Goal: Task Accomplishment & Management: Manage account settings

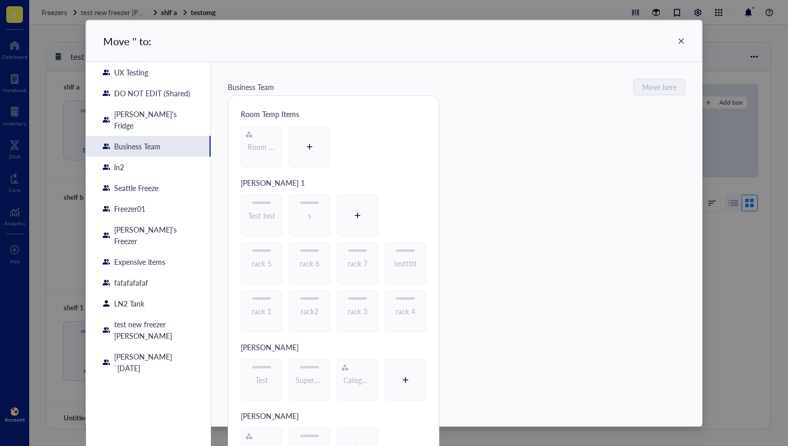
click at [681, 40] on icon at bounding box center [680, 41] width 7 height 7
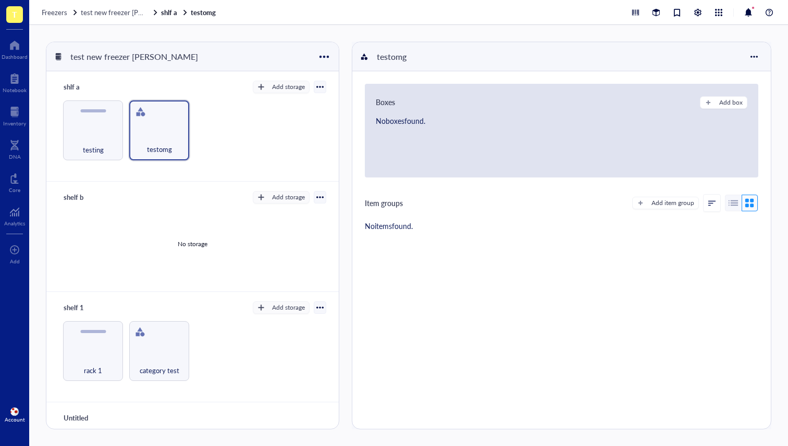
click at [125, 111] on div "testing testomg" at bounding box center [192, 131] width 267 height 60
click at [112, 112] on div at bounding box center [110, 112] width 15 height 15
click at [146, 129] on div "Move to" at bounding box center [135, 130] width 25 height 9
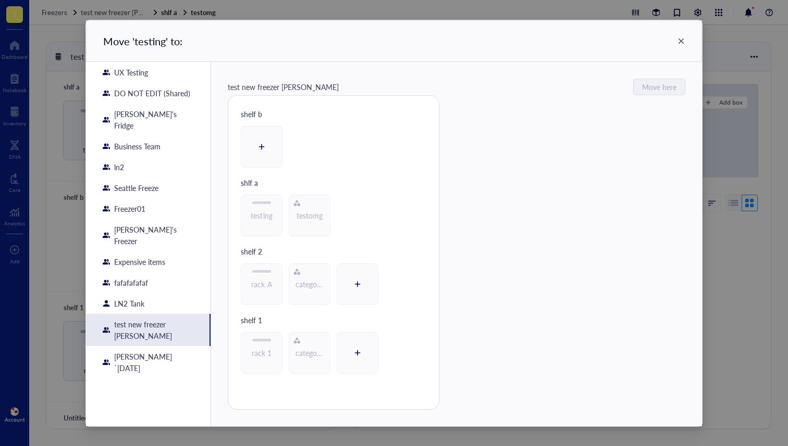
click at [154, 141] on div "Business Team" at bounding box center [137, 146] width 46 height 11
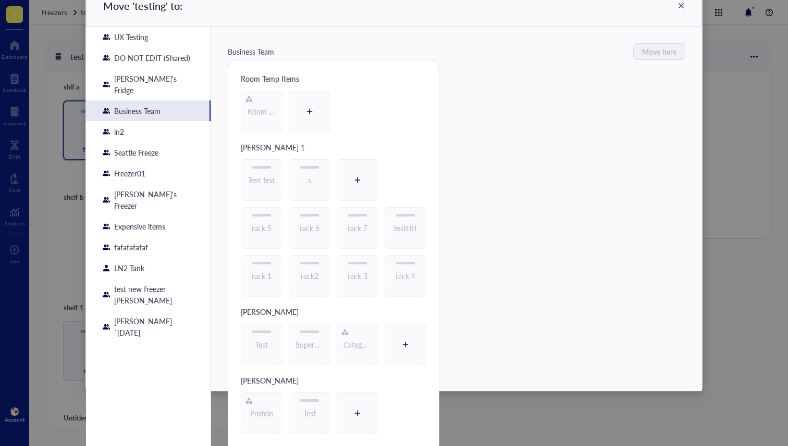
scroll to position [63, 0]
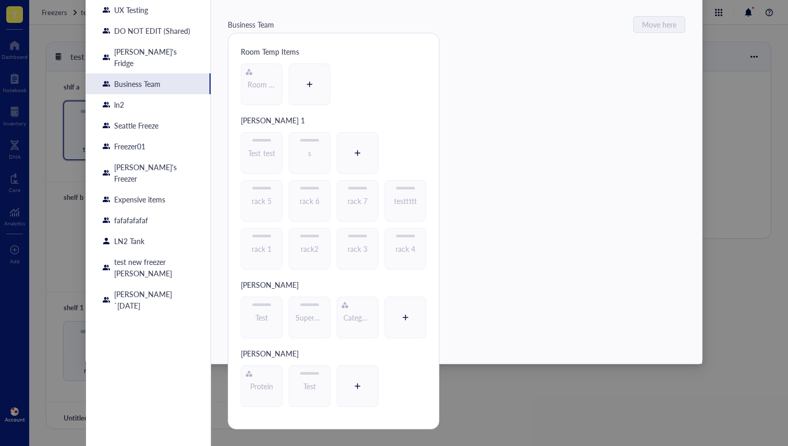
click at [146, 120] on div "Seattle Freeze" at bounding box center [136, 125] width 44 height 11
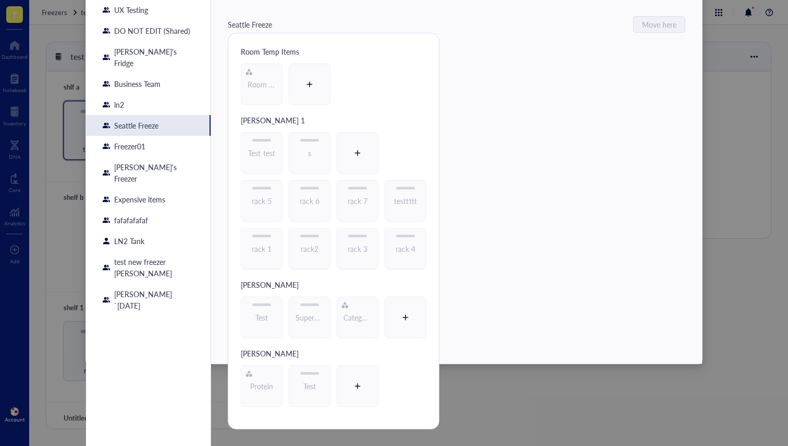
scroll to position [0, 0]
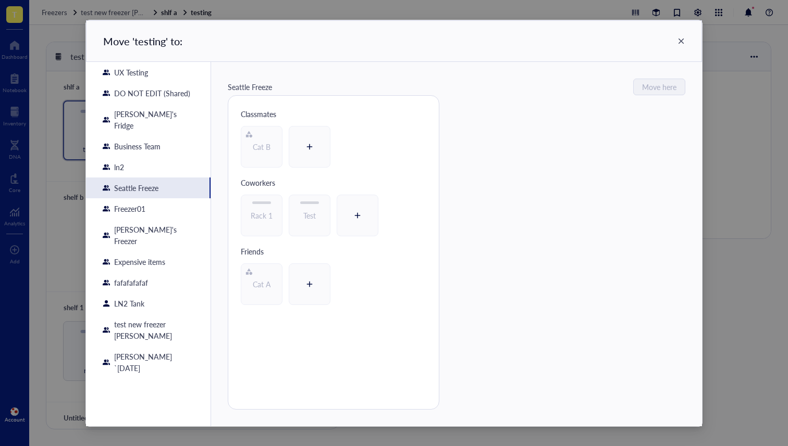
click at [153, 202] on div "Freezer01" at bounding box center [148, 208] width 124 height 21
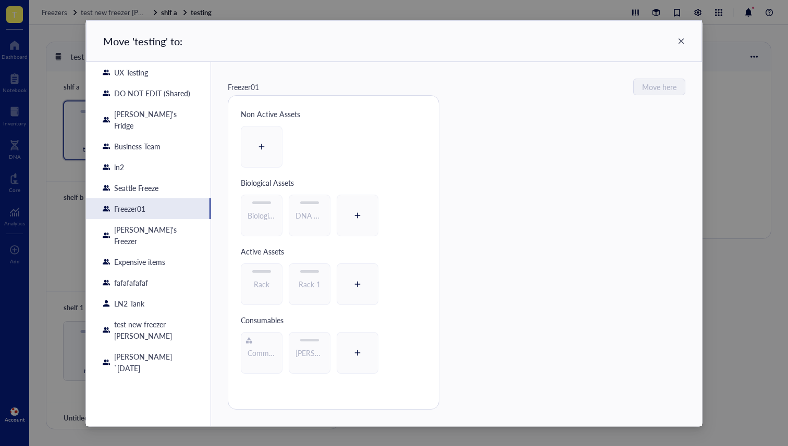
click at [155, 224] on div "[PERSON_NAME]'s Freezer" at bounding box center [154, 235] width 80 height 23
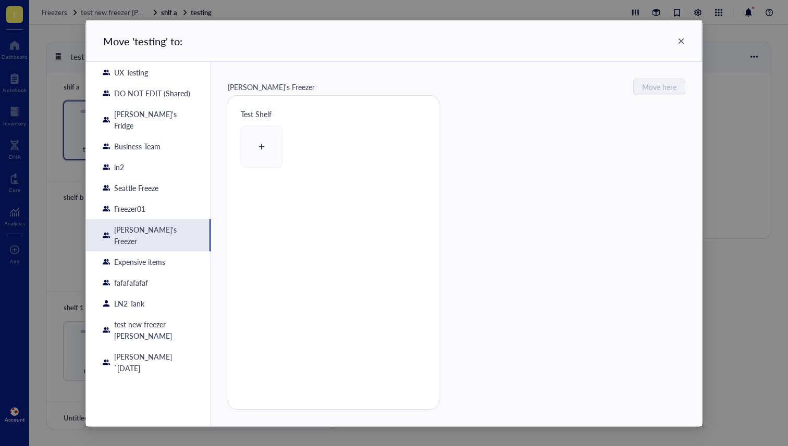
click at [142, 157] on div "ln2" at bounding box center [148, 167] width 124 height 21
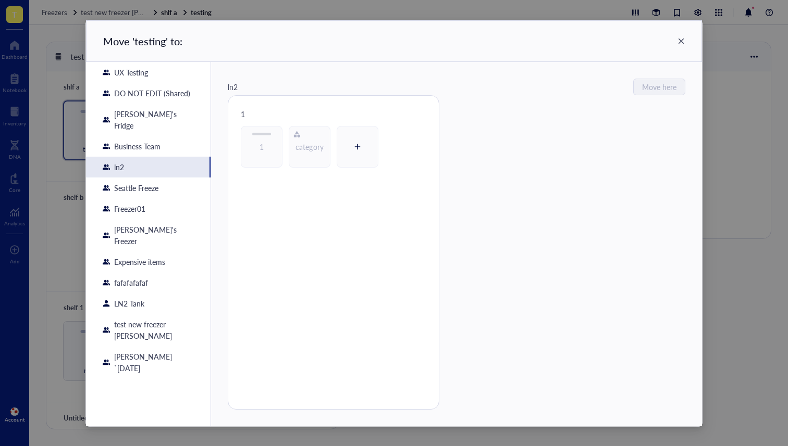
click at [152, 141] on div "Business Team" at bounding box center [137, 146] width 46 height 11
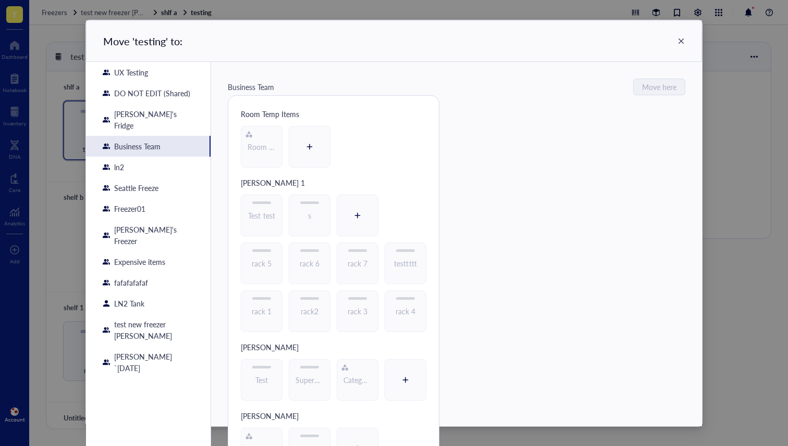
click at [163, 83] on div "DO NOT EDIT (Shared)" at bounding box center [148, 93] width 124 height 21
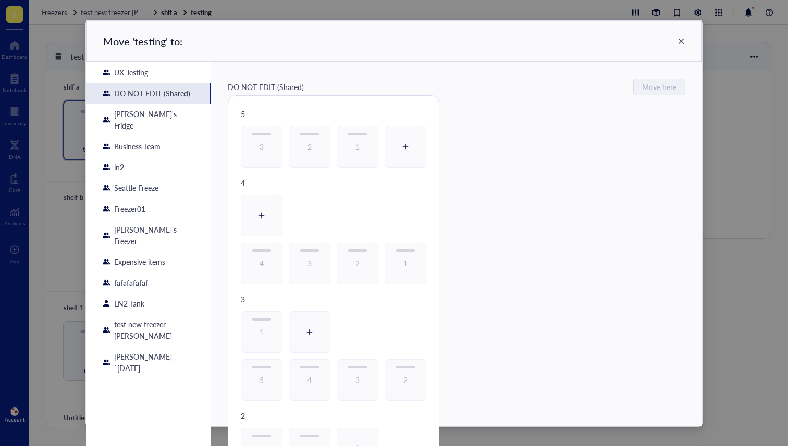
click at [163, 71] on div "UX Testing" at bounding box center [148, 72] width 124 height 21
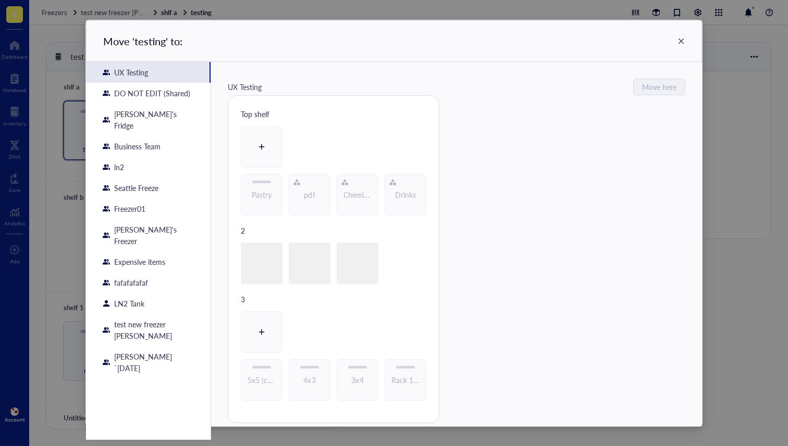
click at [165, 101] on div "DO NOT EDIT (Shared)" at bounding box center [148, 93] width 124 height 21
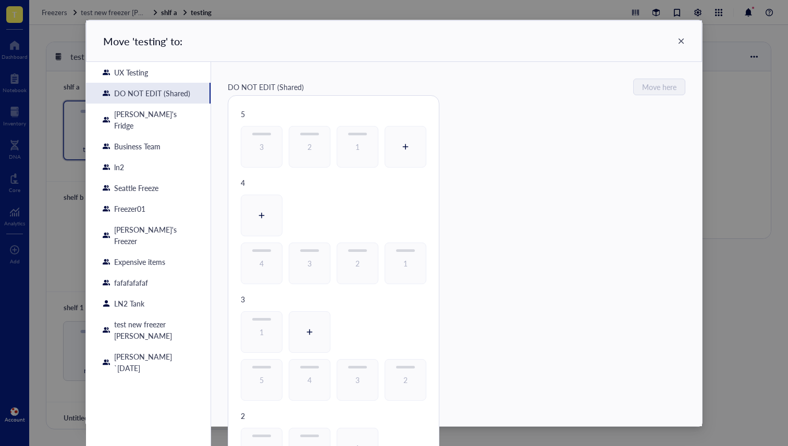
click at [688, 38] on div "Move ' testing ' to:" at bounding box center [394, 41] width 616 height 42
click at [678, 46] on div "Move ' testing ' to:" at bounding box center [394, 41] width 616 height 42
click at [682, 43] on div "Move ' testing ' to:" at bounding box center [394, 41] width 616 height 42
click at [679, 42] on icon at bounding box center [680, 41] width 7 height 7
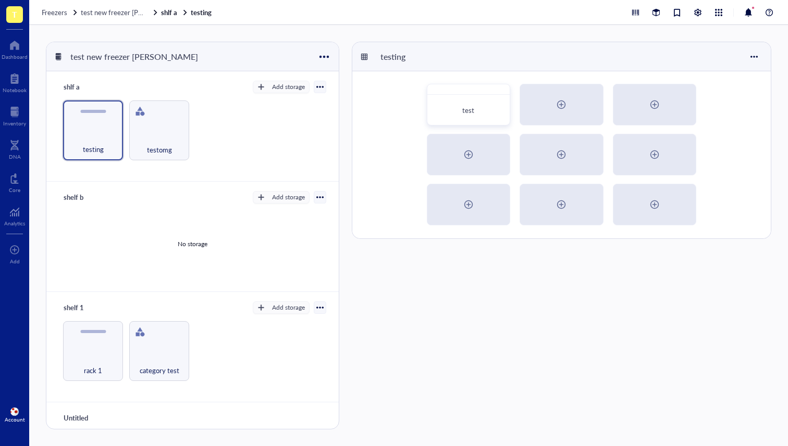
click at [714, 52] on div "Move ' testing ' to: UX Testing DO NOT EDIT (Shared) Dan's Fridge Business Team…" at bounding box center [394, 223] width 788 height 446
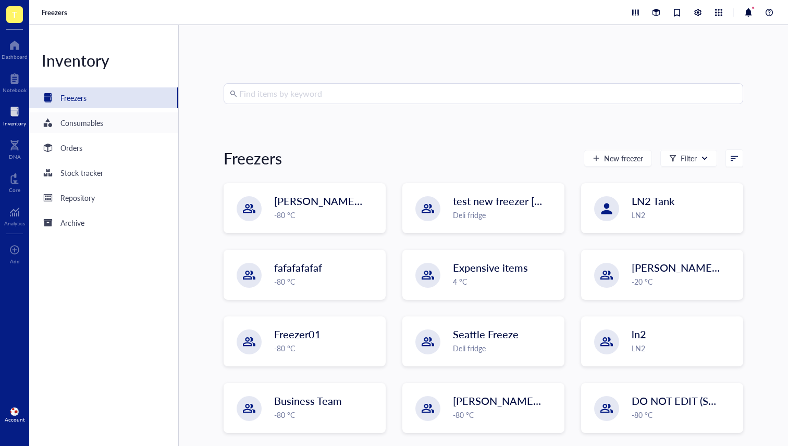
click at [57, 120] on div "Consumables" at bounding box center [72, 123] width 61 height 13
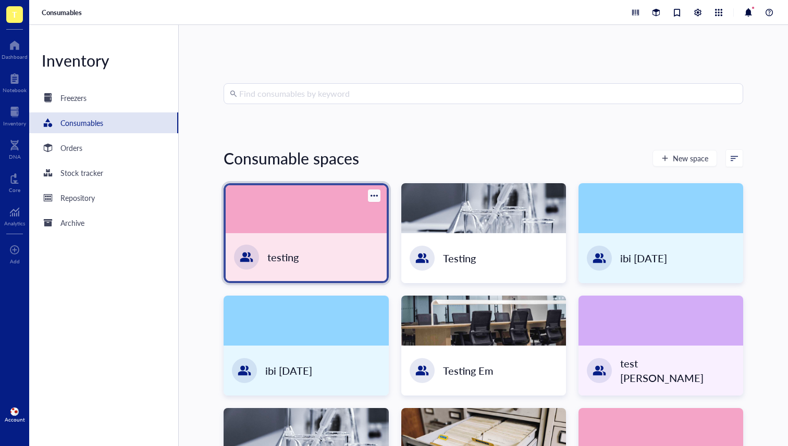
click at [360, 205] on div at bounding box center [306, 209] width 160 height 48
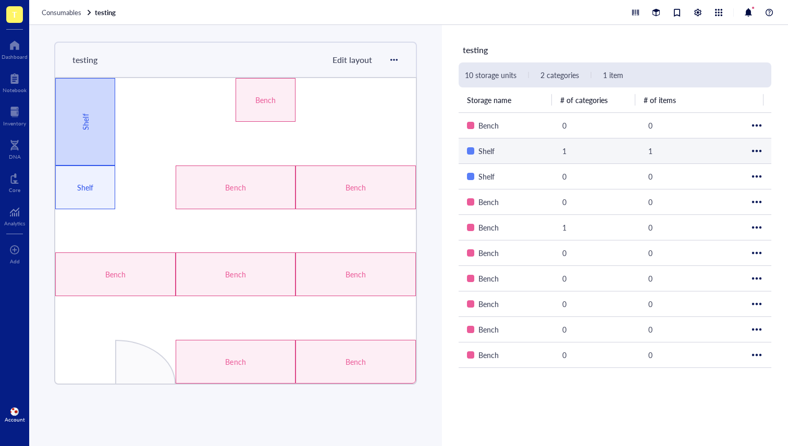
click at [110, 117] on div "Shelf" at bounding box center [85, 122] width 60 height 88
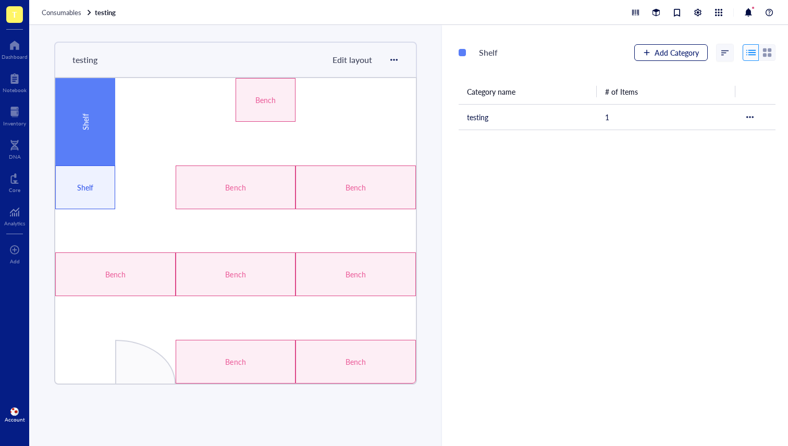
click at [677, 56] on span "Add Category" at bounding box center [676, 52] width 44 height 8
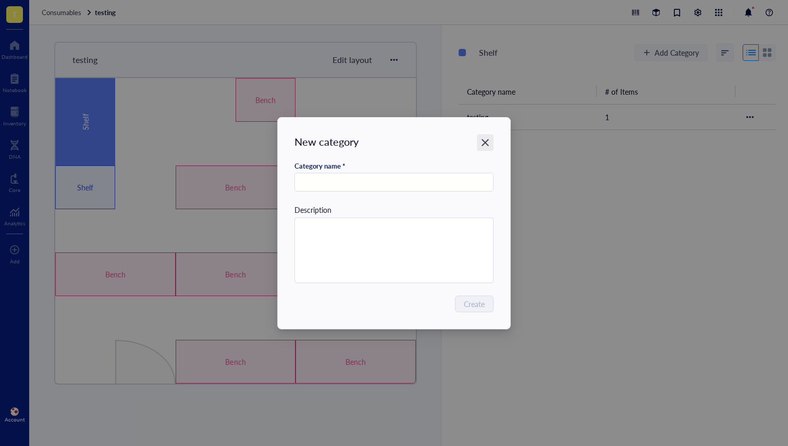
click at [484, 138] on icon "Close" at bounding box center [485, 143] width 10 height 10
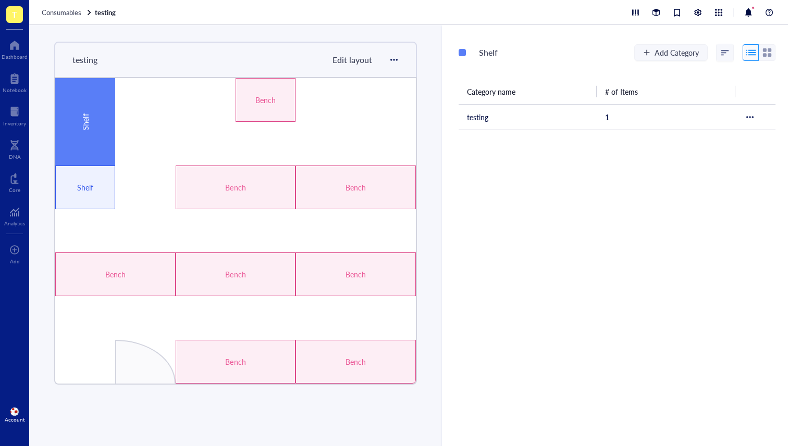
click at [348, 56] on span "Edit layout" at bounding box center [352, 60] width 40 height 12
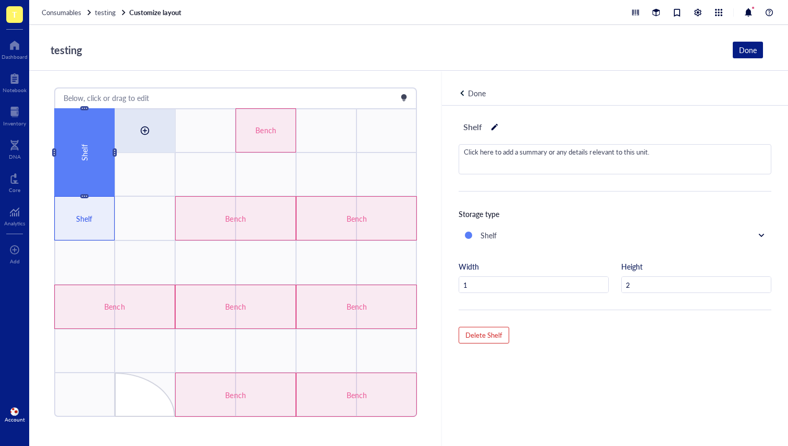
click at [163, 140] on div at bounding box center [145, 130] width 60 height 43
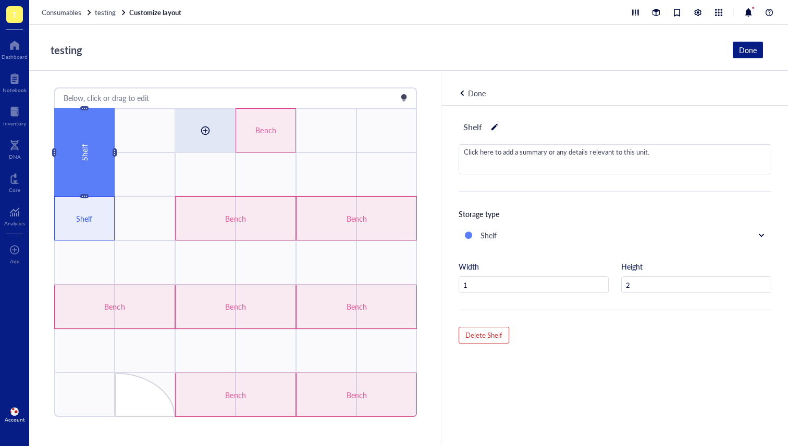
click at [196, 140] on div at bounding box center [205, 130] width 60 height 43
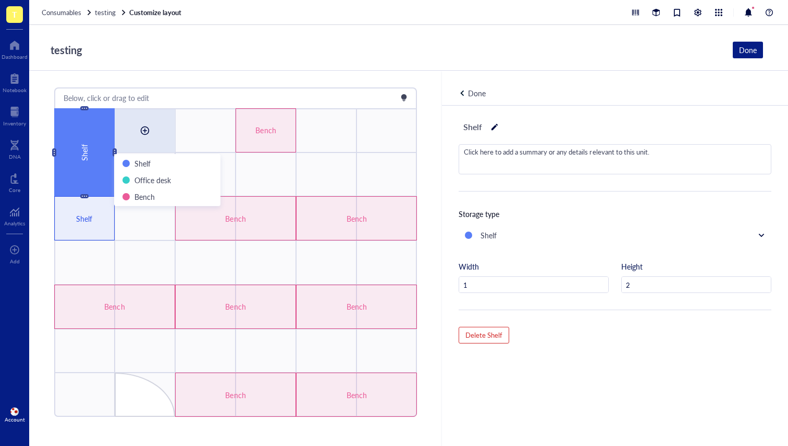
click at [478, 96] on div "Done" at bounding box center [477, 93] width 18 height 11
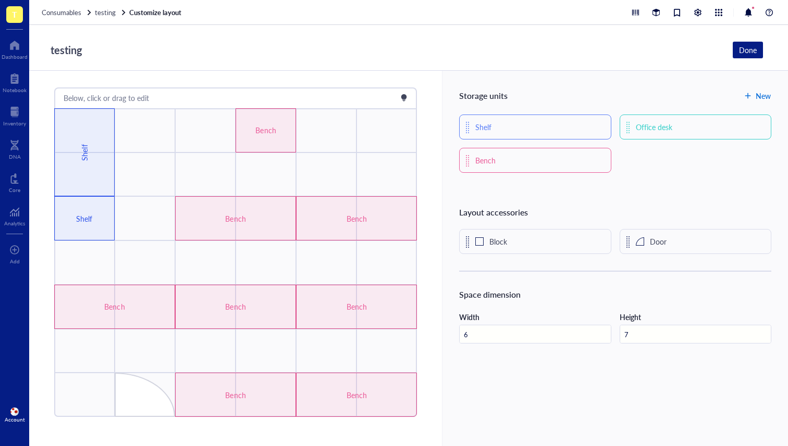
click at [745, 94] on div "button" at bounding box center [747, 95] width 7 height 7
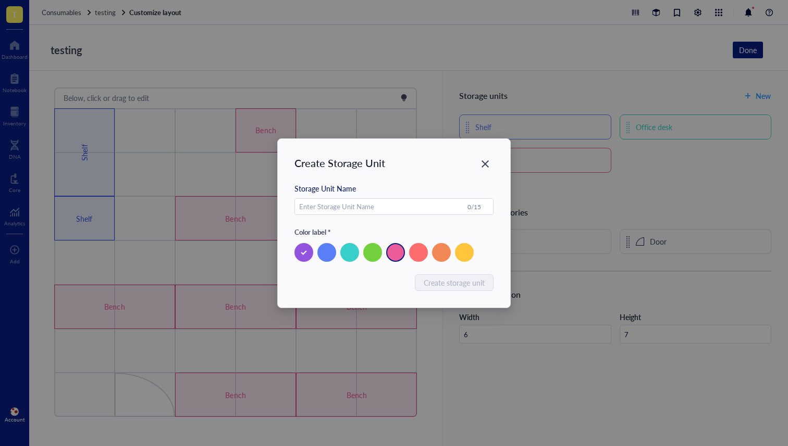
click at [395, 256] on div at bounding box center [395, 252] width 19 height 19
click at [370, 211] on input "text" at bounding box center [381, 207] width 172 height 17
type input "Testing unit"
click at [445, 284] on span "Create storage unit" at bounding box center [454, 282] width 61 height 11
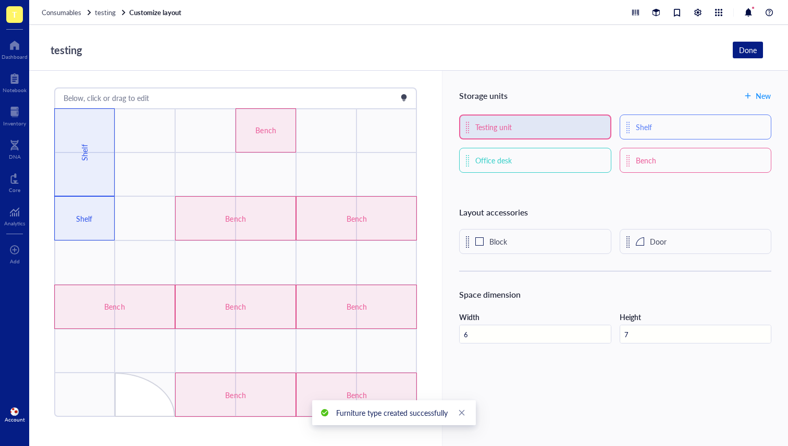
click at [573, 133] on div "Testing unit" at bounding box center [535, 127] width 152 height 25
click at [524, 132] on div "Testing unit" at bounding box center [535, 127] width 152 height 25
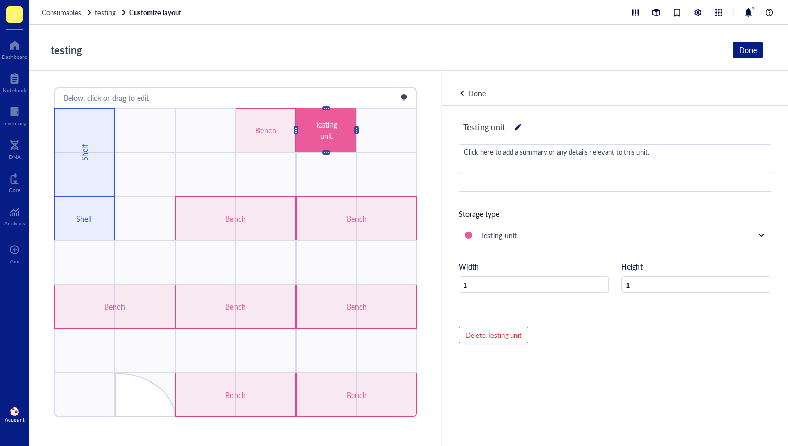
click at [514, 124] on div at bounding box center [517, 127] width 7 height 15
click at [573, 195] on div "Testing unit Click here to add a summary or any details relevant to this unit. …" at bounding box center [615, 294] width 346 height 376
click at [496, 338] on span "Delete Testing unit" at bounding box center [493, 335] width 56 height 9
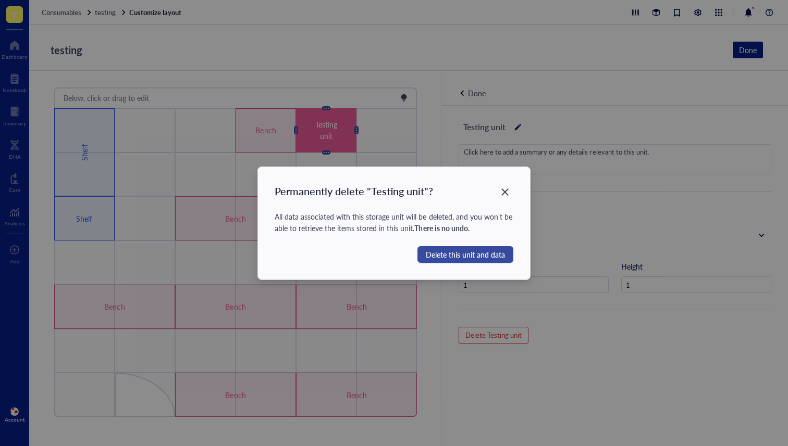
click at [468, 252] on span "Delete this unit and data" at bounding box center [465, 254] width 79 height 11
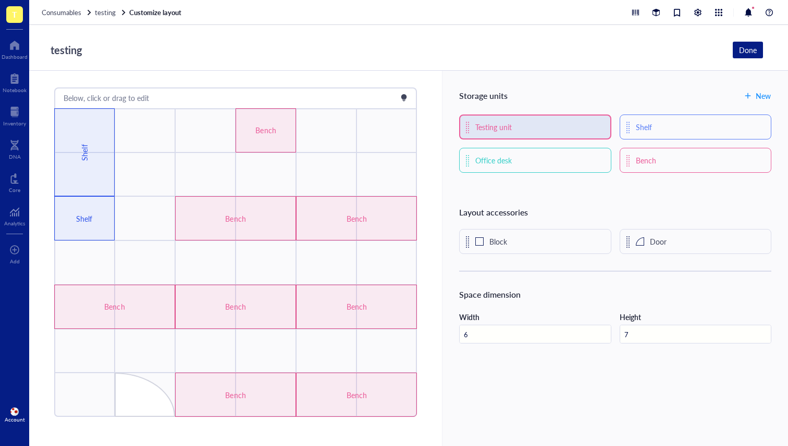
click at [596, 129] on div "Testing unit" at bounding box center [535, 127] width 152 height 25
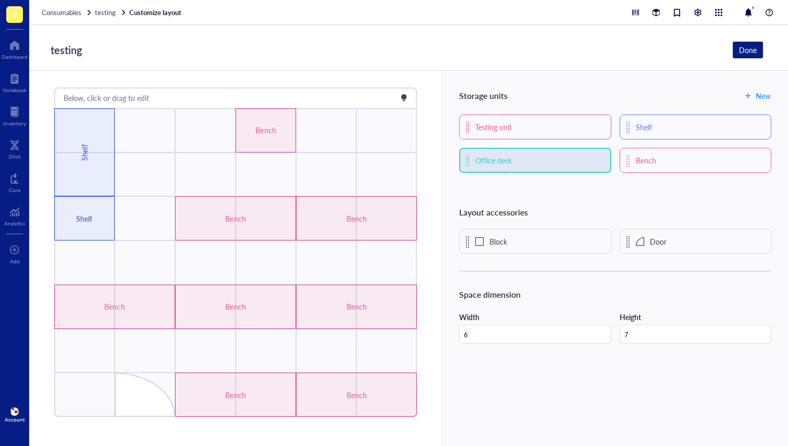
click at [559, 166] on div "Office desk" at bounding box center [535, 160] width 152 height 25
click at [597, 190] on div "Storage units New Testing unit Shelf Office desk Bench Layout accessories Block…" at bounding box center [615, 259] width 346 height 376
click at [755, 96] on span "New" at bounding box center [762, 96] width 15 height 8
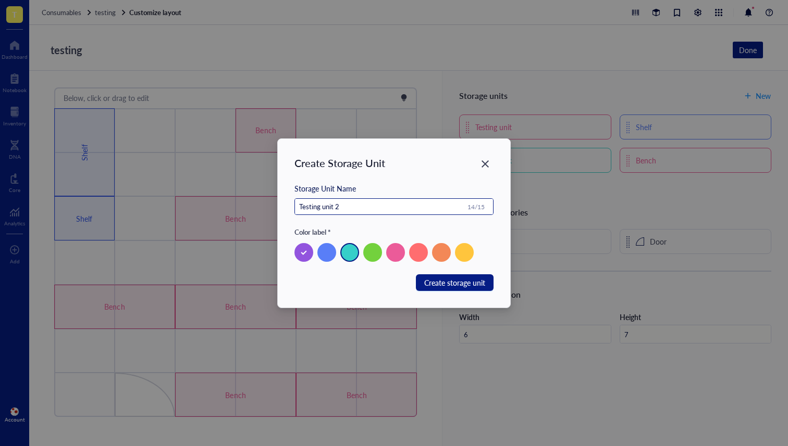
type input "Testing unit 2"
click at [346, 253] on div at bounding box center [349, 252] width 19 height 19
click at [429, 224] on div "Testing unit 2 14 / 15" at bounding box center [393, 212] width 199 height 29
click at [454, 294] on div "Create Storage Unit Storage Unit Name Testing unit 2 14 / 15 Color label * Canc…" at bounding box center [394, 223] width 232 height 169
click at [456, 290] on button "Create storage unit" at bounding box center [455, 282] width 78 height 17
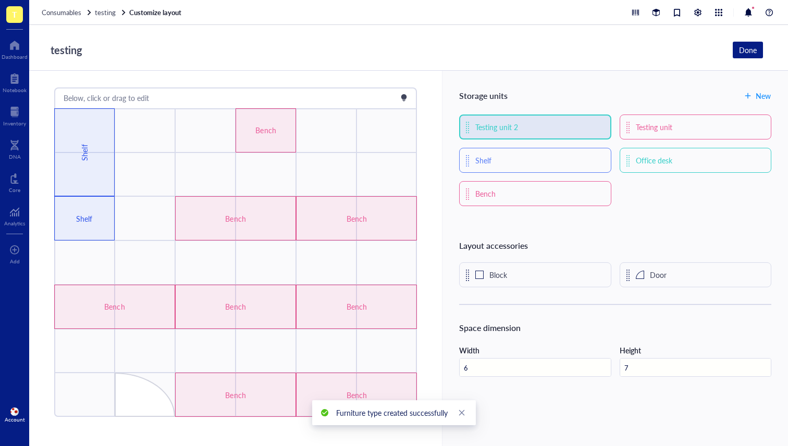
click at [493, 122] on div "Testing unit 2" at bounding box center [496, 126] width 43 height 11
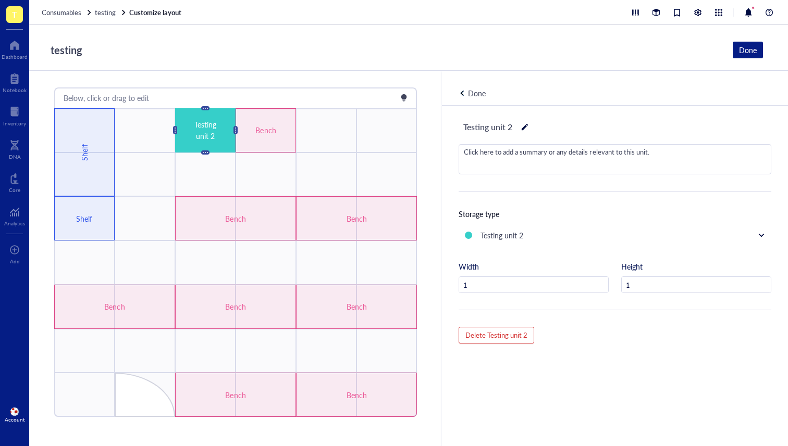
click at [474, 79] on div "Done" at bounding box center [615, 88] width 346 height 35
click at [469, 92] on div "Done" at bounding box center [477, 93] width 18 height 11
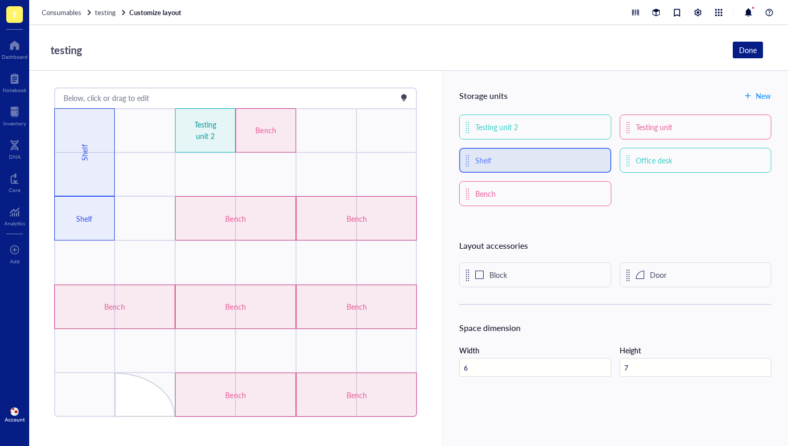
click at [507, 158] on div "Shelf" at bounding box center [535, 160] width 152 height 25
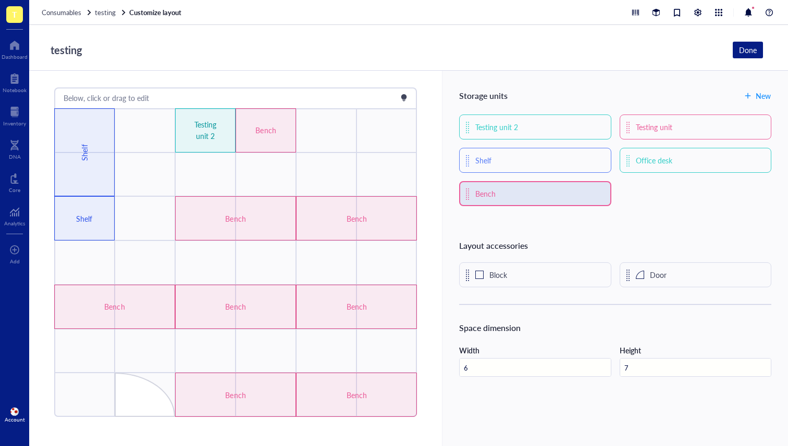
click at [538, 195] on div "Bench" at bounding box center [535, 193] width 152 height 25
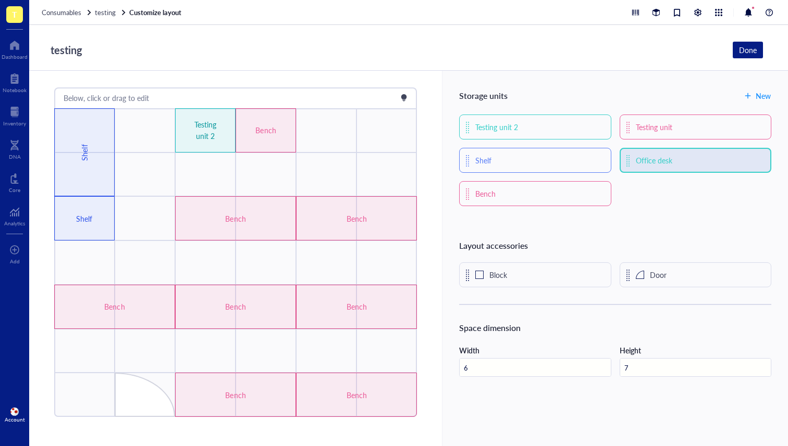
click at [674, 155] on div "Office desk" at bounding box center [695, 160] width 152 height 25
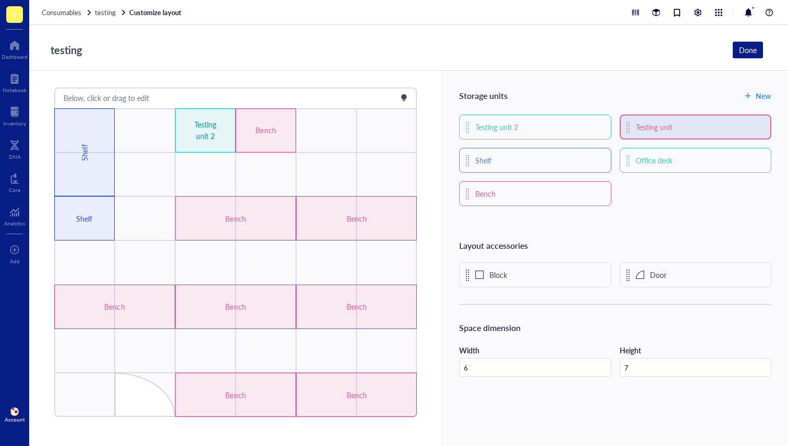
click at [677, 132] on div "Testing unit" at bounding box center [695, 127] width 152 height 25
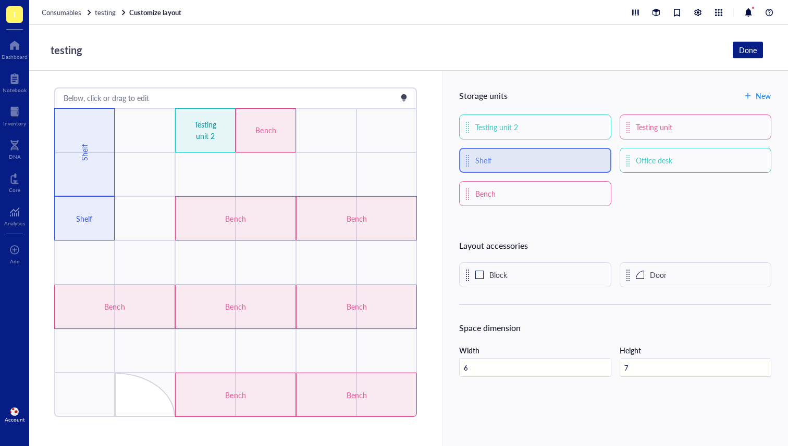
click at [576, 159] on div "Shelf" at bounding box center [535, 160] width 152 height 25
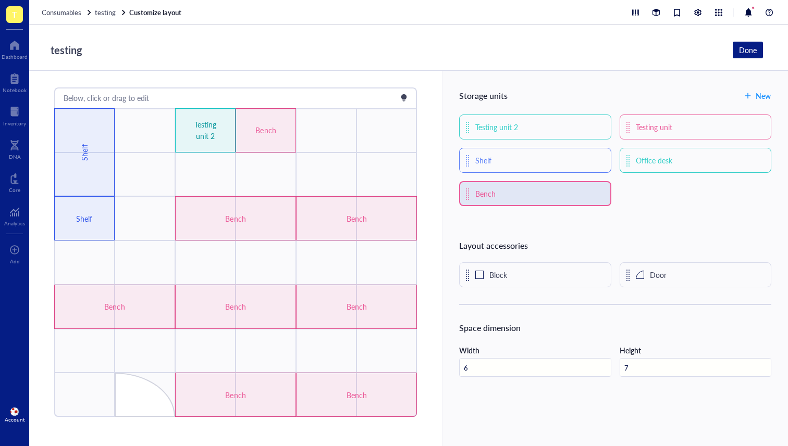
click at [580, 189] on div "Bench" at bounding box center [535, 193] width 152 height 25
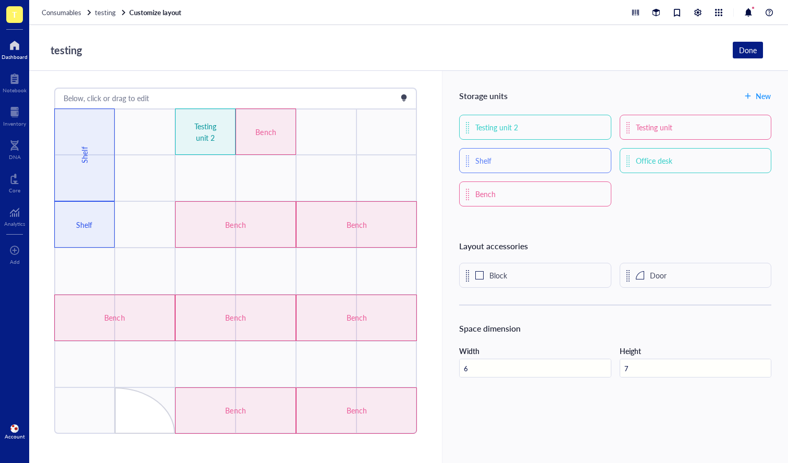
click at [19, 54] on div "Dashboard" at bounding box center [15, 57] width 26 height 6
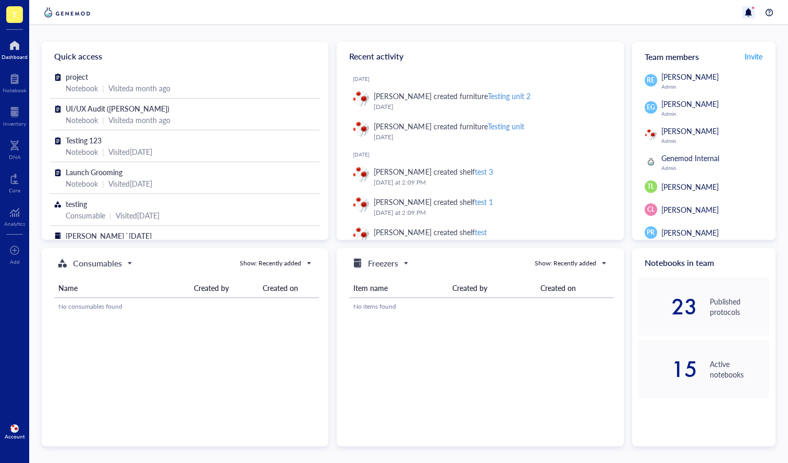
click at [746, 10] on div at bounding box center [748, 12] width 13 height 13
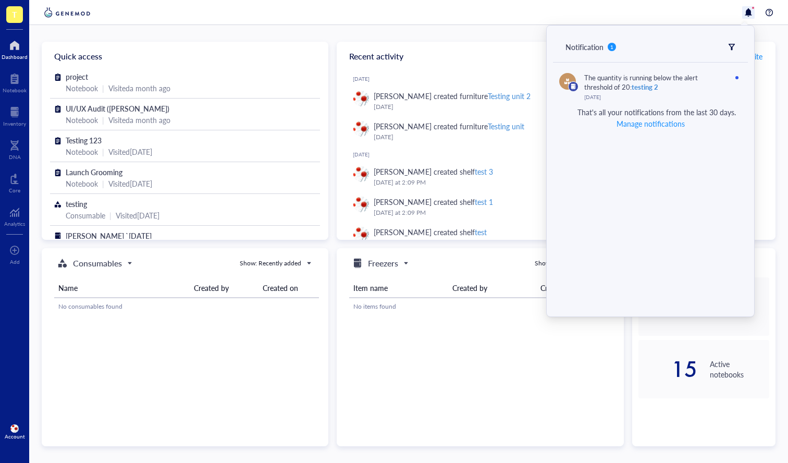
click at [490, 22] on div at bounding box center [408, 12] width 758 height 25
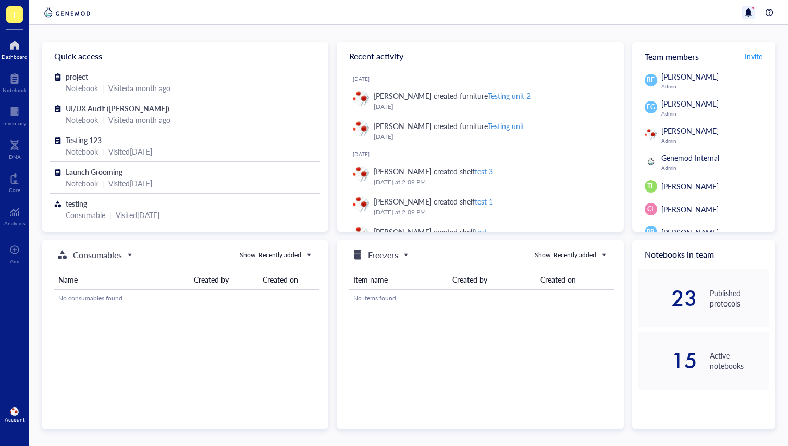
click at [746, 15] on div at bounding box center [748, 12] width 13 height 13
click at [7, 103] on div "Inventory" at bounding box center [14, 115] width 29 height 29
click at [13, 112] on div at bounding box center [14, 112] width 23 height 17
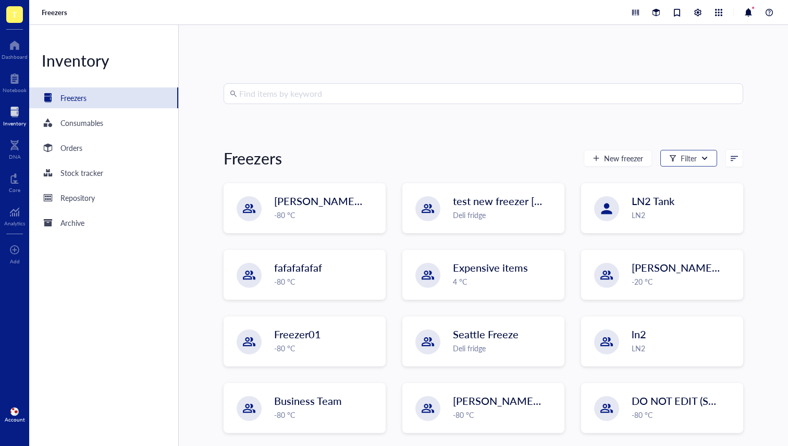
click at [676, 150] on div "Filter" at bounding box center [688, 158] width 57 height 17
click at [677, 12] on div at bounding box center [676, 12] width 11 height 11
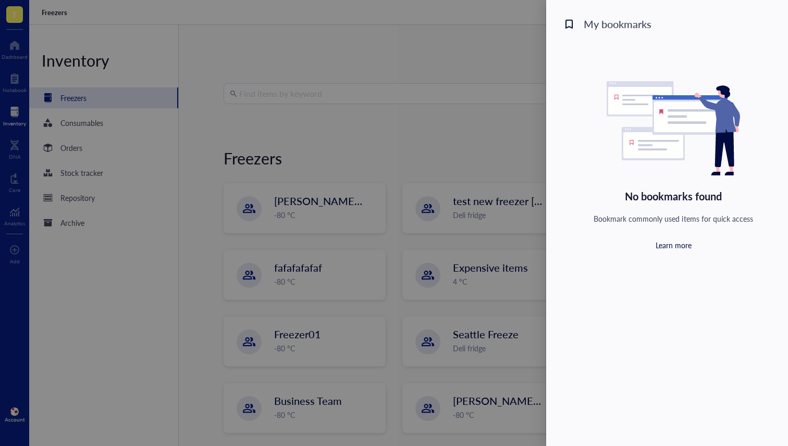
click at [533, 38] on div at bounding box center [394, 223] width 788 height 446
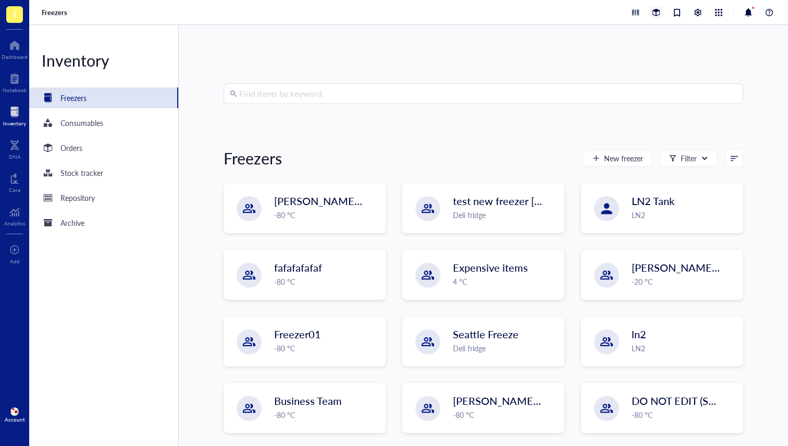
click at [653, 11] on div at bounding box center [655, 12] width 11 height 11
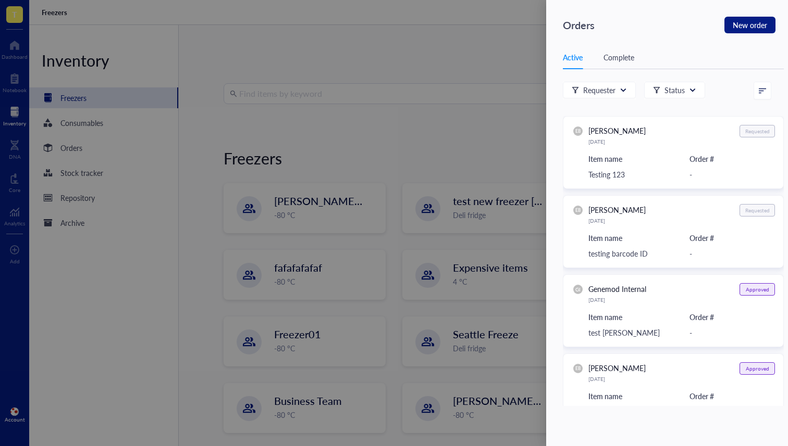
click at [534, 20] on div at bounding box center [394, 223] width 788 height 446
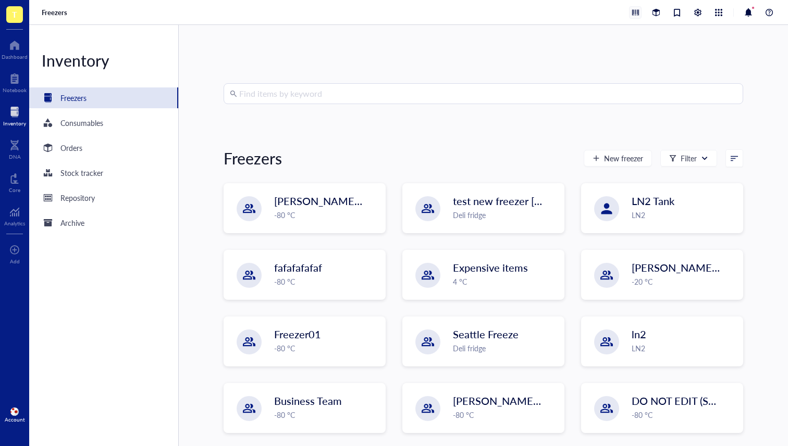
click at [629, 10] on div at bounding box center [635, 12] width 13 height 13
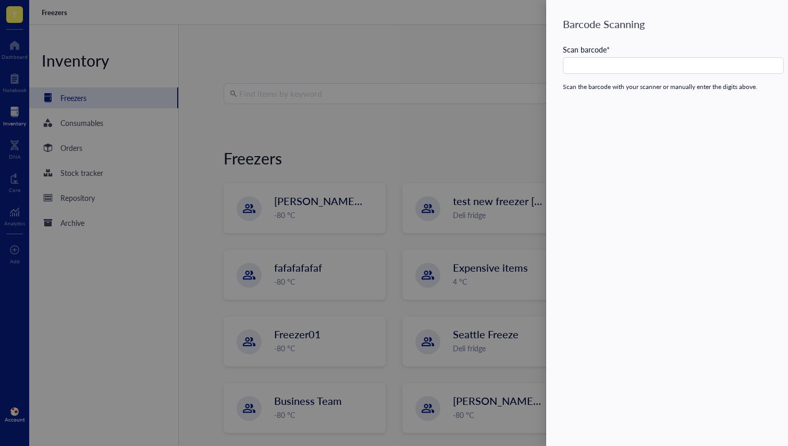
click at [516, 36] on div at bounding box center [394, 223] width 788 height 446
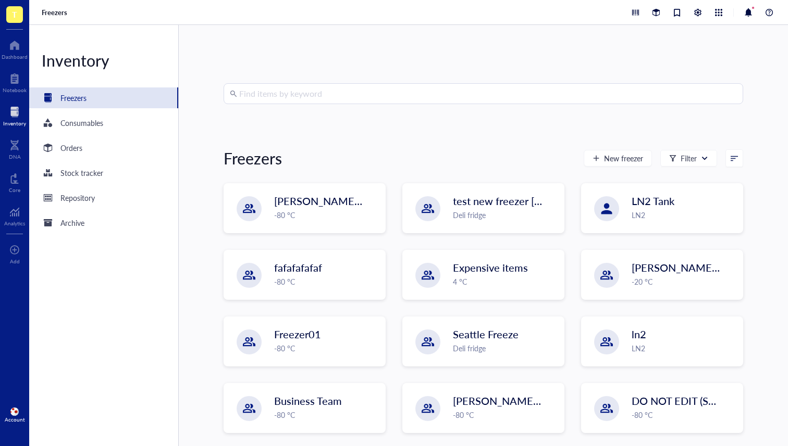
click at [726, 15] on div at bounding box center [702, 12] width 146 height 13
click at [721, 16] on div at bounding box center [718, 12] width 11 height 11
click at [745, 11] on div at bounding box center [748, 12] width 13 height 13
click at [722, 16] on div at bounding box center [718, 12] width 11 height 11
click at [745, 13] on div at bounding box center [748, 12] width 13 height 13
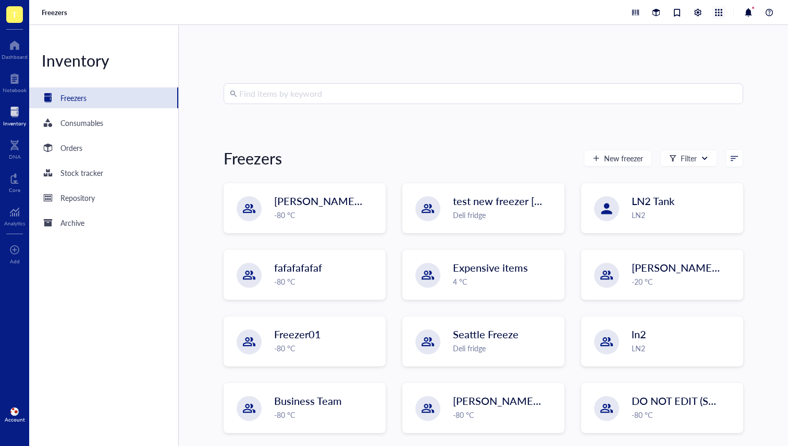
click at [720, 15] on div at bounding box center [718, 12] width 11 height 11
click at [741, 16] on div at bounding box center [702, 12] width 146 height 13
click at [767, 13] on div at bounding box center [769, 12] width 13 height 13
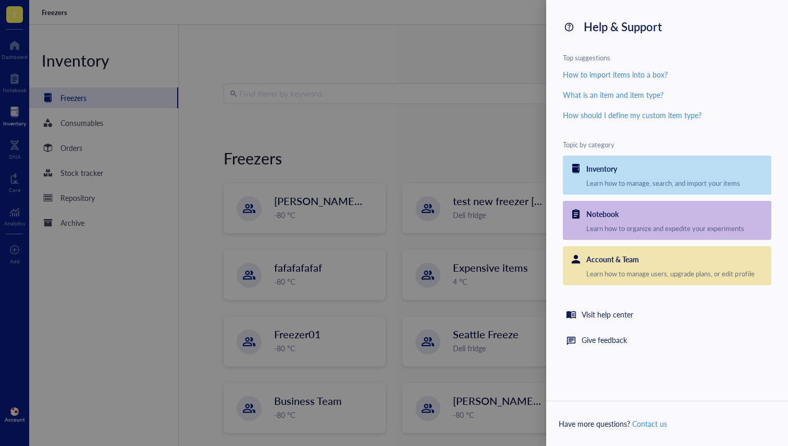
click at [516, 86] on div at bounding box center [394, 223] width 788 height 446
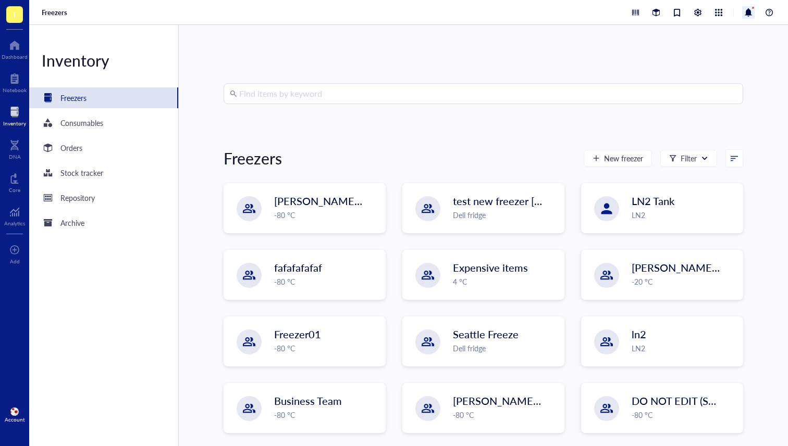
click at [748, 11] on div at bounding box center [748, 12] width 13 height 13
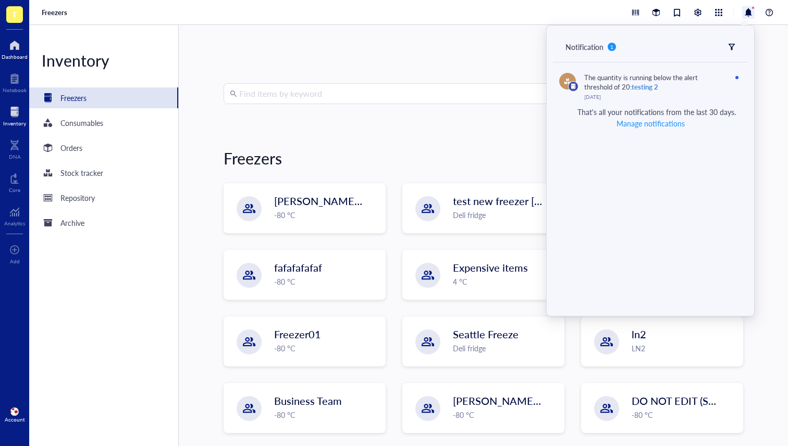
click at [15, 49] on div at bounding box center [15, 45] width 26 height 17
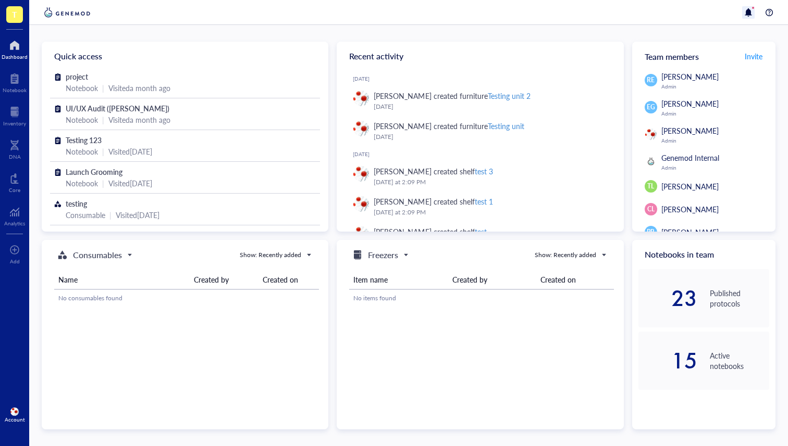
click at [751, 13] on div at bounding box center [748, 12] width 13 height 13
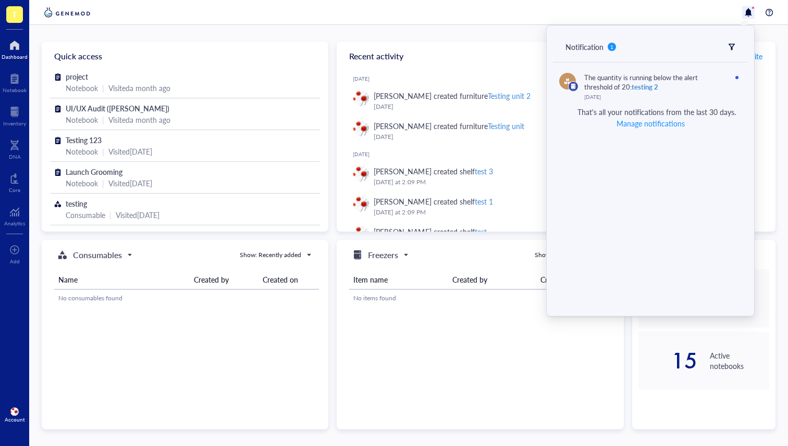
click at [738, 51] on div "Notification 1" at bounding box center [650, 47] width 195 height 30
click at [734, 48] on icon at bounding box center [731, 46] width 7 height 7
click at [729, 42] on div "Notification 1" at bounding box center [650, 47] width 195 height 30
click at [732, 47] on icon at bounding box center [731, 47] width 6 height 6
click at [732, 45] on icon at bounding box center [731, 46] width 7 height 7
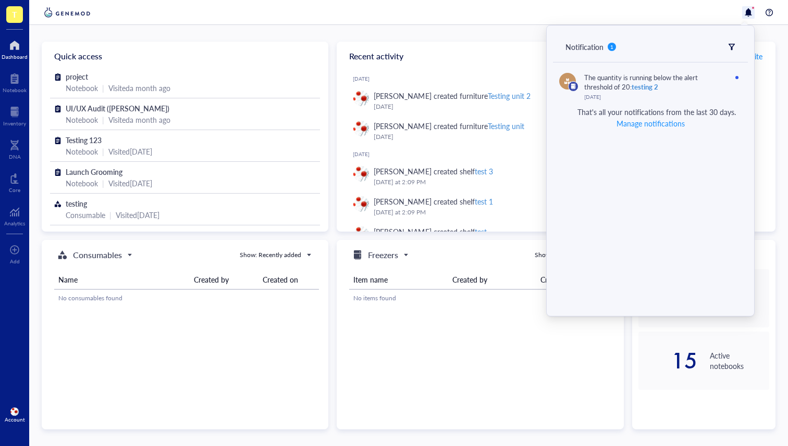
click at [734, 50] on icon at bounding box center [731, 46] width 7 height 7
click at [674, 57] on li "Unread" at bounding box center [697, 62] width 73 height 17
click at [730, 47] on icon at bounding box center [731, 46] width 7 height 7
click at [705, 80] on div "Mentions" at bounding box center [703, 78] width 48 height 11
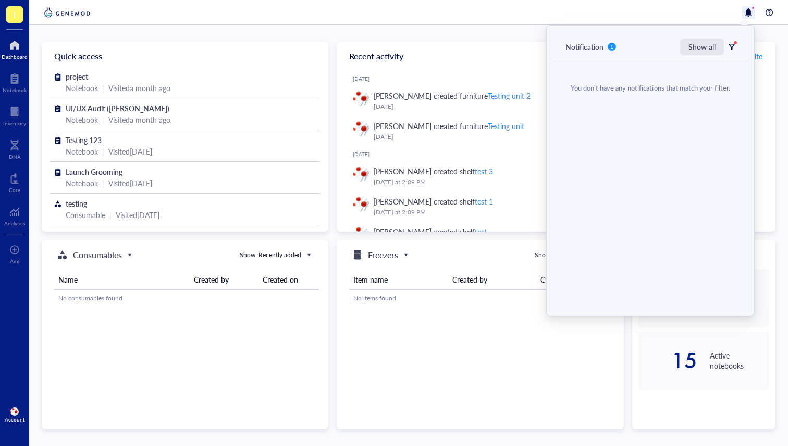
click at [699, 52] on div "Show all" at bounding box center [701, 46] width 27 height 11
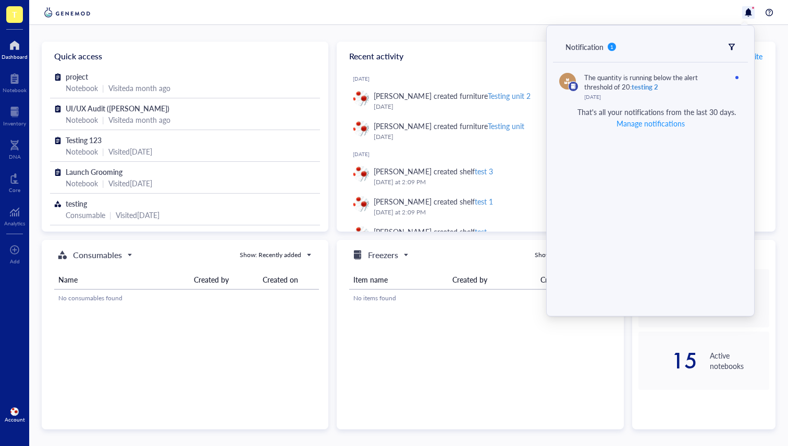
click at [733, 46] on icon at bounding box center [731, 46] width 7 height 7
click at [708, 82] on div "Mentions" at bounding box center [703, 78] width 48 height 11
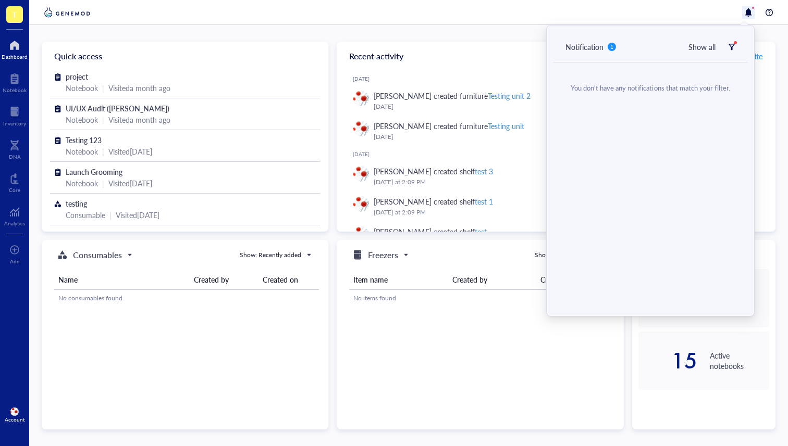
click at [734, 47] on icon at bounding box center [731, 46] width 7 height 7
click at [711, 97] on div "Inventory" at bounding box center [703, 95] width 48 height 11
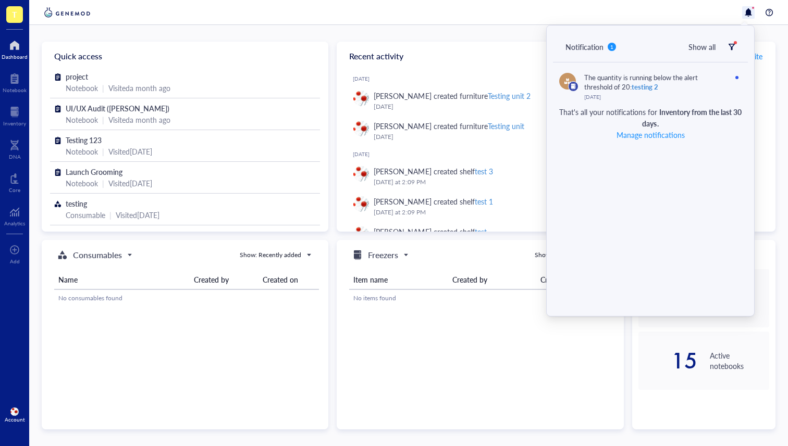
click at [735, 50] on div "Notification 1 Show all" at bounding box center [650, 47] width 195 height 30
click at [731, 47] on icon at bounding box center [731, 47] width 6 height 6
click at [708, 116] on div "Notebook" at bounding box center [703, 111] width 48 height 11
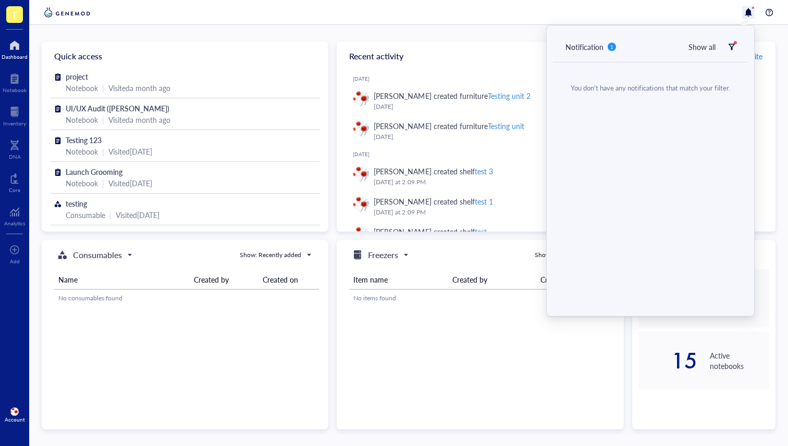
click at [733, 34] on div "Notification 1 Show all" at bounding box center [650, 47] width 195 height 30
click at [733, 43] on icon at bounding box center [731, 46] width 7 height 7
click at [705, 101] on div "Inventory" at bounding box center [703, 95] width 48 height 11
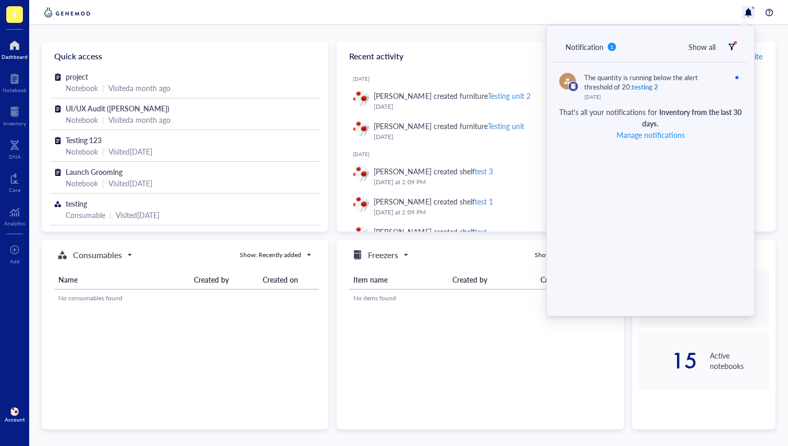
click at [729, 45] on icon at bounding box center [731, 47] width 6 height 6
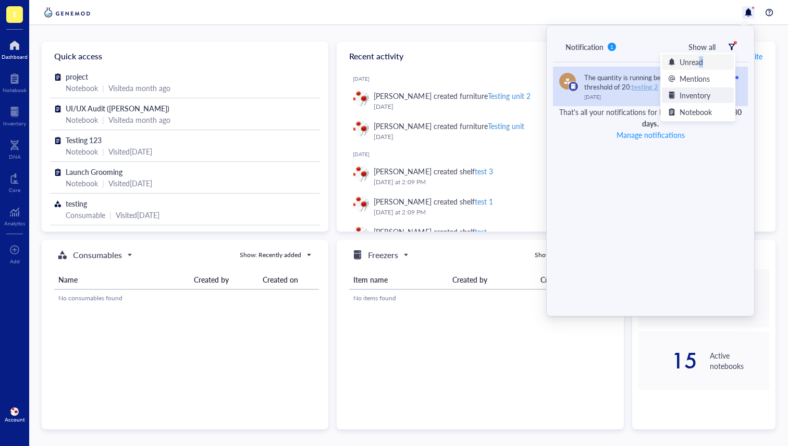
drag, startPoint x: 701, startPoint y: 59, endPoint x: 706, endPoint y: 70, distance: 12.1
click at [700, 60] on div "Unread" at bounding box center [703, 61] width 48 height 11
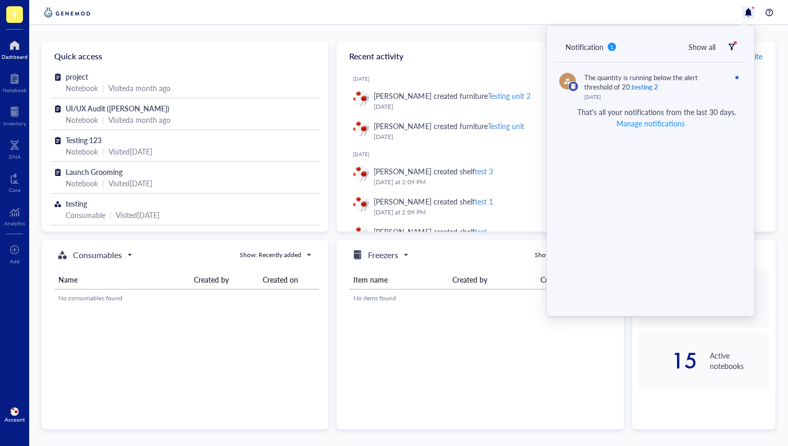
click at [652, 41] on div "Notification 1 Show all" at bounding box center [650, 47] width 195 height 30
click at [519, 41] on div "Quick access project Notebook | Visited a month ago UI/UX Audit (Emily) Noteboo…" at bounding box center [408, 235] width 758 height 421
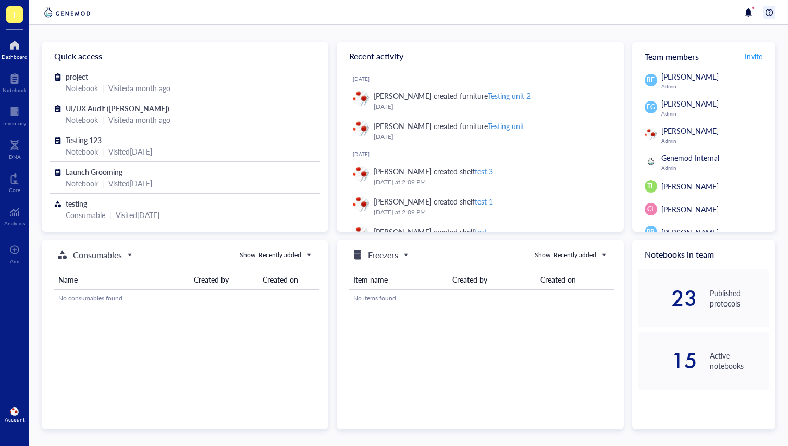
click at [773, 9] on div at bounding box center [769, 12] width 13 height 13
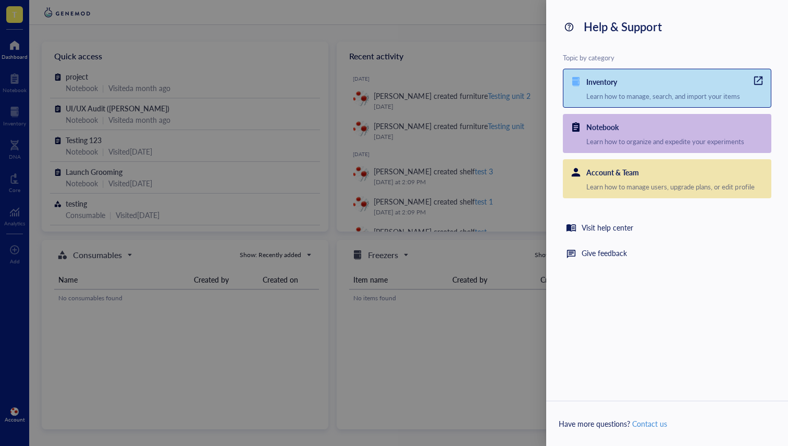
click at [629, 83] on div "Inventory" at bounding box center [678, 80] width 184 height 22
click at [670, 123] on div "Notebook" at bounding box center [678, 126] width 184 height 22
click at [656, 182] on div "Learn how to manage users, upgrade plans, or edit profile" at bounding box center [678, 186] width 184 height 9
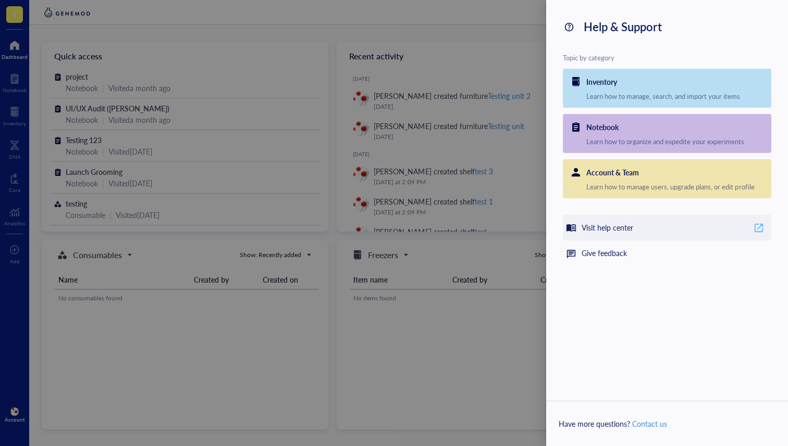
click at [627, 217] on div "Visit help center" at bounding box center [667, 228] width 208 height 26
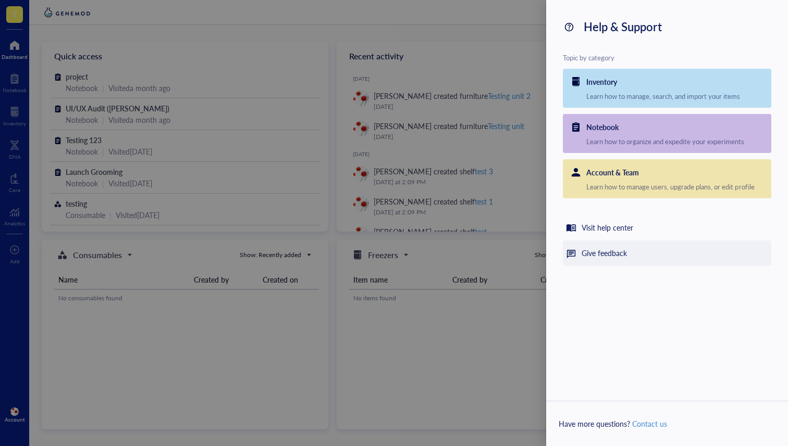
click at [645, 256] on div "Give feedback" at bounding box center [667, 254] width 208 height 26
click at [621, 256] on div "Give feedback" at bounding box center [603, 253] width 45 height 13
click at [624, 315] on div "Help & Support Topic by category Inventory Learn how to manage, search, and imp…" at bounding box center [667, 223] width 242 height 446
click at [454, 185] on div at bounding box center [394, 223] width 788 height 446
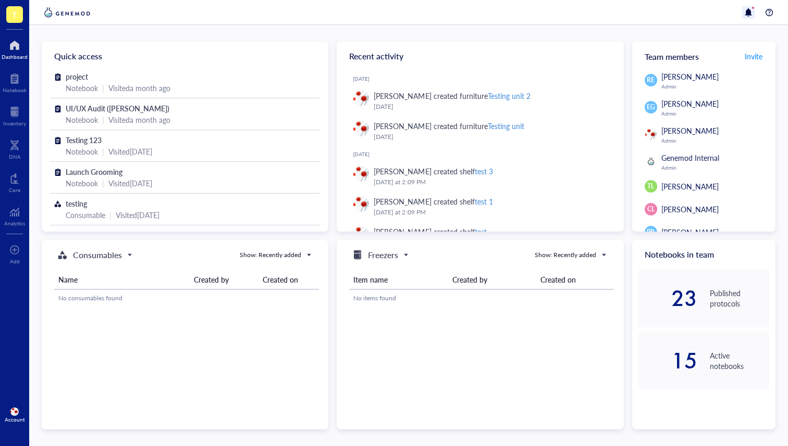
click at [752, 14] on div at bounding box center [748, 12] width 13 height 13
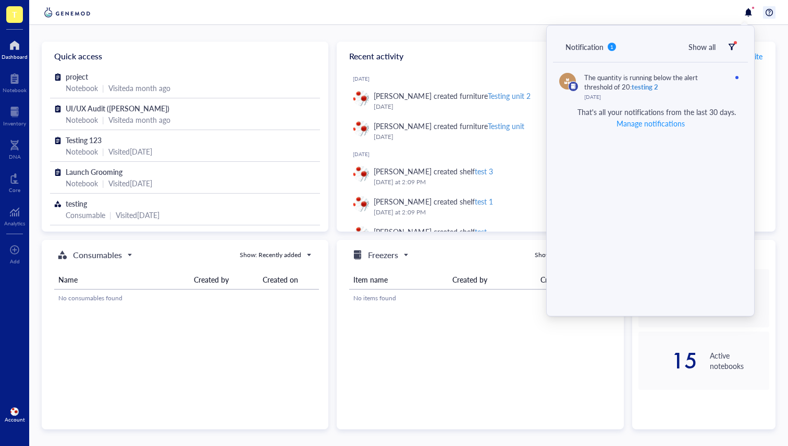
click at [767, 13] on div at bounding box center [769, 12] width 13 height 13
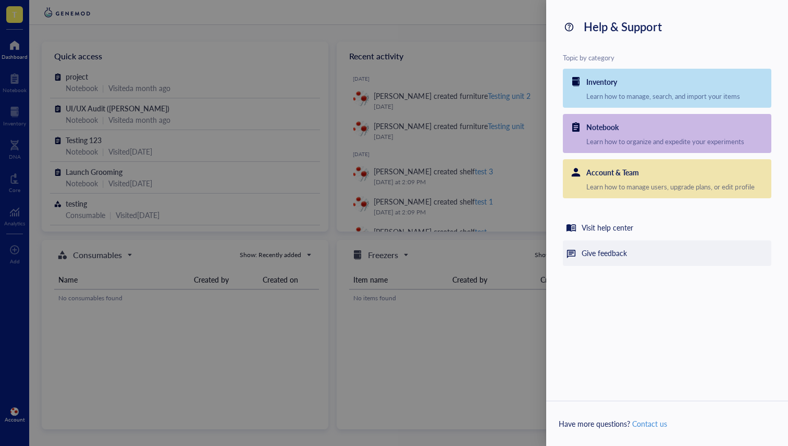
click at [604, 252] on div "Give feedback" at bounding box center [603, 253] width 45 height 13
click at [596, 297] on div "Help & Support Topic by category Inventory Learn how to manage, search, and imp…" at bounding box center [667, 223] width 242 height 446
click at [588, 252] on div "Give feedback" at bounding box center [603, 253] width 45 height 13
click at [593, 252] on div "Give feedback" at bounding box center [603, 253] width 45 height 13
click at [598, 250] on div "Give feedback" at bounding box center [603, 253] width 45 height 13
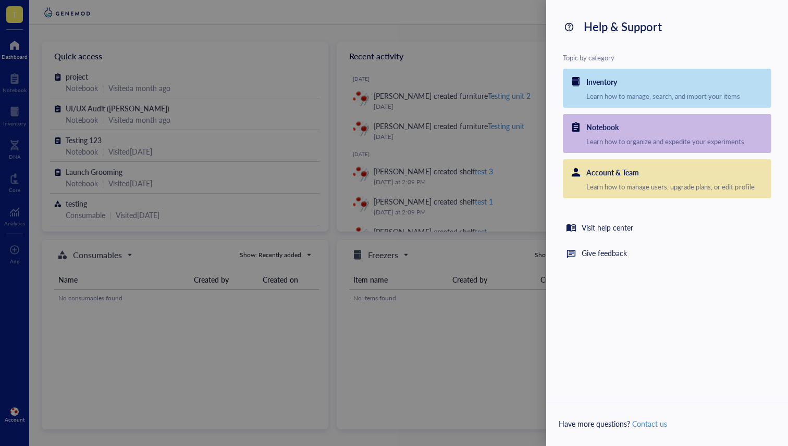
click at [518, 266] on div at bounding box center [394, 223] width 788 height 446
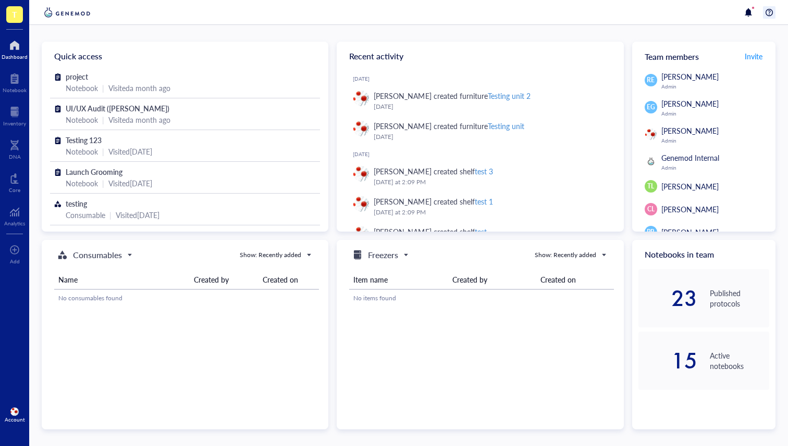
click at [767, 15] on div at bounding box center [769, 12] width 13 height 13
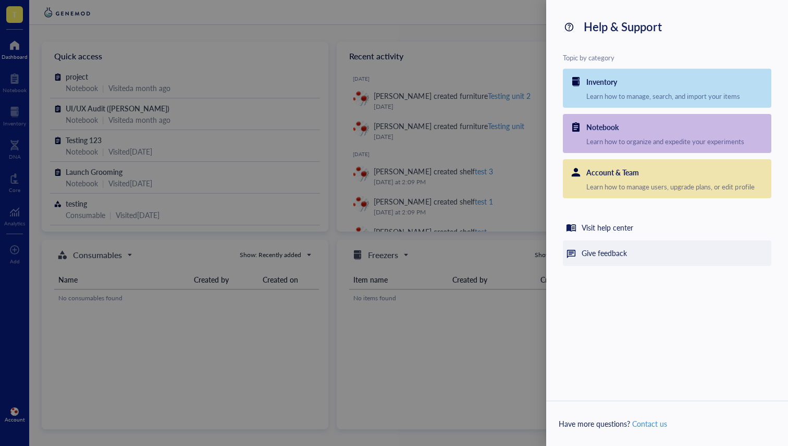
click at [592, 249] on div "Give feedback" at bounding box center [603, 253] width 45 height 13
click at [591, 256] on div "Give feedback" at bounding box center [603, 253] width 45 height 13
click at [642, 324] on div "Help & Support Topic by category Inventory Learn how to manage, search, and imp…" at bounding box center [667, 223] width 242 height 446
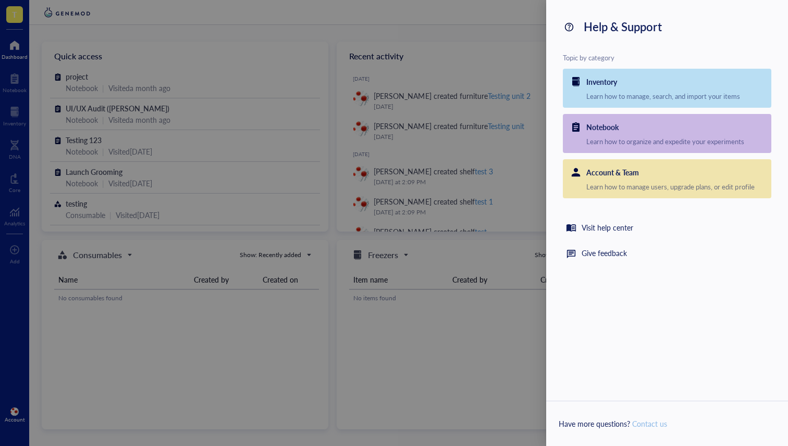
click at [648, 423] on link "Contact us" at bounding box center [649, 424] width 35 height 10
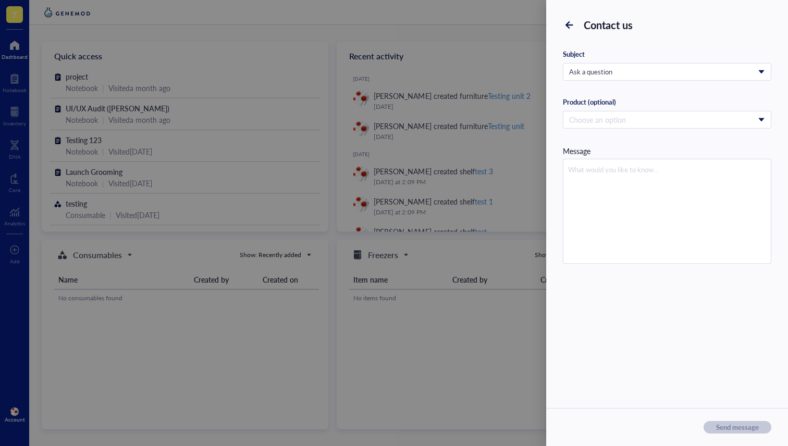
click at [565, 25] on icon at bounding box center [568, 24] width 7 height 7
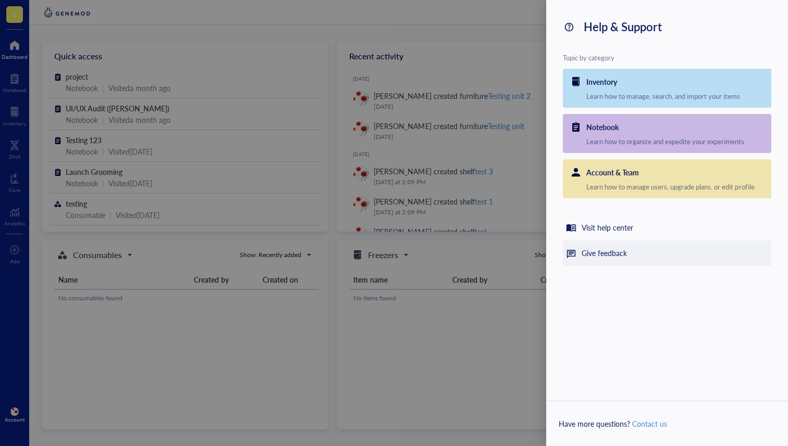
click at [608, 255] on div "Give feedback" at bounding box center [603, 253] width 45 height 13
click at [527, 274] on div at bounding box center [394, 223] width 788 height 446
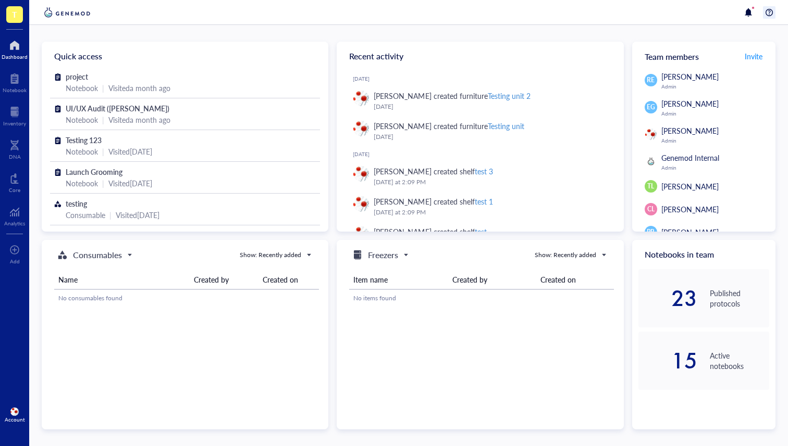
click at [772, 10] on div at bounding box center [769, 12] width 13 height 13
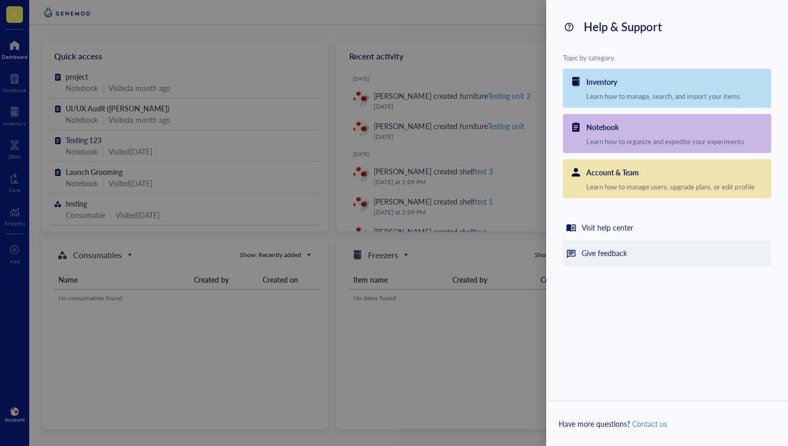
click at [602, 250] on div "Give feedback" at bounding box center [603, 253] width 45 height 13
click at [602, 251] on div "Give feedback" at bounding box center [603, 253] width 45 height 13
drag, startPoint x: 602, startPoint y: 252, endPoint x: 617, endPoint y: 266, distance: 20.6
click at [602, 252] on div "Give feedback" at bounding box center [603, 253] width 45 height 13
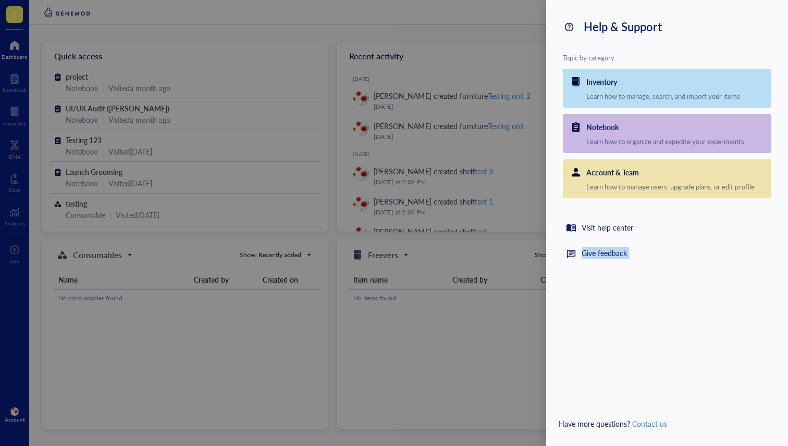
click at [711, 315] on div "Help & Support Topic by category Inventory Learn how to manage, search, and imp…" at bounding box center [667, 223] width 242 height 446
click at [657, 423] on link "Contact us" at bounding box center [649, 424] width 35 height 10
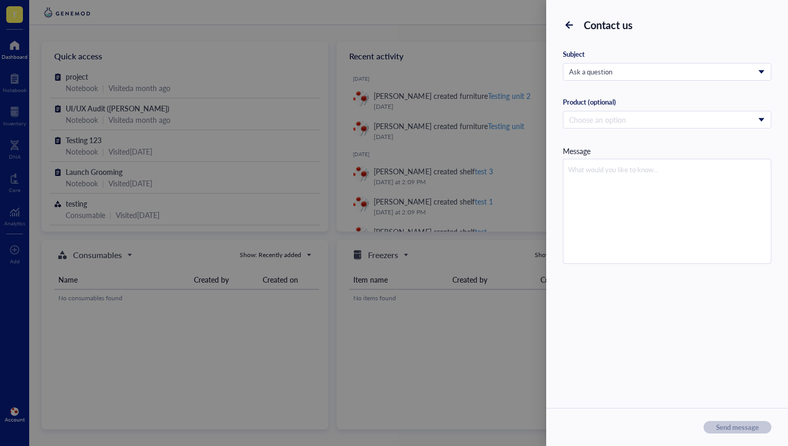
click at [578, 28] on div "Contact us" at bounding box center [667, 25] width 208 height 17
click at [569, 28] on icon at bounding box center [569, 25] width 10 height 10
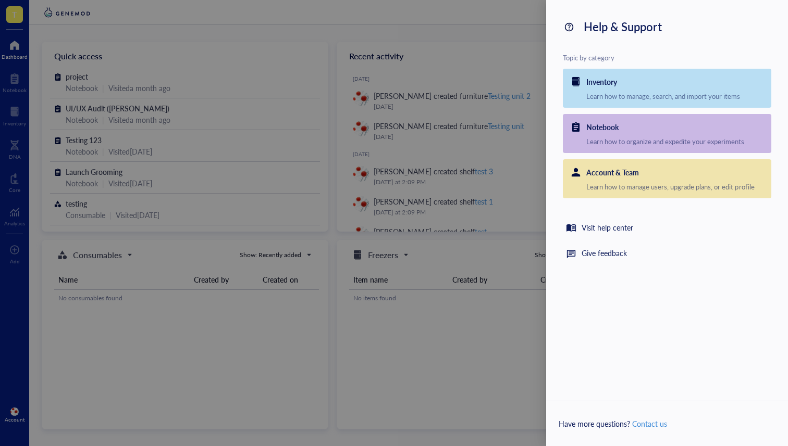
click at [227, 205] on div at bounding box center [394, 223] width 788 height 446
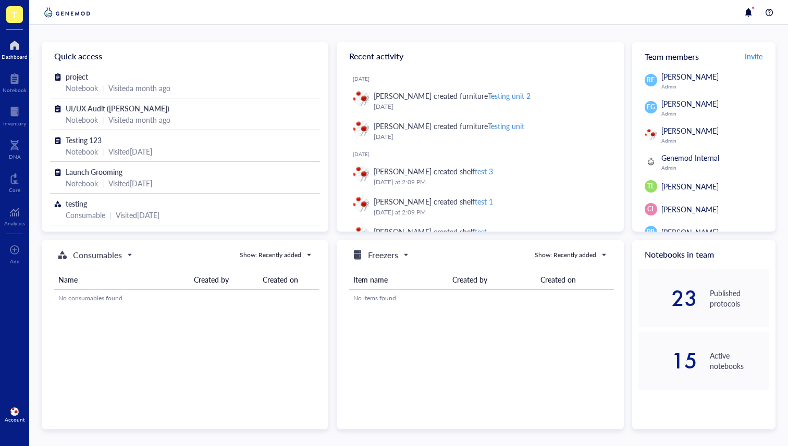
click at [11, 410] on img at bounding box center [14, 412] width 8 height 8
click at [89, 373] on link "Account settings" at bounding box center [70, 376] width 60 height 19
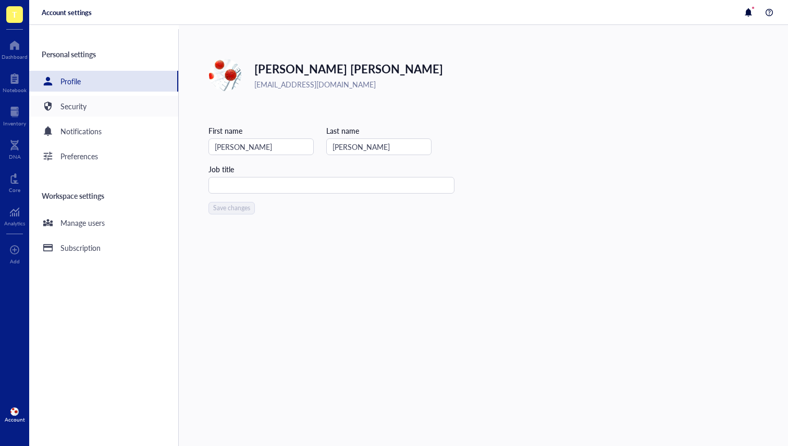
drag, startPoint x: 113, startPoint y: 117, endPoint x: 116, endPoint y: 109, distance: 8.9
click at [113, 118] on div "Personal settings Profile Security Notifications Preferences Workspace settings…" at bounding box center [103, 237] width 149 height 417
click at [118, 103] on div "Security" at bounding box center [103, 106] width 149 height 21
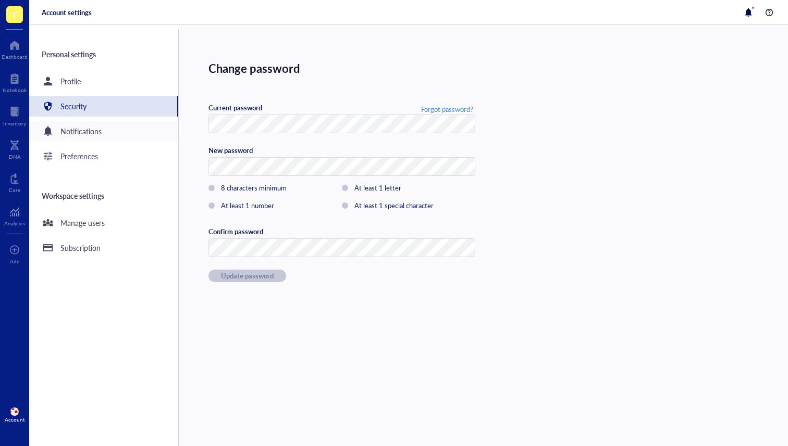
click at [121, 140] on div "Notifications" at bounding box center [103, 131] width 149 height 21
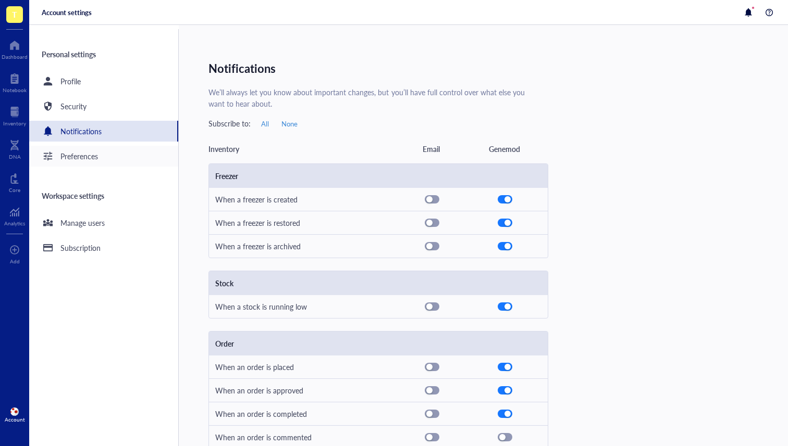
click at [123, 166] on div "Preferences" at bounding box center [103, 156] width 149 height 21
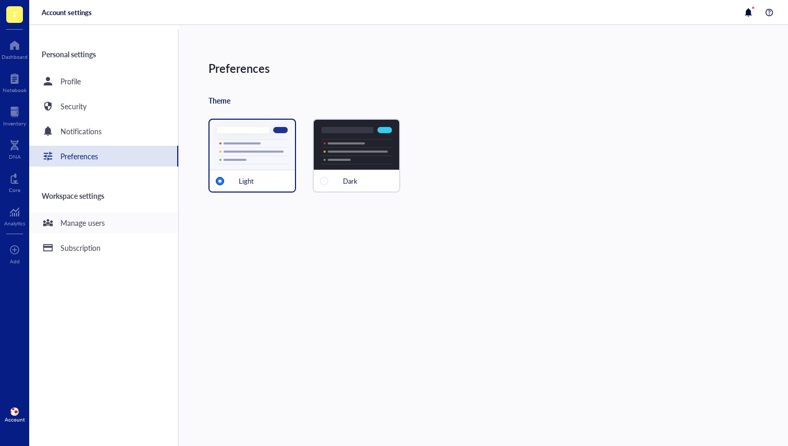
click at [125, 226] on div "Manage users" at bounding box center [103, 223] width 149 height 21
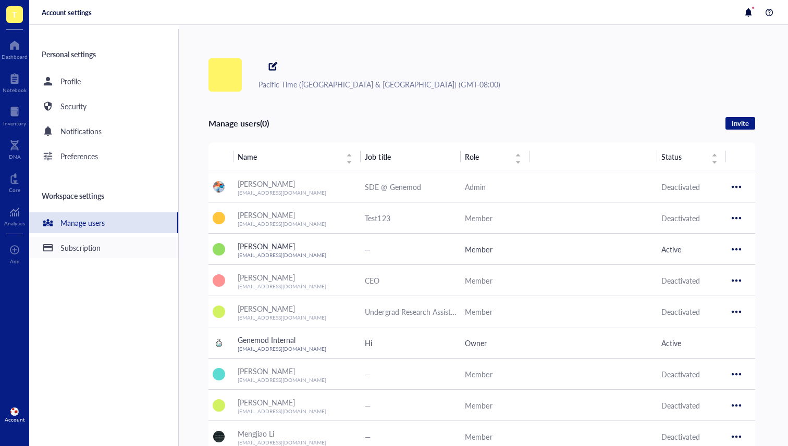
click at [121, 247] on div "Subscription" at bounding box center [103, 248] width 149 height 21
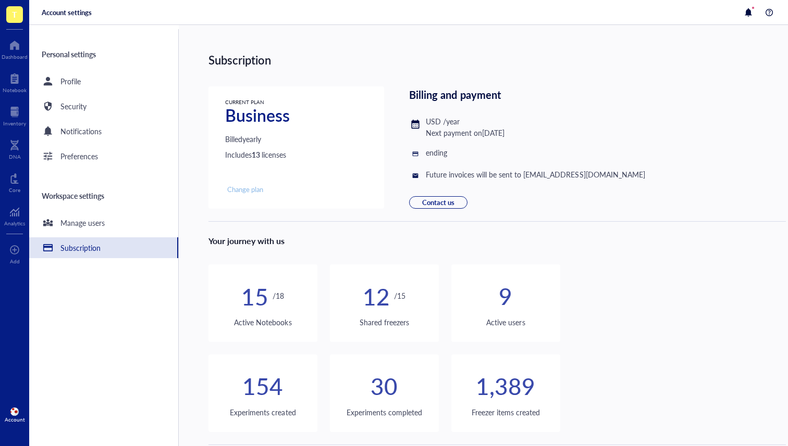
click at [244, 192] on span "Change plan" at bounding box center [245, 189] width 36 height 9
click at [93, 116] on div "Security" at bounding box center [103, 106] width 149 height 21
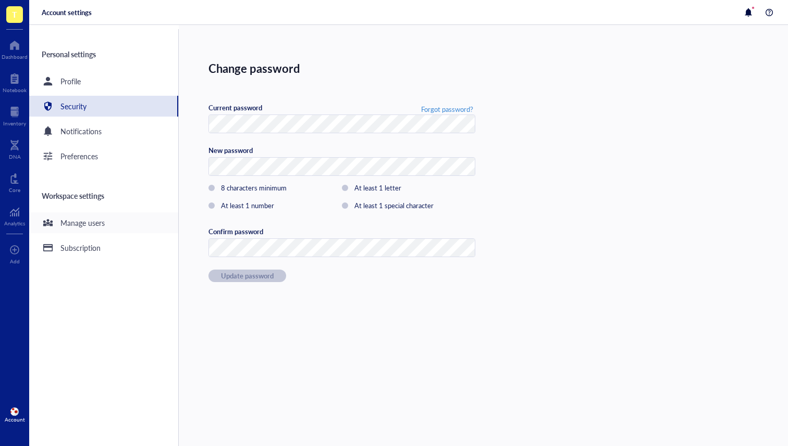
click at [90, 224] on div "Manage users" at bounding box center [82, 222] width 44 height 11
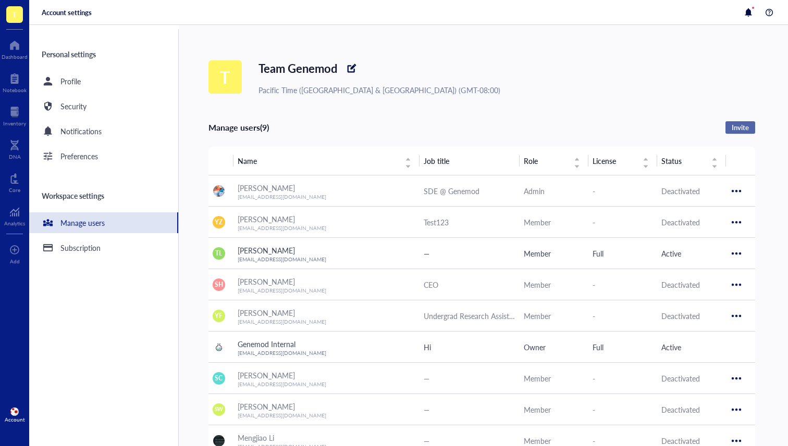
click at [735, 129] on span "Invite" at bounding box center [739, 127] width 17 height 9
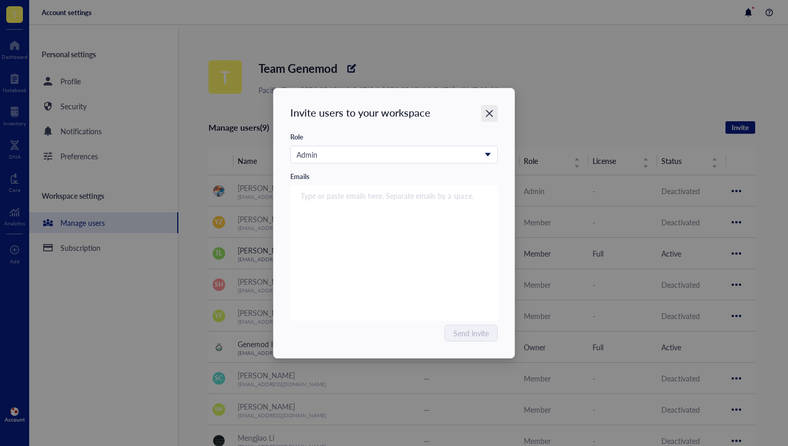
click at [485, 113] on icon "Close" at bounding box center [489, 113] width 10 height 10
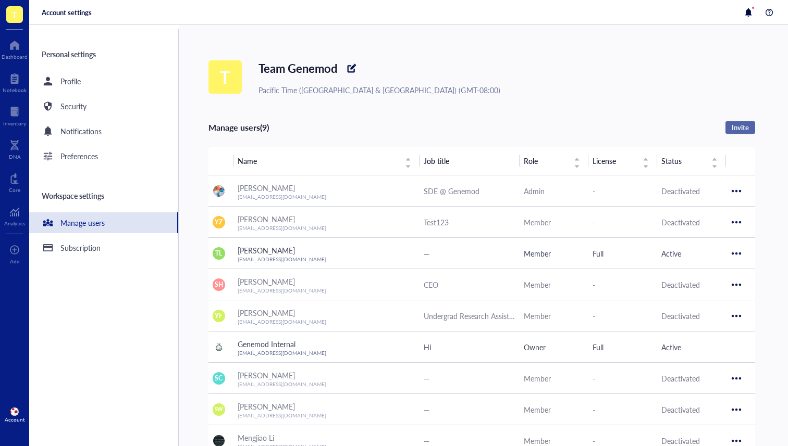
click at [732, 121] on button "Invite" at bounding box center [740, 127] width 30 height 13
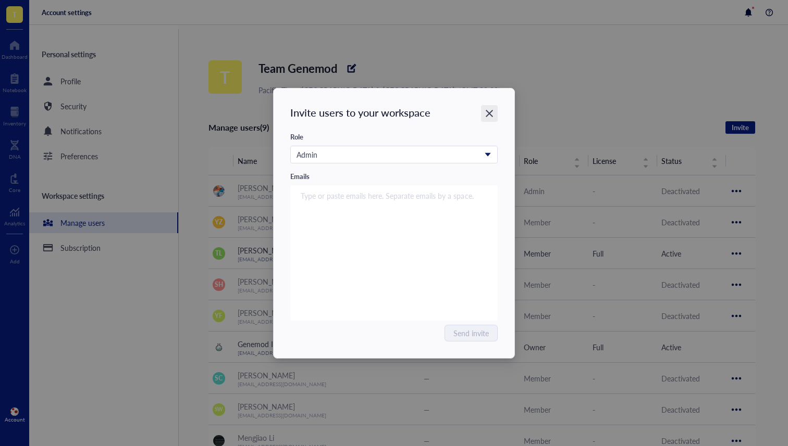
click at [494, 108] on icon "Close" at bounding box center [489, 113] width 10 height 10
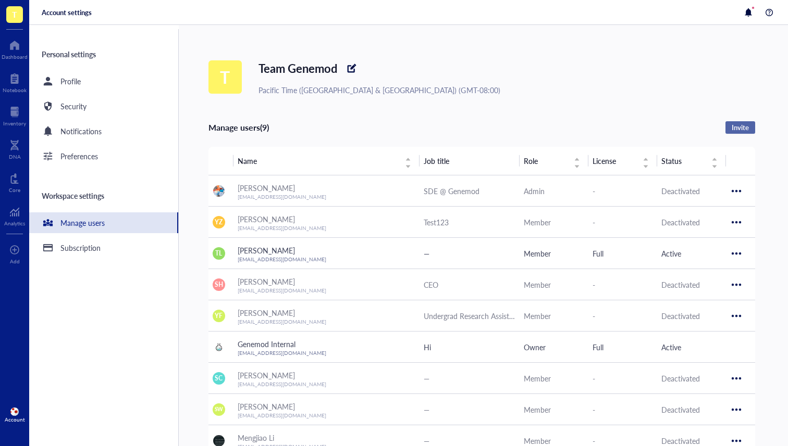
click at [731, 127] on button "Invite" at bounding box center [740, 127] width 30 height 13
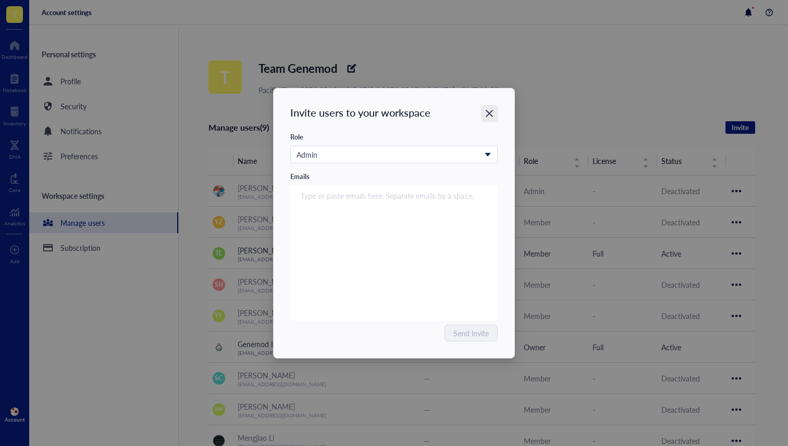
click at [492, 111] on icon "Close" at bounding box center [489, 113] width 10 height 10
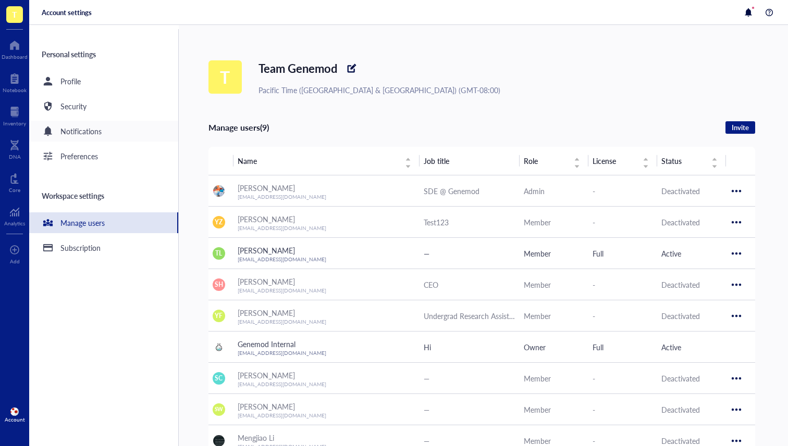
click at [71, 139] on div "Notifications" at bounding box center [103, 131] width 149 height 21
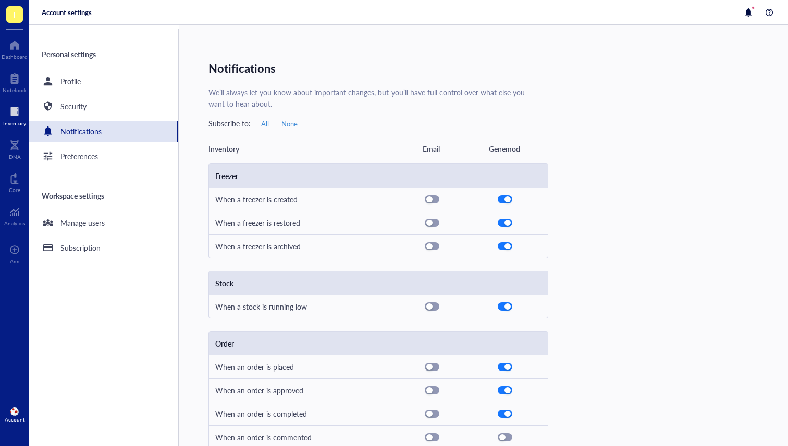
click at [13, 115] on div at bounding box center [14, 112] width 23 height 17
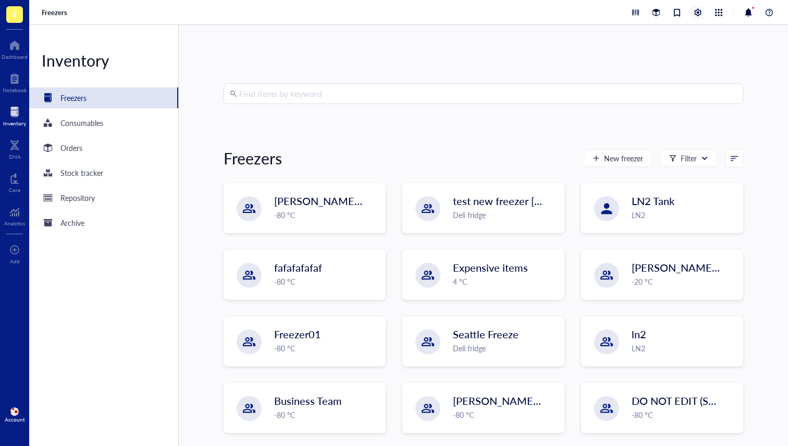
click at [693, 12] on div at bounding box center [697, 12] width 11 height 11
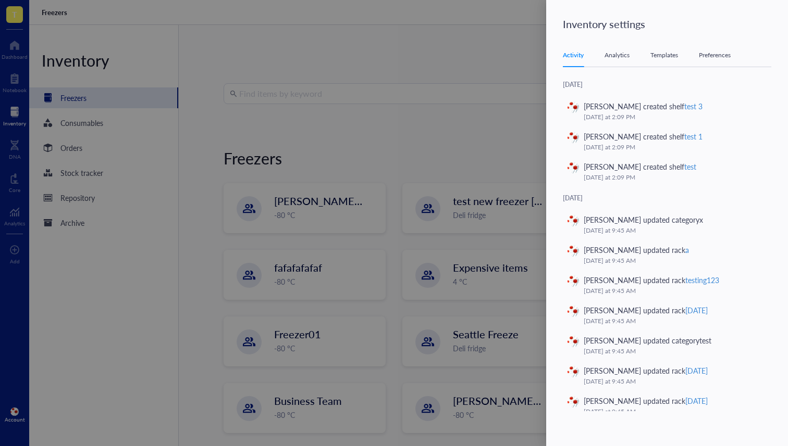
click at [656, 56] on div "Templates" at bounding box center [664, 55] width 28 height 10
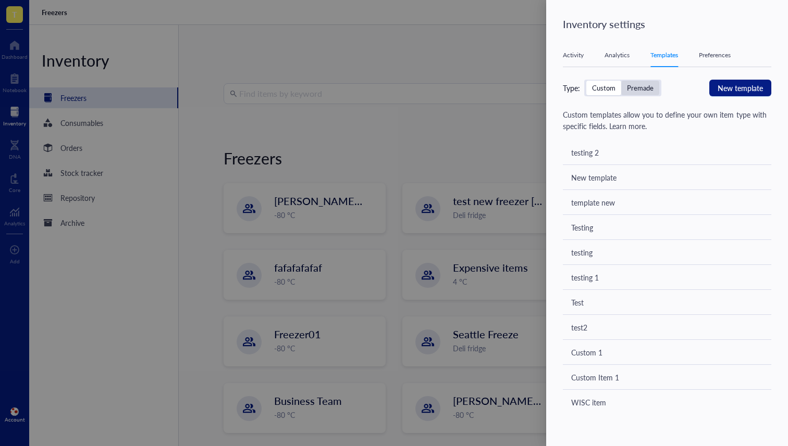
click at [645, 87] on div "Premade" at bounding box center [640, 87] width 27 height 9
click at [621, 81] on input "Premade" at bounding box center [621, 81] width 0 height 0
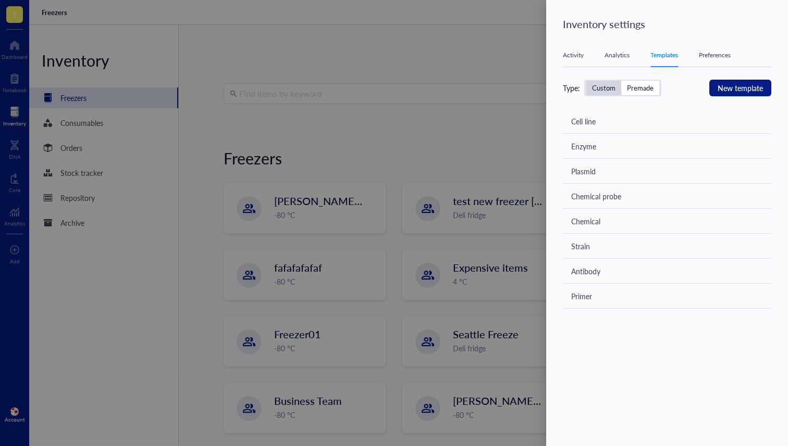
click at [599, 91] on div "Custom" at bounding box center [603, 87] width 23 height 9
click at [586, 81] on input "Custom" at bounding box center [586, 81] width 0 height 0
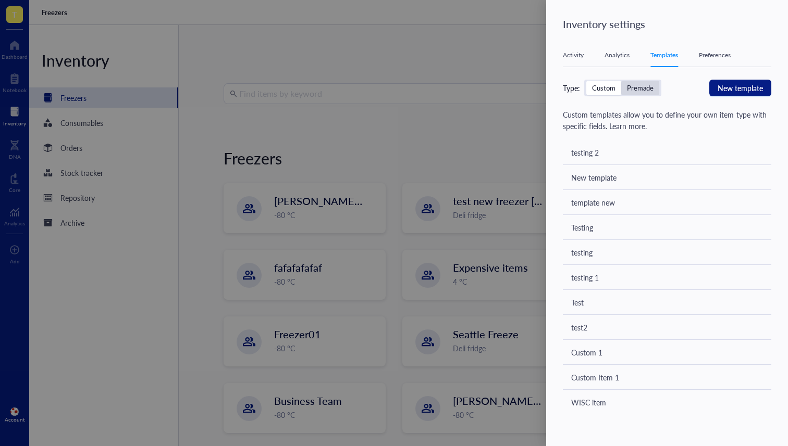
click at [640, 88] on div "Premade" at bounding box center [640, 87] width 27 height 9
click at [621, 81] on input "Premade" at bounding box center [621, 81] width 0 height 0
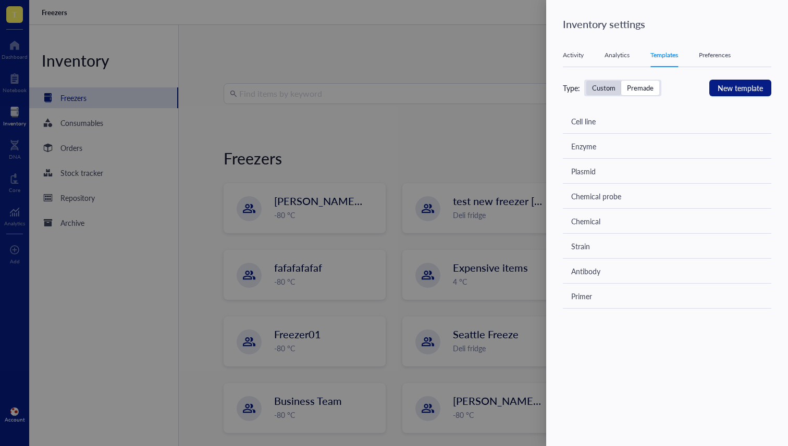
click at [587, 85] on div "Custom" at bounding box center [603, 88] width 35 height 15
click at [586, 81] on input "Custom" at bounding box center [586, 81] width 0 height 0
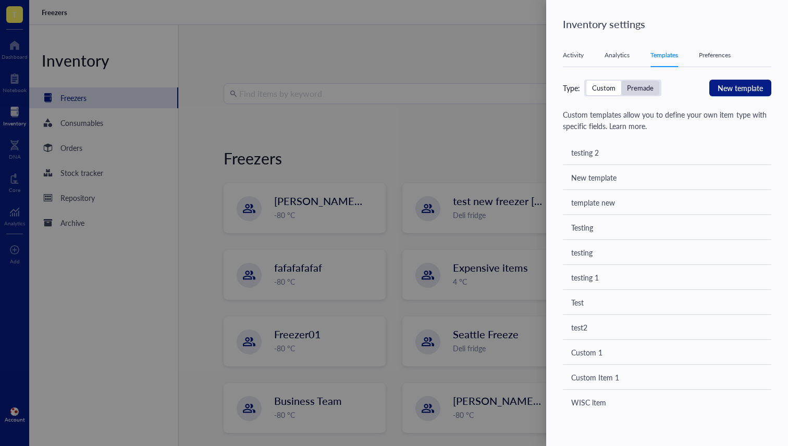
click at [633, 88] on div "Premade" at bounding box center [640, 87] width 27 height 9
click at [621, 81] on input "Premade" at bounding box center [621, 81] width 0 height 0
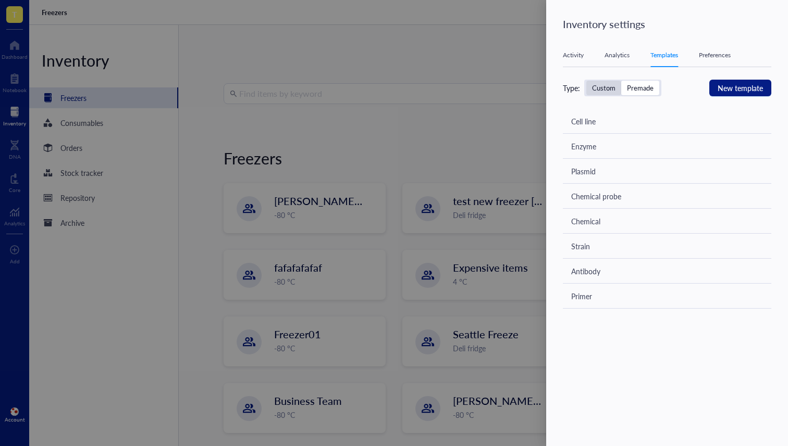
click at [606, 86] on div "Custom" at bounding box center [603, 87] width 23 height 9
click at [586, 81] on input "Custom" at bounding box center [586, 81] width 0 height 0
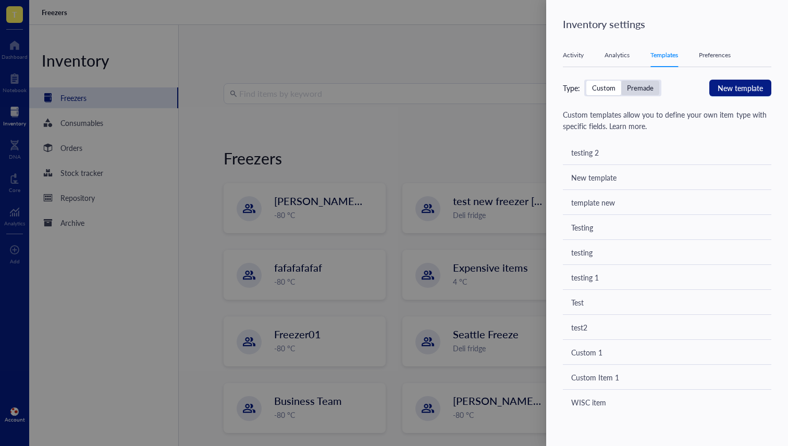
click at [623, 87] on div "Premade" at bounding box center [640, 88] width 38 height 15
click at [621, 81] on input "Premade" at bounding box center [621, 81] width 0 height 0
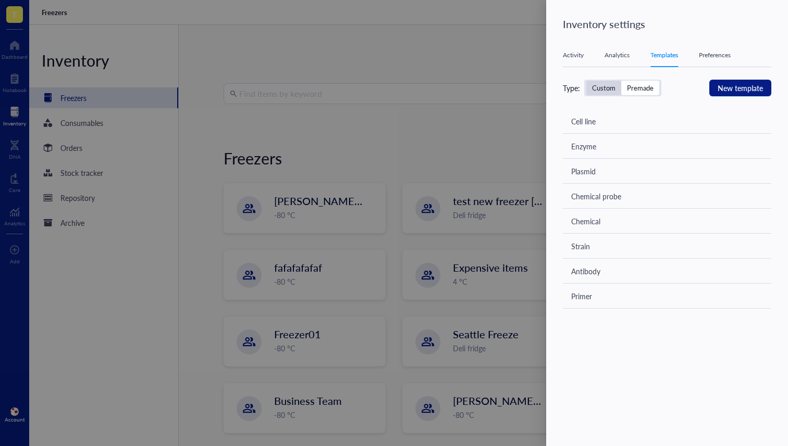
click at [605, 89] on div "Custom" at bounding box center [603, 87] width 23 height 9
click at [586, 81] on input "Custom" at bounding box center [586, 81] width 0 height 0
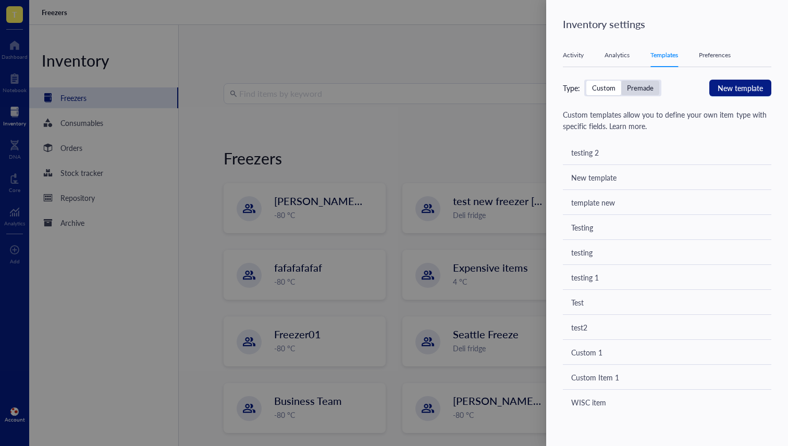
click at [646, 94] on div "Premade" at bounding box center [640, 88] width 38 height 15
click at [621, 81] on input "Premade" at bounding box center [621, 81] width 0 height 0
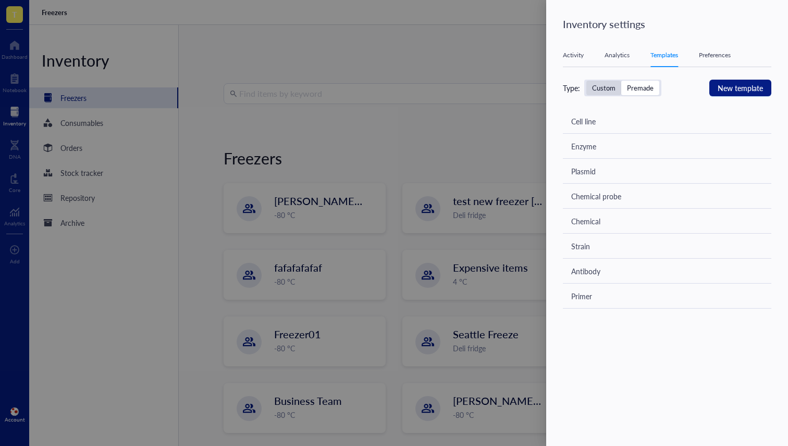
click at [602, 91] on div "Custom" at bounding box center [603, 87] width 23 height 9
click at [586, 81] on input "Custom" at bounding box center [586, 81] width 0 height 0
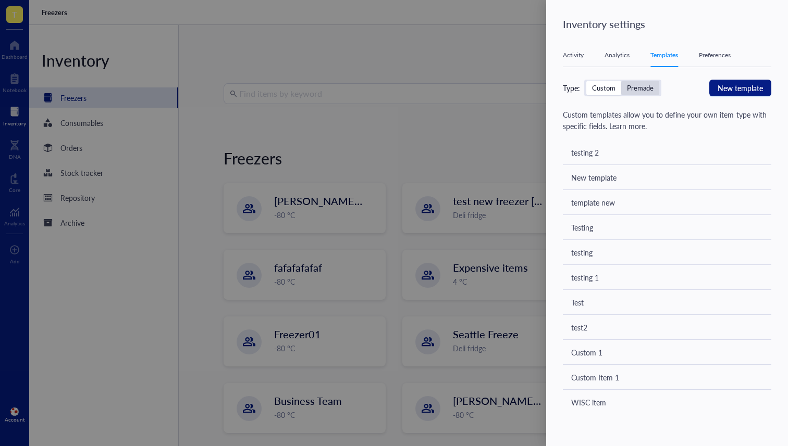
click at [640, 91] on div "Premade" at bounding box center [640, 87] width 27 height 9
click at [621, 81] on input "Premade" at bounding box center [621, 81] width 0 height 0
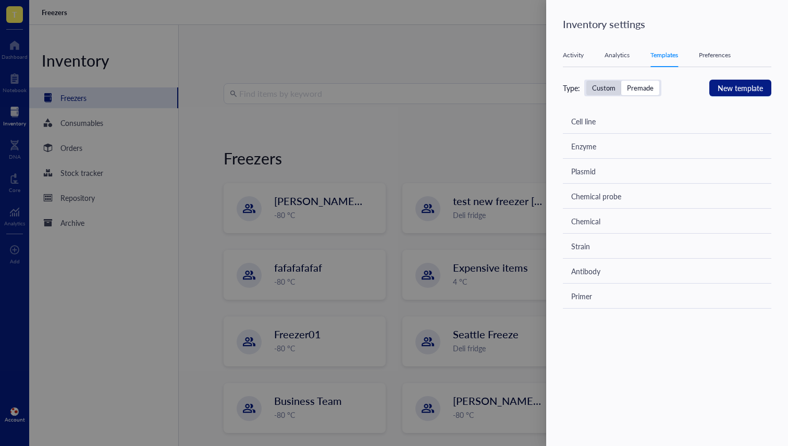
click at [599, 84] on div "Custom" at bounding box center [603, 87] width 23 height 9
click at [586, 81] on input "Custom" at bounding box center [586, 81] width 0 height 0
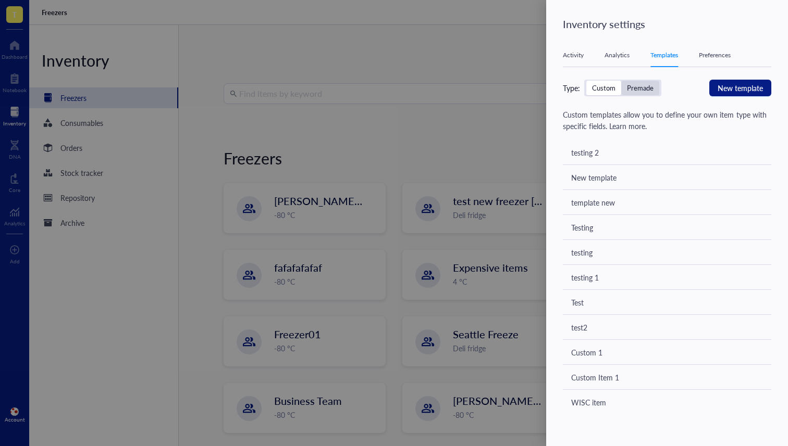
click at [633, 91] on div "Premade" at bounding box center [640, 87] width 27 height 9
click at [621, 81] on input "Premade" at bounding box center [621, 81] width 0 height 0
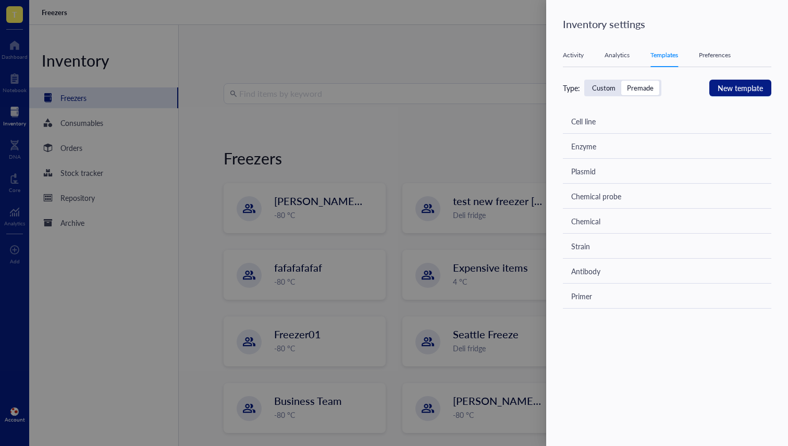
click at [592, 96] on div "Type: Custom Premade New template Cell line Enzyme Plasmid Chemical probe Chemi…" at bounding box center [667, 194] width 208 height 229
click at [597, 91] on div "Custom" at bounding box center [603, 87] width 23 height 9
click at [586, 81] on input "Custom" at bounding box center [586, 81] width 0 height 0
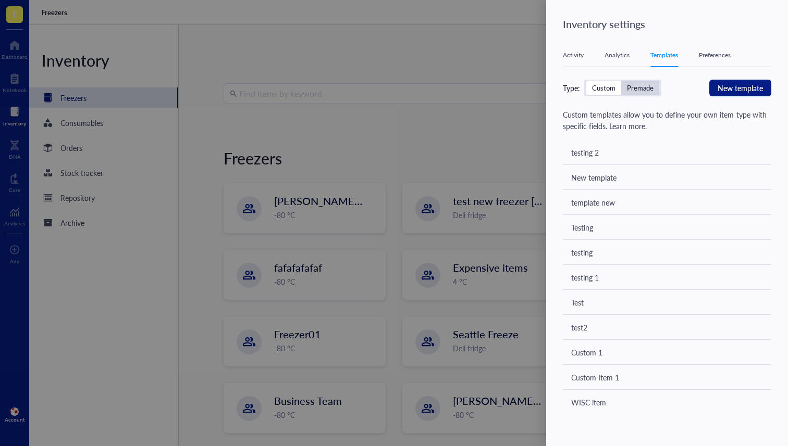
click at [647, 87] on div "Premade" at bounding box center [640, 87] width 27 height 9
click at [621, 81] on input "Premade" at bounding box center [621, 81] width 0 height 0
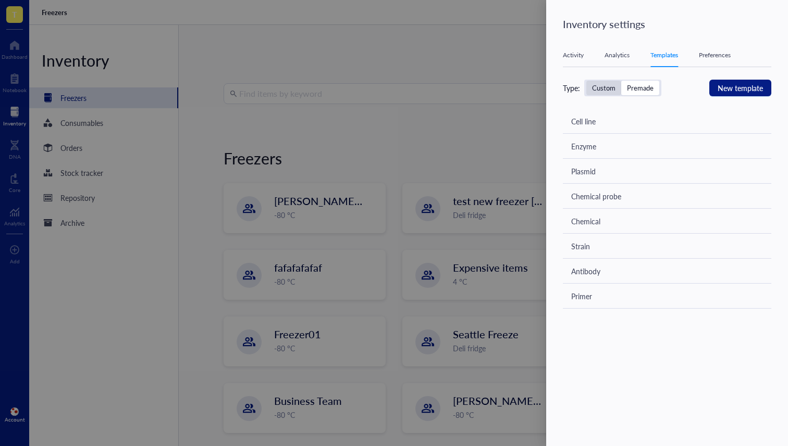
click at [598, 88] on div "Custom" at bounding box center [603, 87] width 23 height 9
click at [586, 81] on input "Custom" at bounding box center [586, 81] width 0 height 0
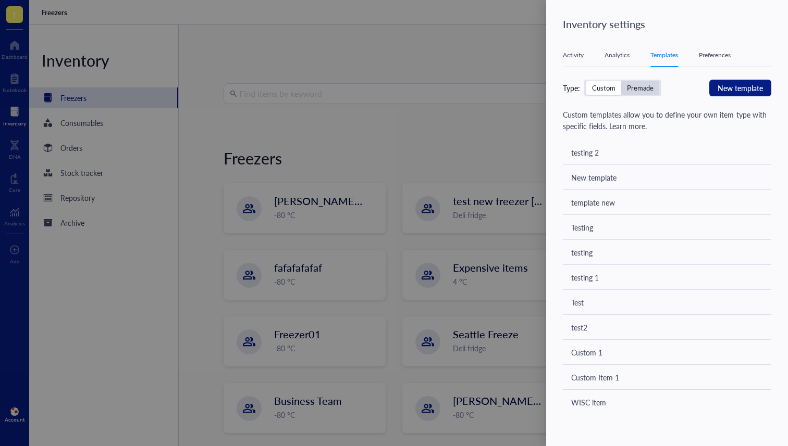
click at [628, 85] on div "Premade" at bounding box center [640, 87] width 27 height 9
click at [621, 81] on input "Premade" at bounding box center [621, 81] width 0 height 0
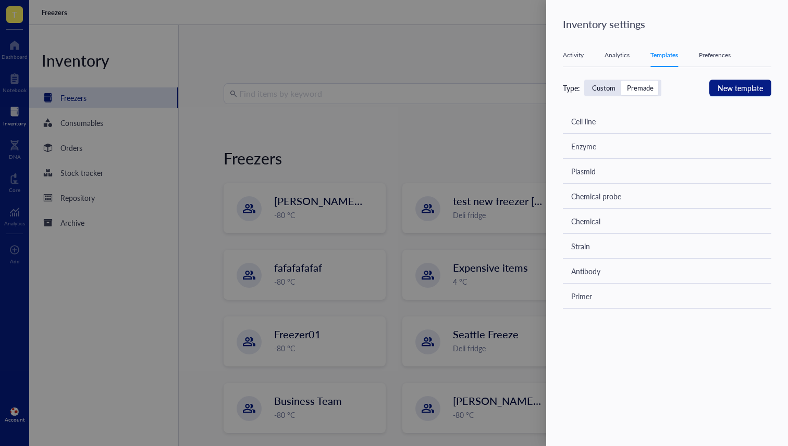
click at [593, 86] on div "Custom" at bounding box center [603, 87] width 23 height 9
click at [586, 81] on input "Custom" at bounding box center [586, 81] width 0 height 0
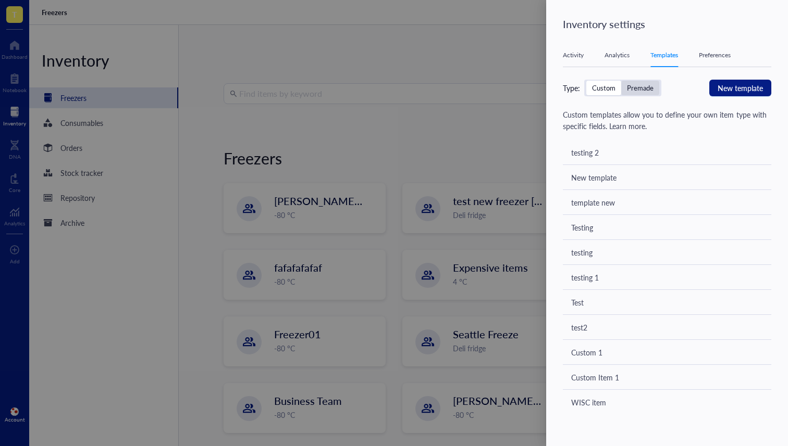
click at [632, 92] on div "Premade" at bounding box center [640, 87] width 27 height 9
click at [621, 81] on input "Premade" at bounding box center [621, 81] width 0 height 0
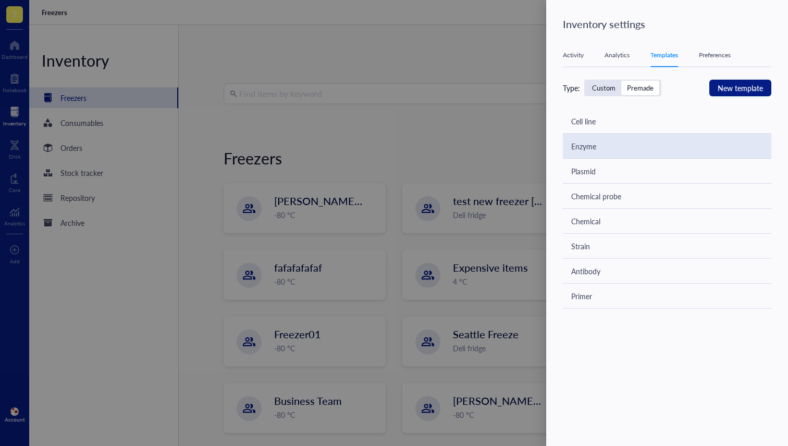
click at [606, 144] on div "Enzyme" at bounding box center [667, 146] width 208 height 25
type textarea "Multiple-line text"
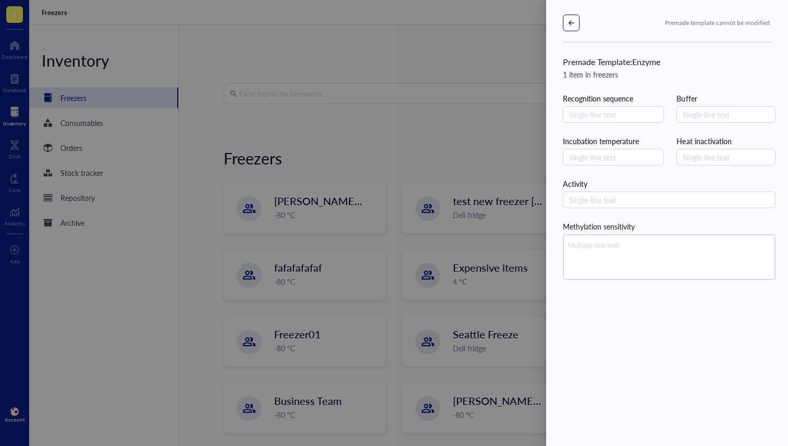
click at [567, 21] on button "button" at bounding box center [571, 23] width 17 height 17
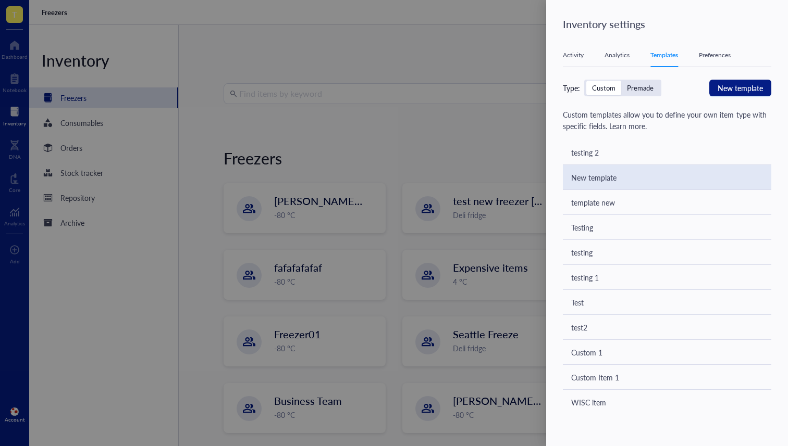
click at [602, 178] on div "New template" at bounding box center [593, 177] width 45 height 11
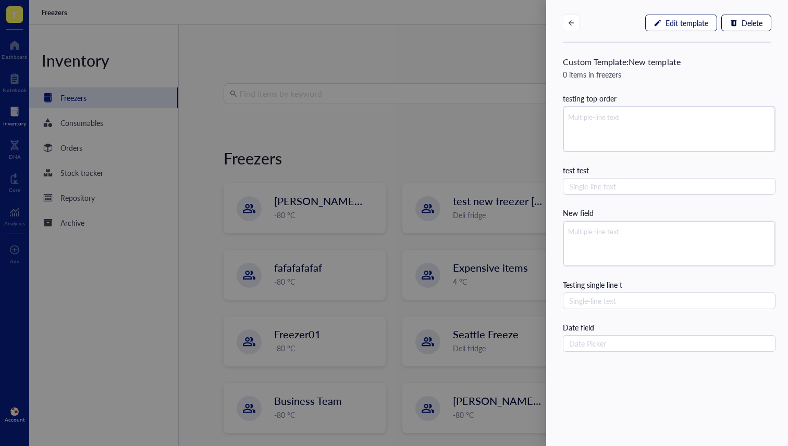
click at [666, 27] on span "Edit template" at bounding box center [686, 23] width 43 height 8
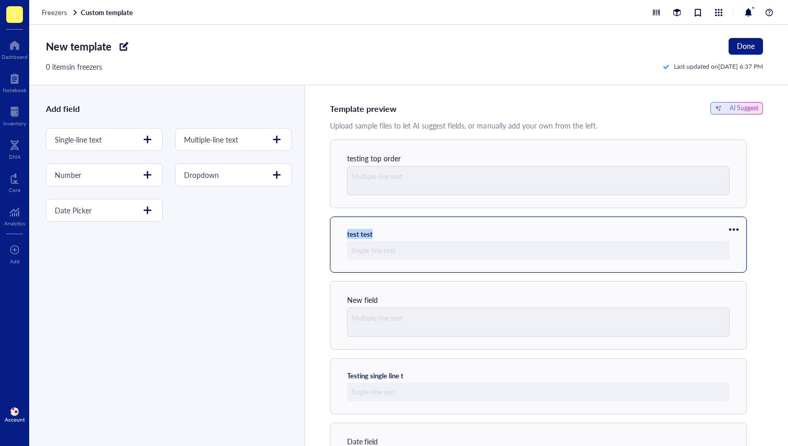
drag, startPoint x: 702, startPoint y: 145, endPoint x: 707, endPoint y: 238, distance: 92.3
click at [707, 238] on div "testing top order test test New field Testing single line t Date field Date pic…" at bounding box center [546, 311] width 433 height 342
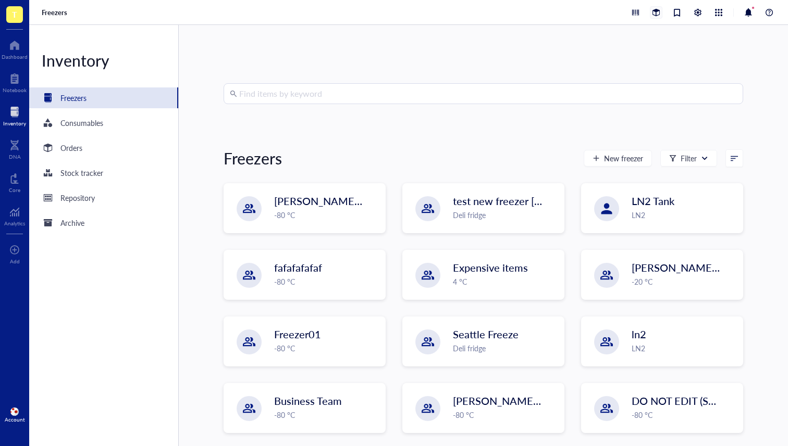
click at [658, 9] on div at bounding box center [655, 12] width 11 height 11
click at [658, 9] on div "T Dashboard Notebook Inventory DNA Core Analytics To pick up a draggable item, …" at bounding box center [394, 223] width 788 height 446
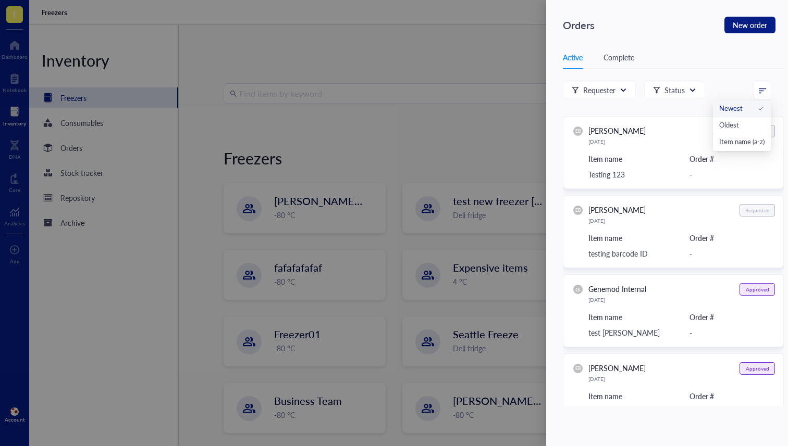
click at [763, 91] on icon at bounding box center [761, 90] width 7 height 7
click at [741, 128] on div "Oldest" at bounding box center [741, 124] width 45 height 9
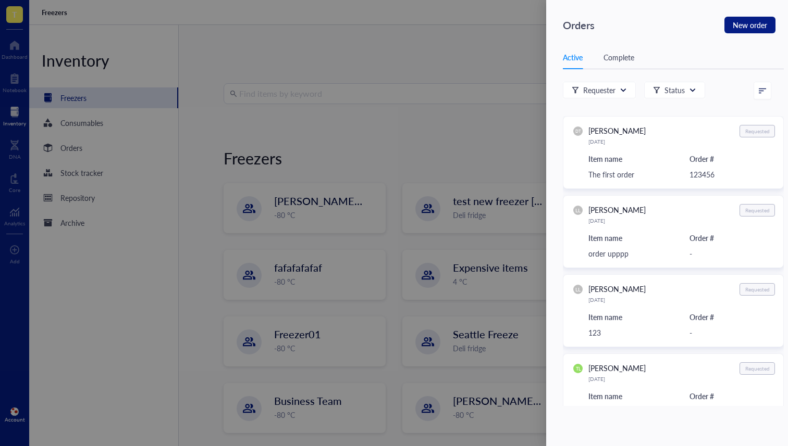
click at [760, 91] on icon at bounding box center [761, 91] width 7 height 5
click at [752, 140] on div "Item name (a-z)" at bounding box center [741, 141] width 45 height 9
click at [764, 93] on icon at bounding box center [761, 90] width 7 height 7
click at [752, 115] on div "Newest" at bounding box center [734, 109] width 71 height 17
click at [757, 93] on div at bounding box center [761, 90] width 15 height 17
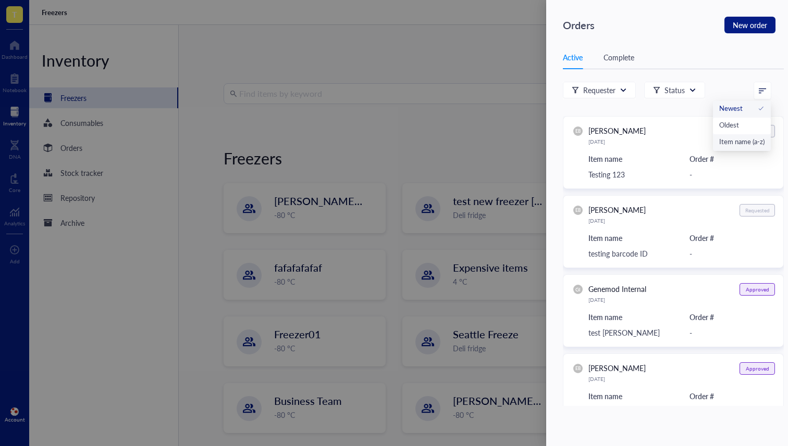
click at [755, 139] on div "Item name (a-z)" at bounding box center [741, 141] width 45 height 9
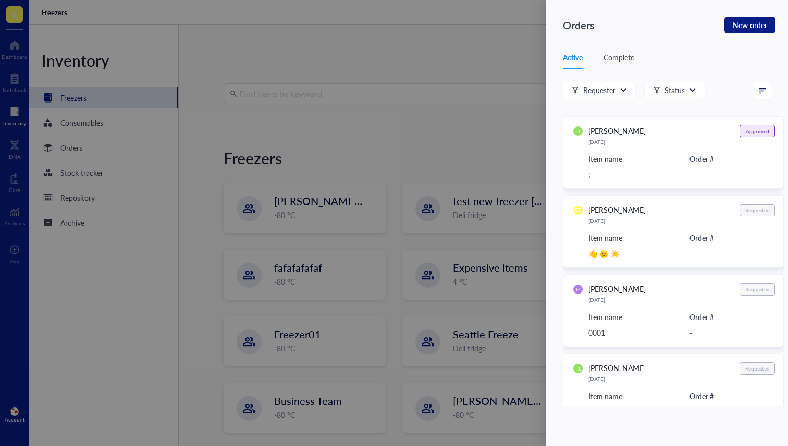
click at [761, 89] on icon at bounding box center [761, 91] width 7 height 5
click at [741, 122] on div "Oldest" at bounding box center [734, 124] width 59 height 9
click at [738, 82] on div "Requester Status 1 Newest Oldest Item name (a-z)" at bounding box center [667, 91] width 208 height 18
click at [762, 91] on icon at bounding box center [761, 91] width 7 height 5
click at [754, 115] on div "Newest" at bounding box center [741, 109] width 45 height 11
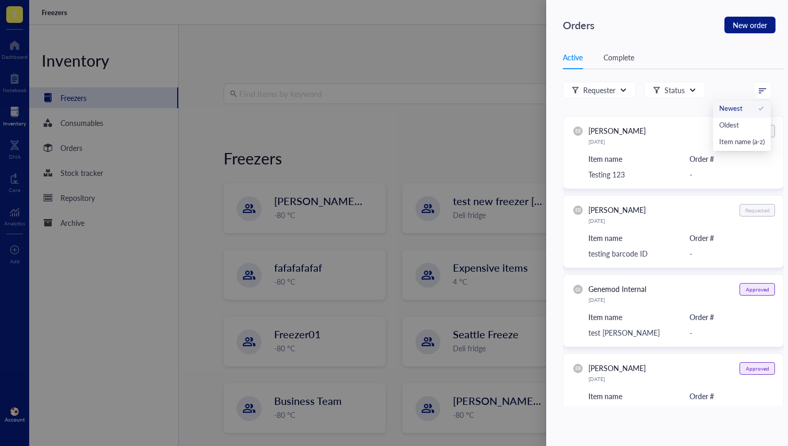
click at [760, 93] on icon at bounding box center [761, 91] width 7 height 5
click at [749, 127] on div "Oldest" at bounding box center [741, 124] width 45 height 9
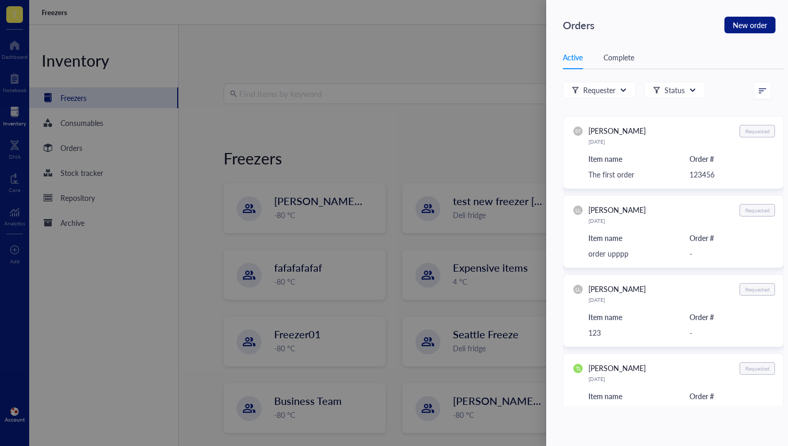
click at [765, 87] on icon at bounding box center [761, 90] width 7 height 7
click at [748, 138] on div "Item name (a-z)" at bounding box center [741, 141] width 45 height 9
drag, startPoint x: 731, startPoint y: 56, endPoint x: 698, endPoint y: 82, distance: 41.5
click at [731, 57] on div "Active Complete" at bounding box center [673, 57] width 221 height 23
click at [596, 90] on div "Requester" at bounding box center [599, 89] width 32 height 11
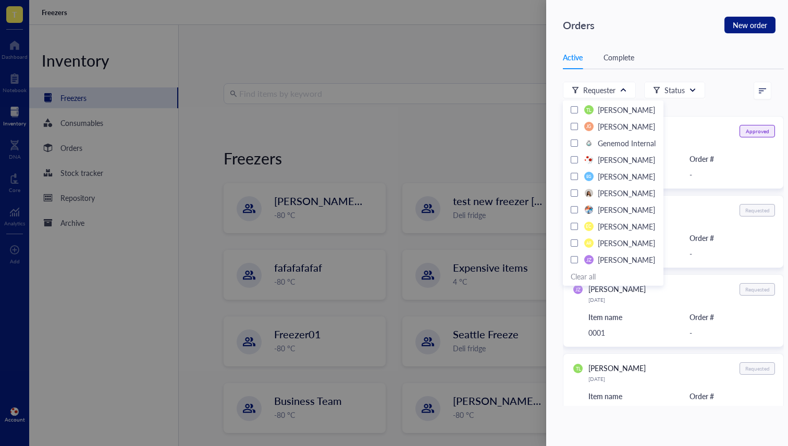
click at [614, 59] on div "Complete" at bounding box center [618, 57] width 31 height 11
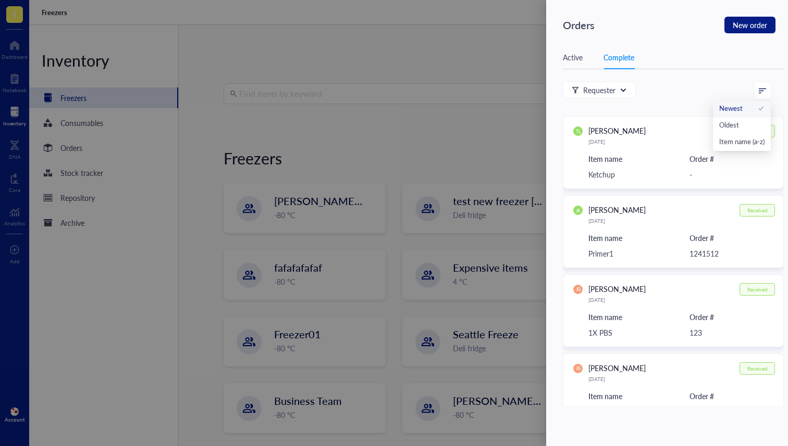
click at [766, 91] on div at bounding box center [761, 90] width 15 height 17
click at [747, 68] on div "Active Complete" at bounding box center [673, 57] width 221 height 23
click at [761, 94] on icon at bounding box center [761, 90] width 7 height 7
click at [705, 81] on div "Active Complete Requester Status Newest Oldest Item name (a-z) TL Tina Luu Marc…" at bounding box center [673, 226] width 221 height 360
click at [698, 83] on div "Requester Newest Oldest Item name (a-z)" at bounding box center [667, 91] width 208 height 18
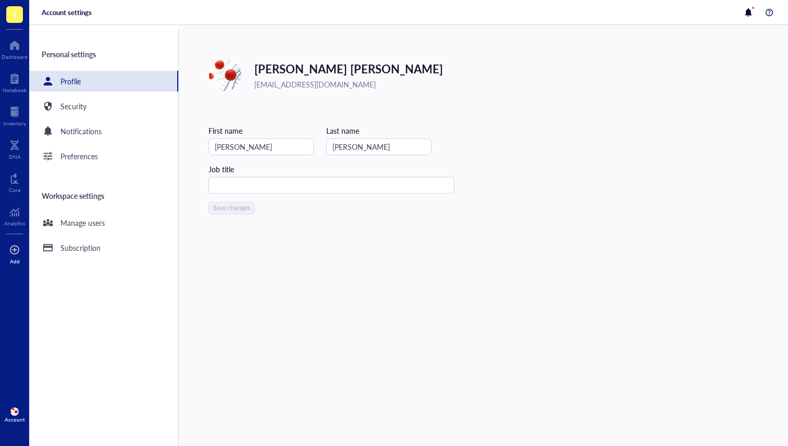
click at [16, 253] on div at bounding box center [14, 250] width 10 height 17
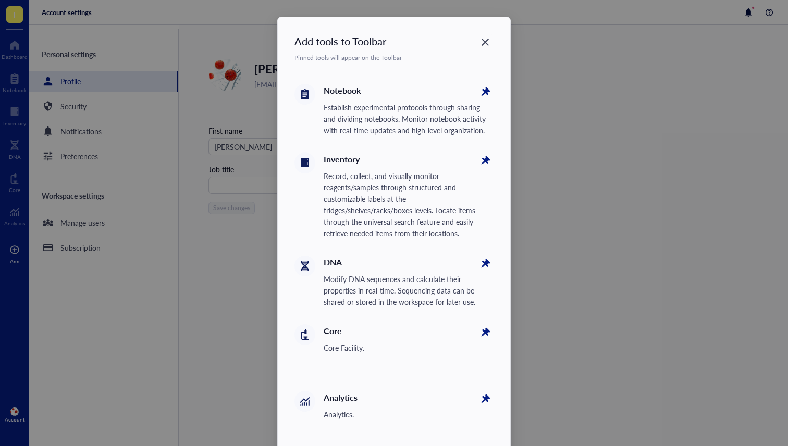
click at [16, 253] on div "Add tools to Toolbar Pinned tools will appear on the Toolbar Notebook Establish…" at bounding box center [394, 223] width 788 height 446
click at [19, 231] on div "Add tools to Toolbar Pinned tools will appear on the Toolbar Notebook Establish…" at bounding box center [394, 223] width 788 height 446
click at [20, 215] on div "Add tools to Toolbar Pinned tools will appear on the Toolbar Notebook Establish…" at bounding box center [394, 223] width 788 height 446
click at [89, 218] on div "Add tools to Toolbar Pinned tools will appear on the Toolbar Notebook Establish…" at bounding box center [394, 223] width 788 height 446
click at [475, 38] on div "Add tools to Toolbar Pinned tools will appear on the Toolbar Notebook Establish…" at bounding box center [394, 256] width 232 height 478
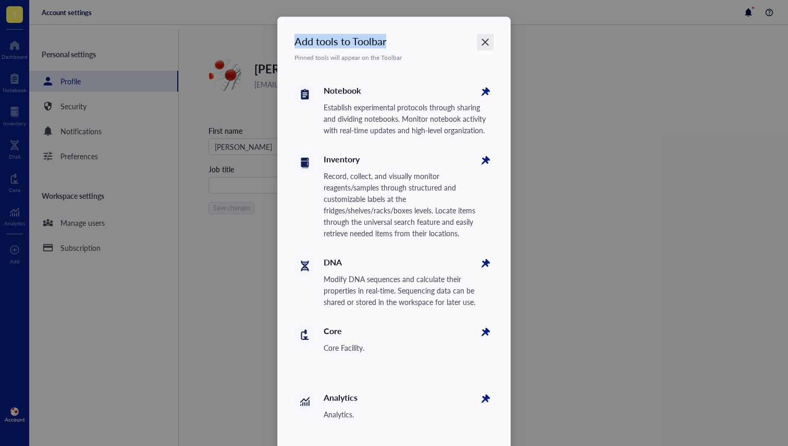
click at [481, 45] on icon "Close" at bounding box center [484, 42] width 7 height 7
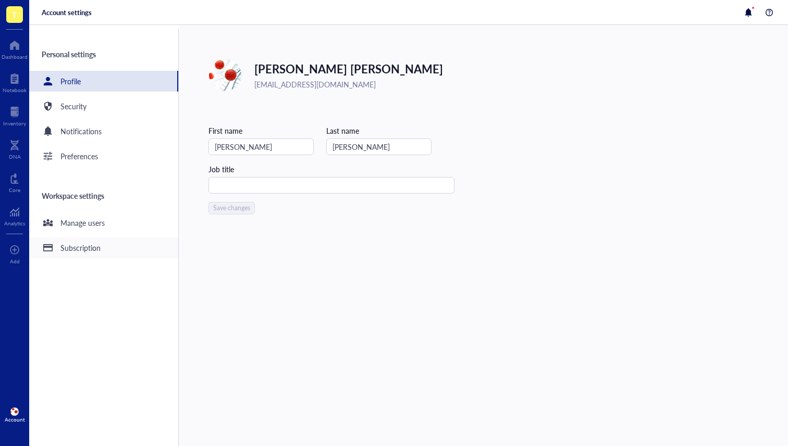
drag, startPoint x: 92, startPoint y: 235, endPoint x: 93, endPoint y: 248, distance: 12.5
click at [92, 236] on div "Personal settings Profile Security Notifications Preferences Workspace settings…" at bounding box center [103, 237] width 149 height 417
click at [94, 256] on div "Subscription" at bounding box center [103, 248] width 149 height 21
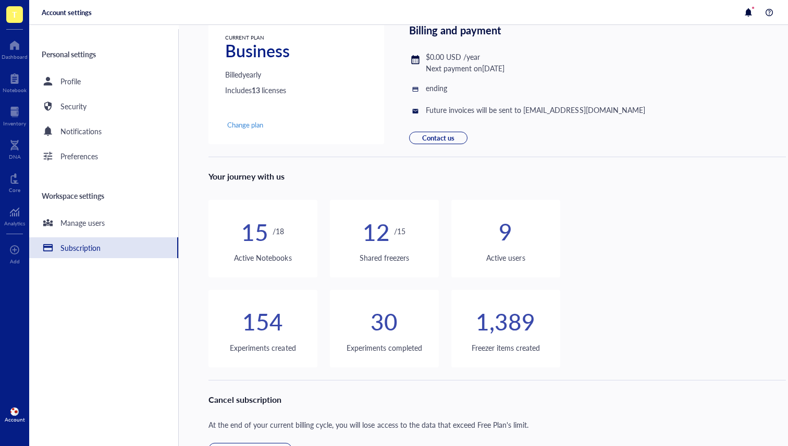
scroll to position [74, 0]
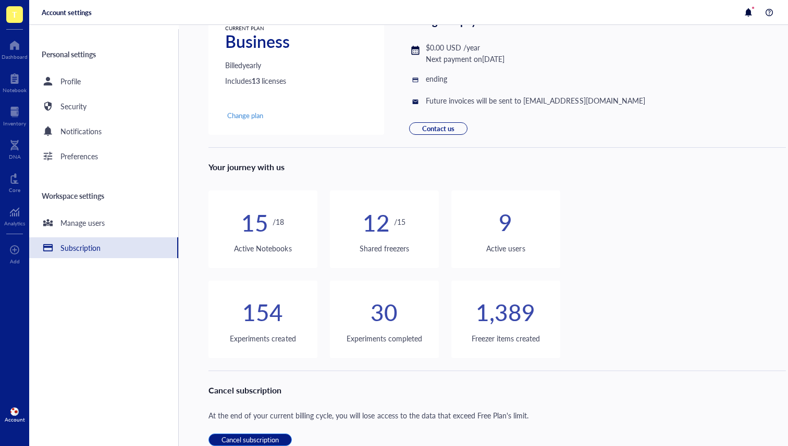
click at [266, 442] on span "Cancel subscription" at bounding box center [249, 439] width 57 height 9
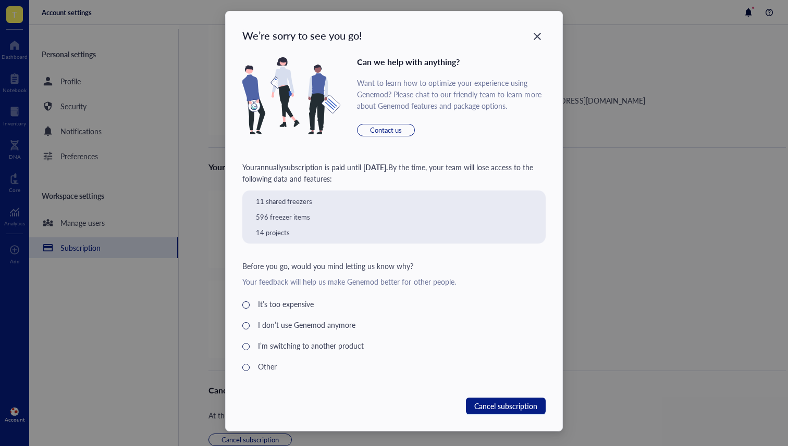
scroll to position [8, 0]
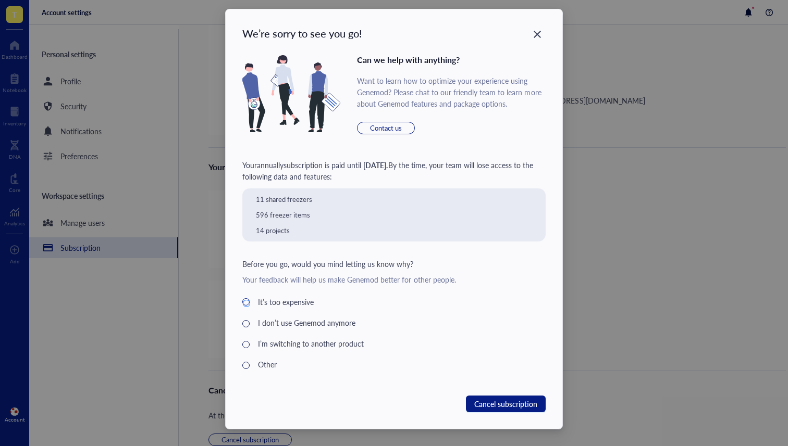
click at [291, 297] on div "It’s too expensive" at bounding box center [400, 302] width 285 height 13
click at [249, 299] on input "It’s too expensive" at bounding box center [246, 302] width 6 height 6
radio input "true"
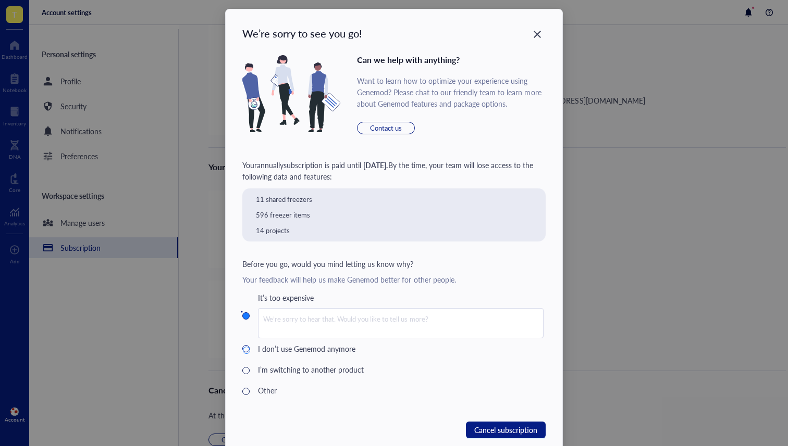
click at [328, 349] on div "I don’t use Genemod anymore" at bounding box center [400, 349] width 285 height 13
click at [249, 349] on input "I don’t use Genemod anymore" at bounding box center [246, 349] width 6 height 6
radio input "true"
drag, startPoint x: 329, startPoint y: 364, endPoint x: 324, endPoint y: 371, distance: 9.1
click at [327, 367] on div "I’m switching to another product" at bounding box center [400, 370] width 285 height 13
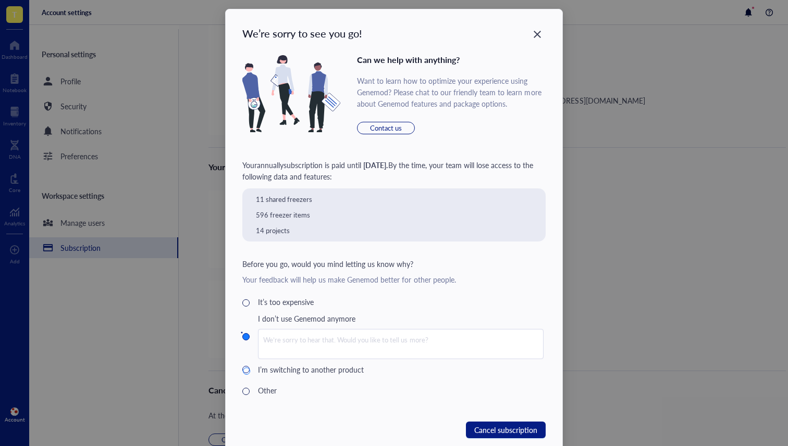
click at [267, 370] on div "I’m switching to another product" at bounding box center [400, 370] width 285 height 13
click at [249, 370] on input "I’m switching to another product" at bounding box center [246, 370] width 6 height 6
radio input "true"
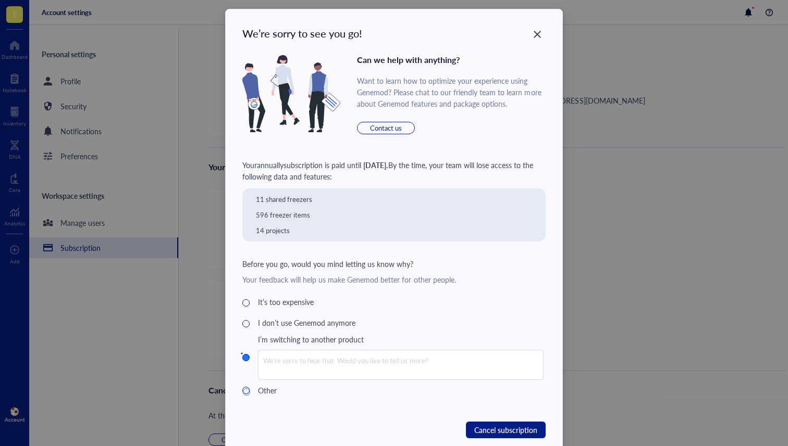
click at [265, 389] on div "Other" at bounding box center [400, 390] width 285 height 13
click at [249, 389] on input "Other" at bounding box center [246, 391] width 6 height 6
radio input "true"
click at [536, 34] on icon "Close" at bounding box center [537, 35] width 10 height 10
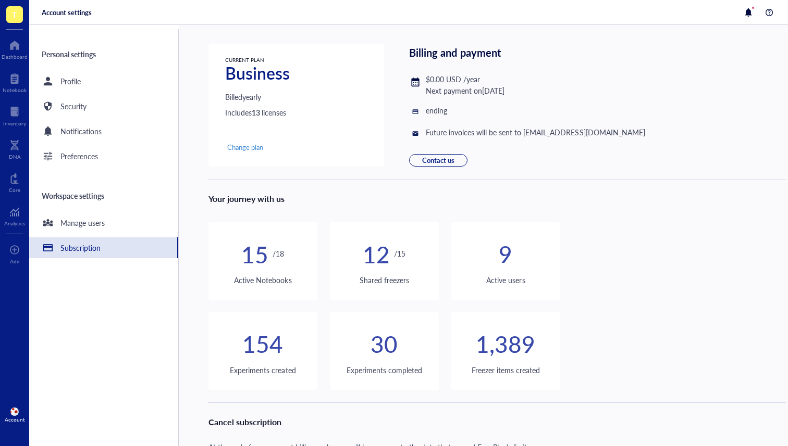
scroll to position [0, 0]
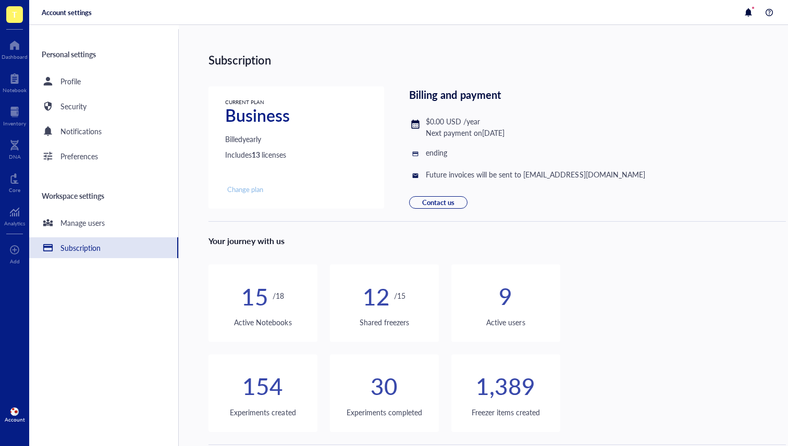
click at [256, 189] on span "Change plan" at bounding box center [245, 189] width 36 height 9
click at [20, 85] on div at bounding box center [15, 78] width 24 height 17
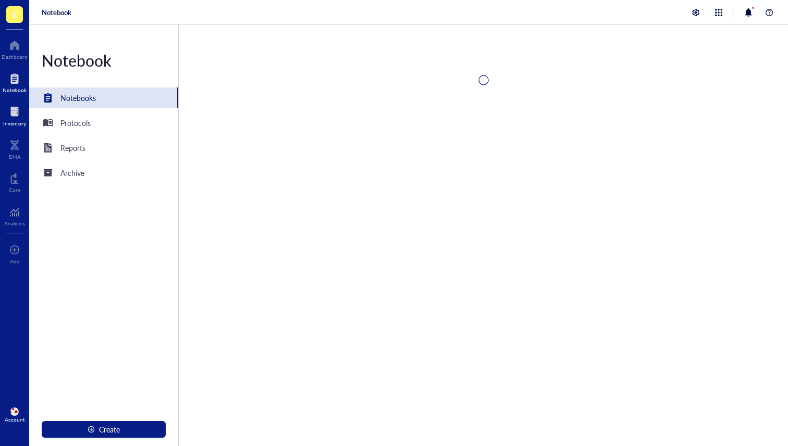
click at [18, 113] on div at bounding box center [14, 112] width 23 height 17
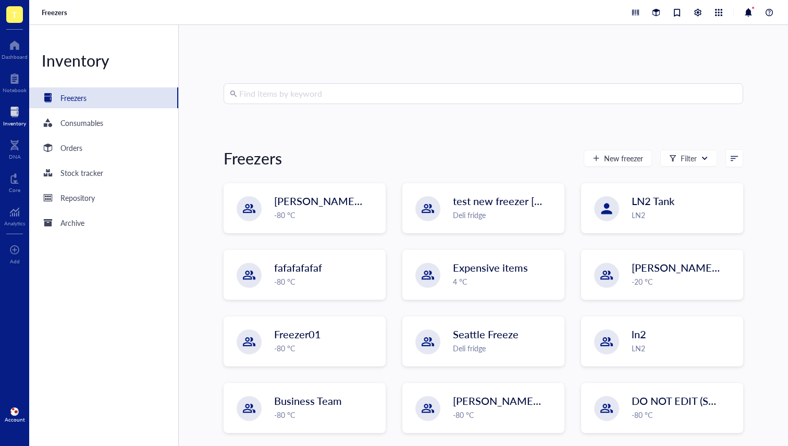
click at [9, 417] on div "Account" at bounding box center [15, 420] width 20 height 6
click at [58, 383] on link "Account settings" at bounding box center [70, 376] width 60 height 19
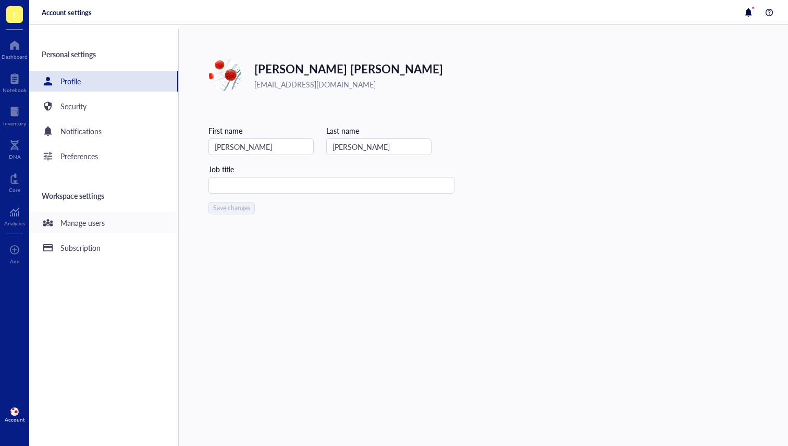
click at [100, 224] on div "Manage users" at bounding box center [82, 222] width 44 height 11
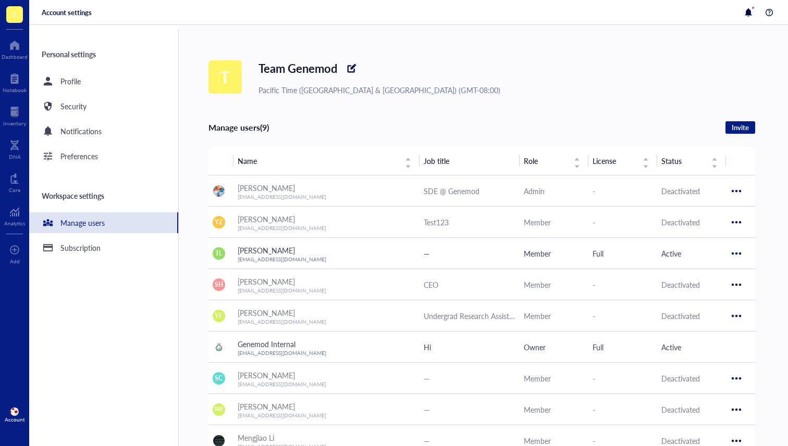
click at [81, 260] on div "Personal settings Profile Security Notifications Preferences Workspace settings…" at bounding box center [103, 237] width 149 height 417
click at [86, 253] on div "Subscription" at bounding box center [80, 247] width 40 height 11
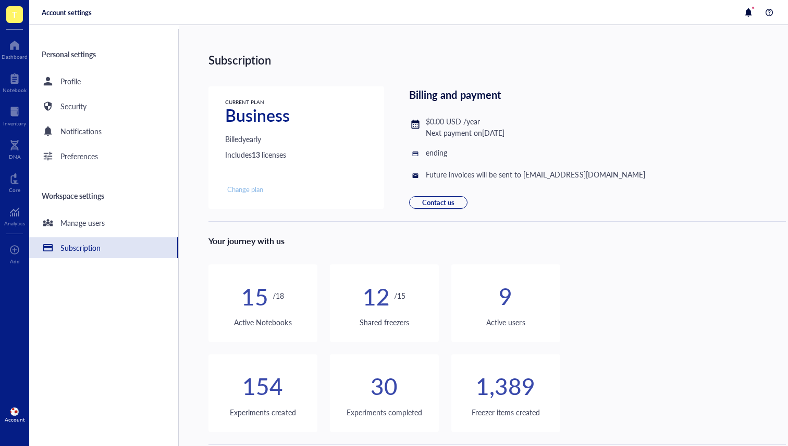
click at [244, 185] on span "Change plan" at bounding box center [245, 189] width 36 height 9
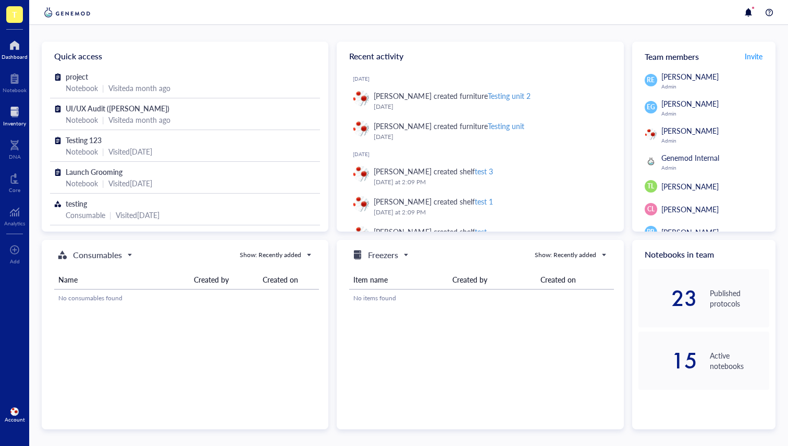
click at [16, 119] on div at bounding box center [14, 112] width 23 height 17
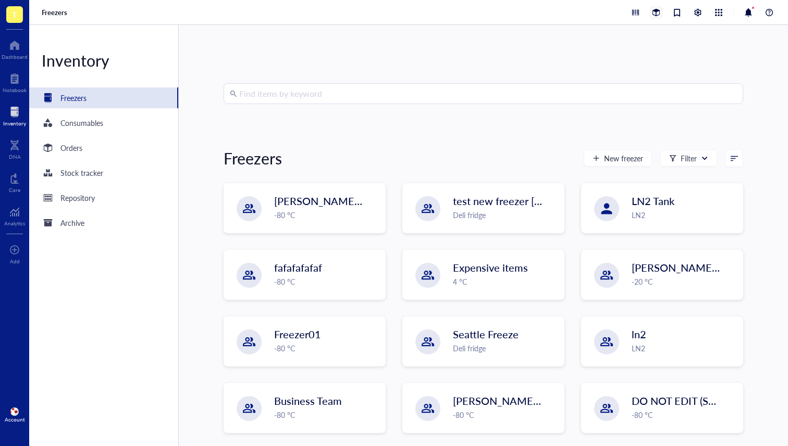
click at [651, 9] on div at bounding box center [655, 12] width 11 height 11
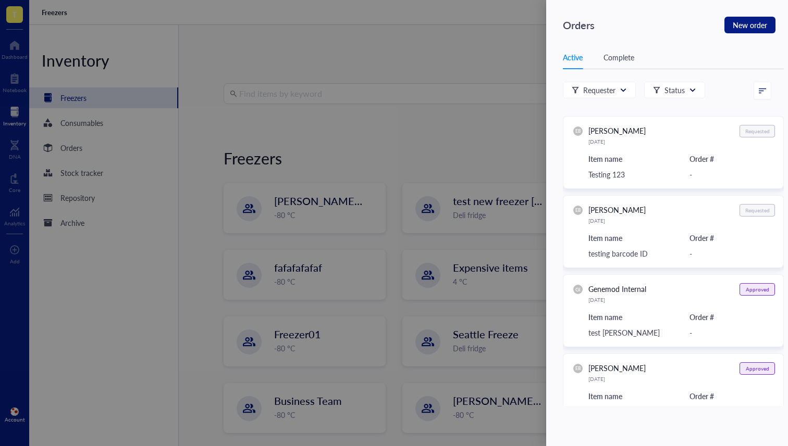
drag, startPoint x: 633, startPoint y: 58, endPoint x: 671, endPoint y: 73, distance: 40.9
click at [634, 58] on div "Complete" at bounding box center [618, 57] width 31 height 11
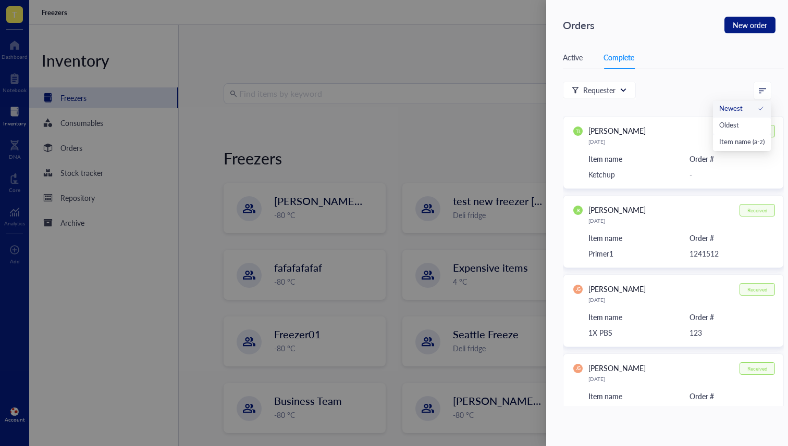
click at [764, 88] on icon at bounding box center [761, 90] width 7 height 7
click at [743, 122] on div "Oldest" at bounding box center [741, 124] width 45 height 9
click at [628, 61] on div "Complete" at bounding box center [618, 57] width 31 height 11
click at [748, 84] on div "Requester Newest Oldest Item name (a-z)" at bounding box center [667, 91] width 208 height 18
click at [761, 89] on icon at bounding box center [761, 91] width 7 height 5
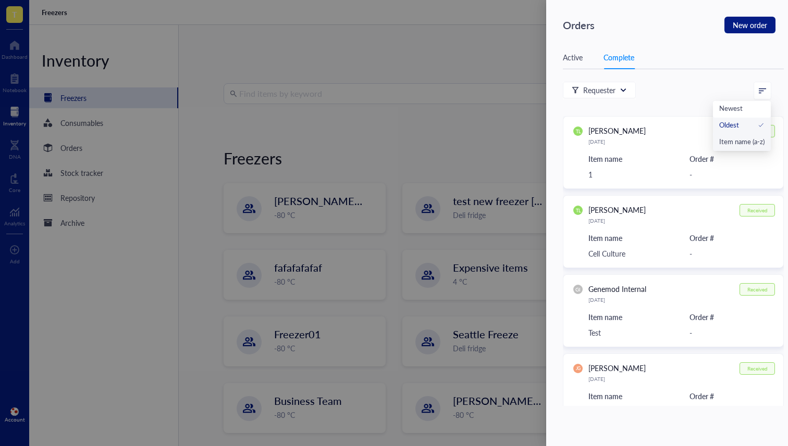
click at [740, 140] on div "Item name (a-z)" at bounding box center [741, 141] width 45 height 9
click at [770, 92] on span at bounding box center [762, 90] width 17 height 17
click at [765, 91] on icon at bounding box center [761, 90] width 7 height 7
click at [769, 83] on span at bounding box center [762, 90] width 17 height 17
click at [749, 120] on div "Oldest" at bounding box center [734, 124] width 59 height 9
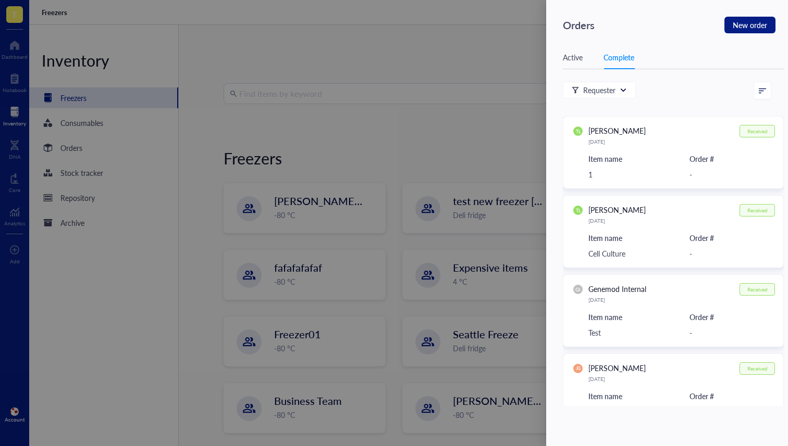
click at [760, 87] on icon at bounding box center [761, 90] width 7 height 7
click at [769, 79] on div "Active Complete Requester Status EB Emily Blakeman July 23, 2025 Requested Item…" at bounding box center [673, 226] width 221 height 360
click at [769, 83] on input "search" at bounding box center [762, 91] width 16 height 16
click at [710, 85] on div "Requester Newest Oldest Item name (a-z)" at bounding box center [667, 91] width 208 height 18
click at [564, 59] on div "Active" at bounding box center [573, 57] width 20 height 11
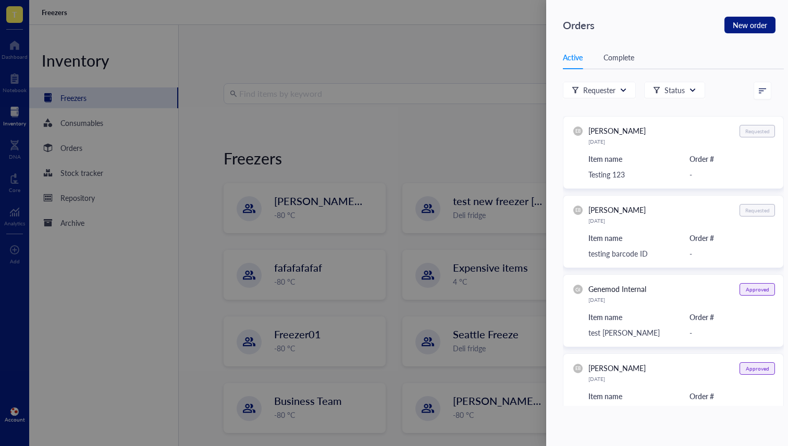
click at [765, 80] on div "Active Complete Requester Status EB Emily Blakeman July 23, 2025 Requested Item…" at bounding box center [673, 226] width 221 height 360
click at [764, 86] on div at bounding box center [761, 90] width 15 height 17
click at [698, 72] on div "Active Complete Requester Status Newest Oldest Item name (a-z) EB Emily Blakema…" at bounding box center [673, 226] width 221 height 360
click at [740, 29] on span "New order" at bounding box center [749, 25] width 34 height 15
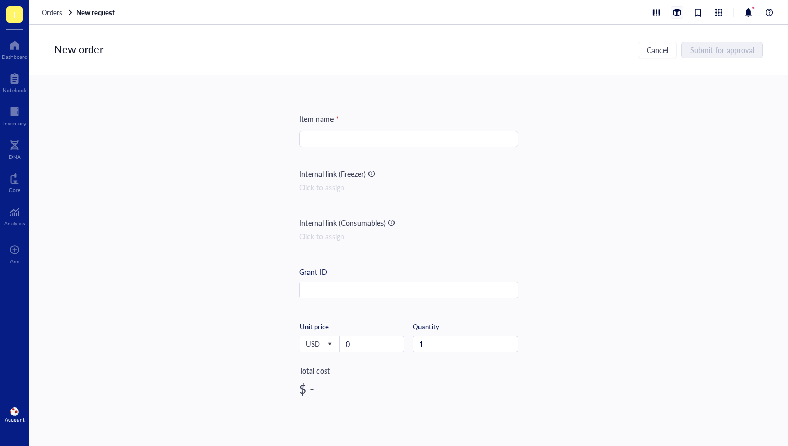
click at [675, 14] on div at bounding box center [676, 12] width 11 height 11
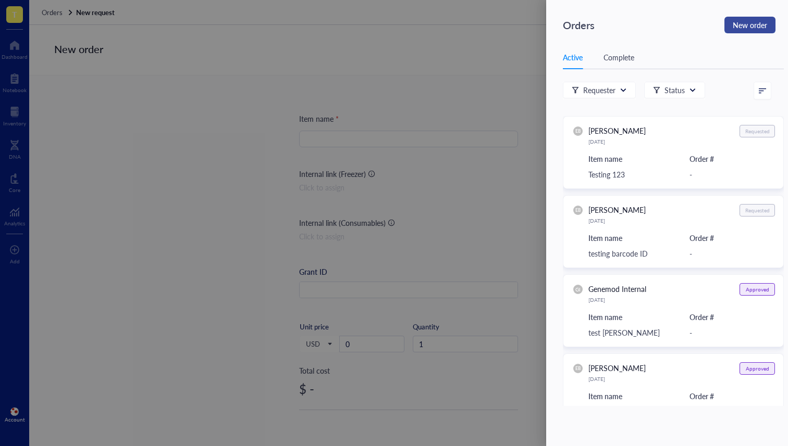
click at [746, 24] on span "New order" at bounding box center [749, 25] width 34 height 15
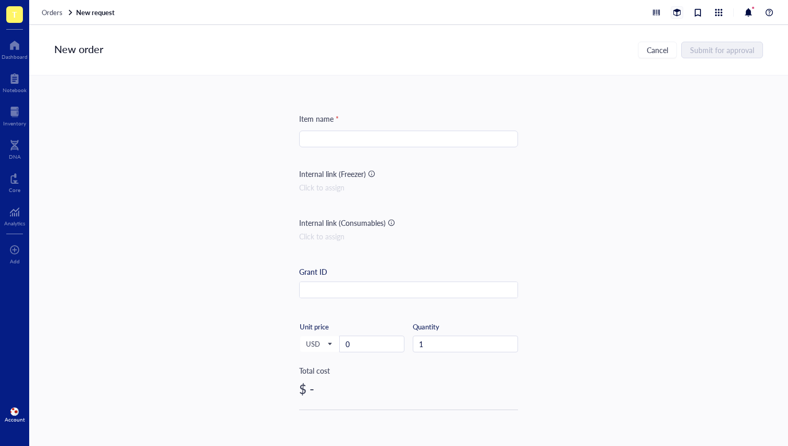
click at [676, 11] on div at bounding box center [676, 12] width 11 height 11
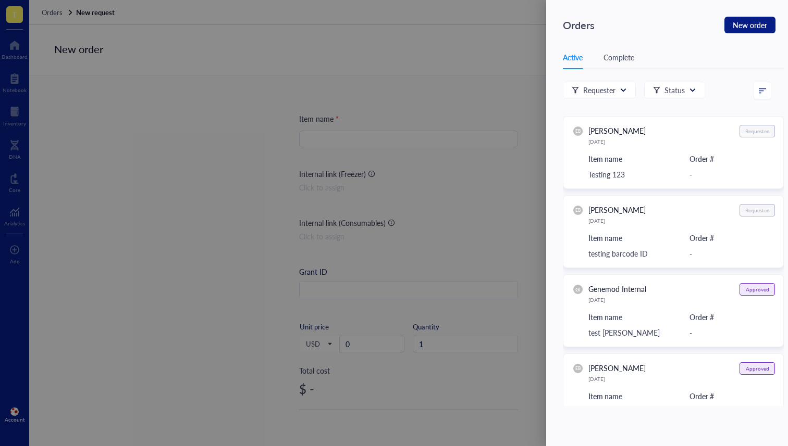
click at [628, 58] on div "Complete" at bounding box center [618, 57] width 31 height 11
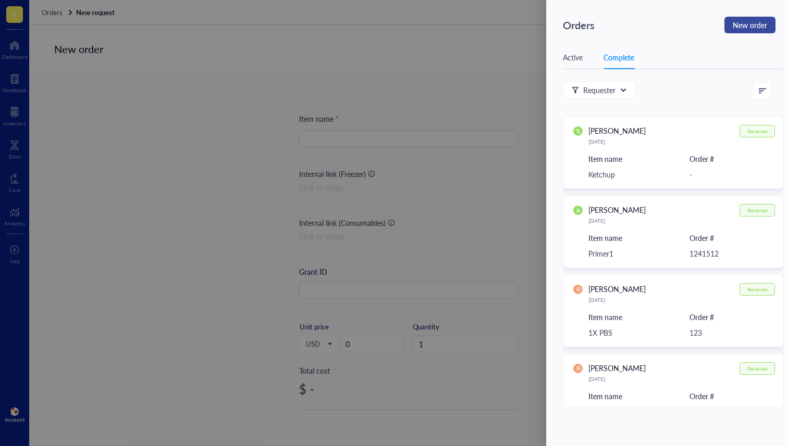
click at [743, 26] on span "New order" at bounding box center [749, 25] width 34 height 15
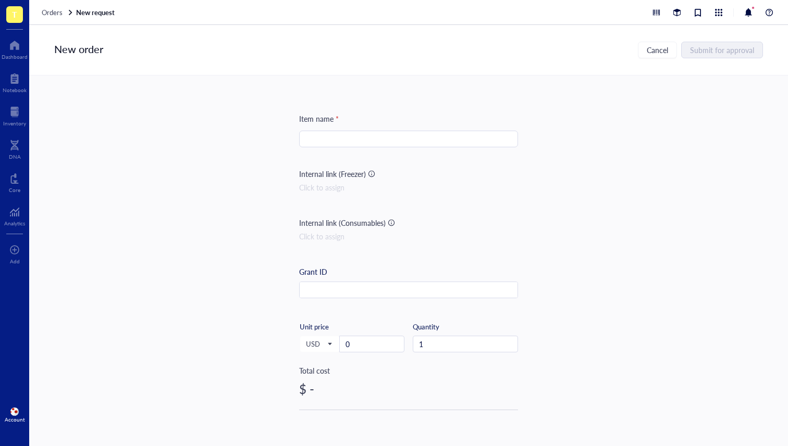
click at [609, 97] on div "Item name * Internal link (Freezer) Click to assign Internal link (Consumables)…" at bounding box center [408, 250] width 758 height 348
click at [6, 115] on div at bounding box center [14, 112] width 23 height 17
click at [8, 116] on div at bounding box center [14, 112] width 23 height 17
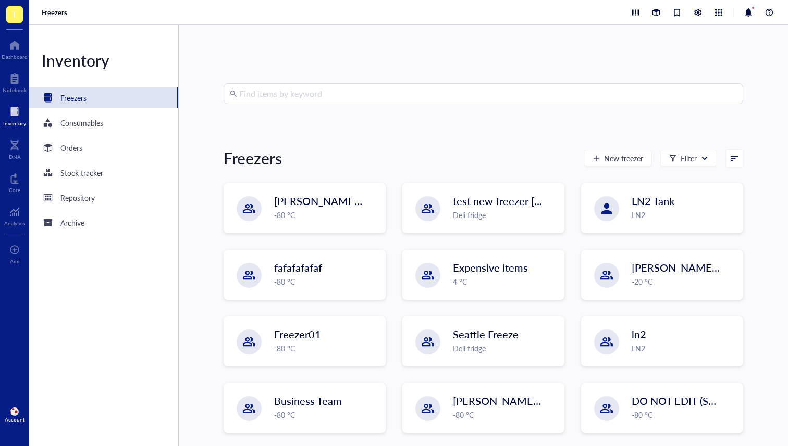
click at [290, 95] on input "search" at bounding box center [487, 94] width 497 height 20
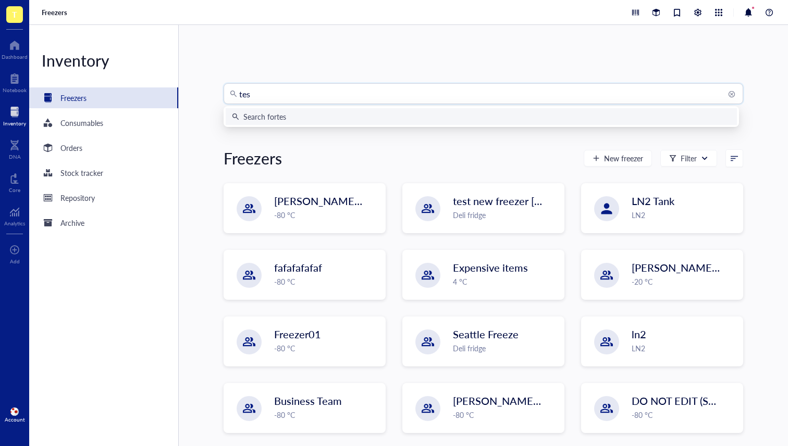
type input "test"
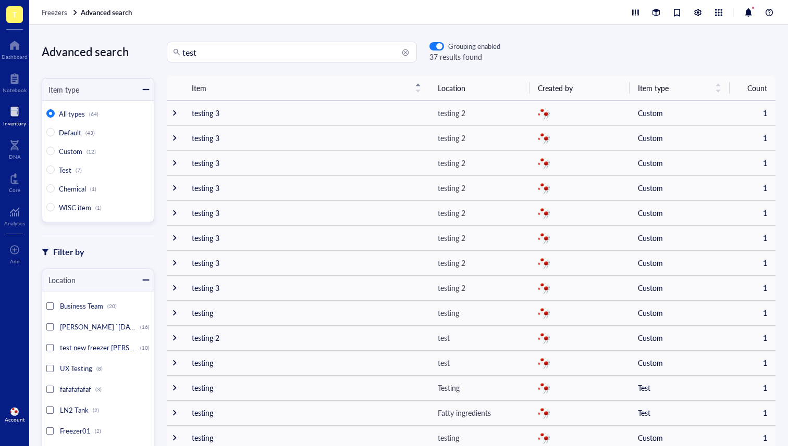
click at [50, 329] on div at bounding box center [49, 326] width 7 height 7
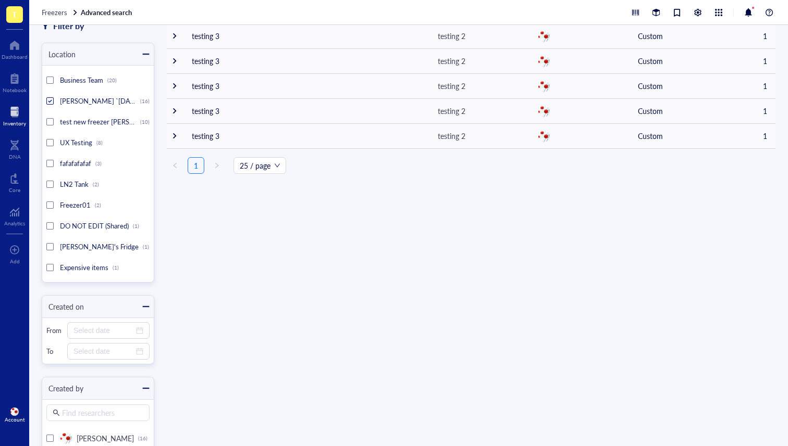
scroll to position [206, 0]
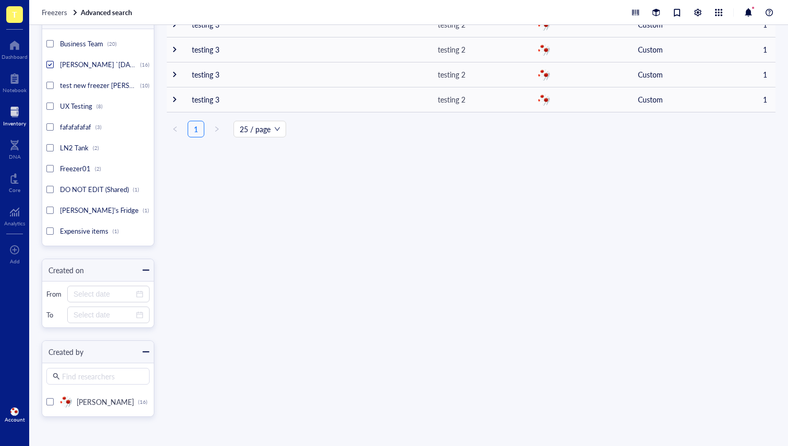
click at [49, 401] on div at bounding box center [49, 401] width 7 height 7
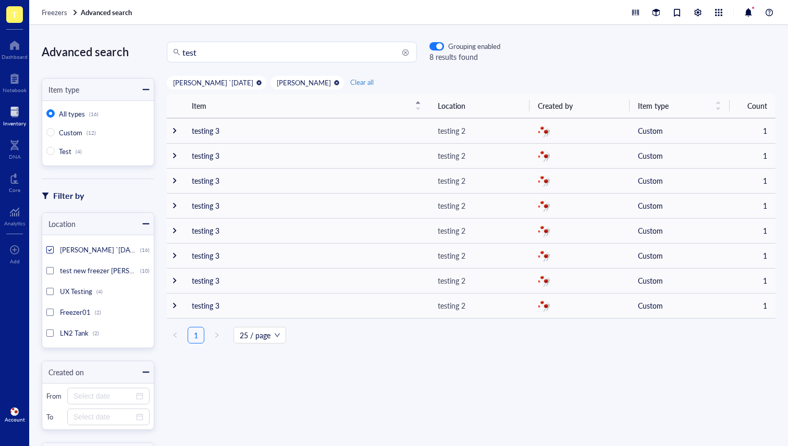
click at [582, 42] on div "test Grouping enabled 8 results found" at bounding box center [470, 52] width 633 height 21
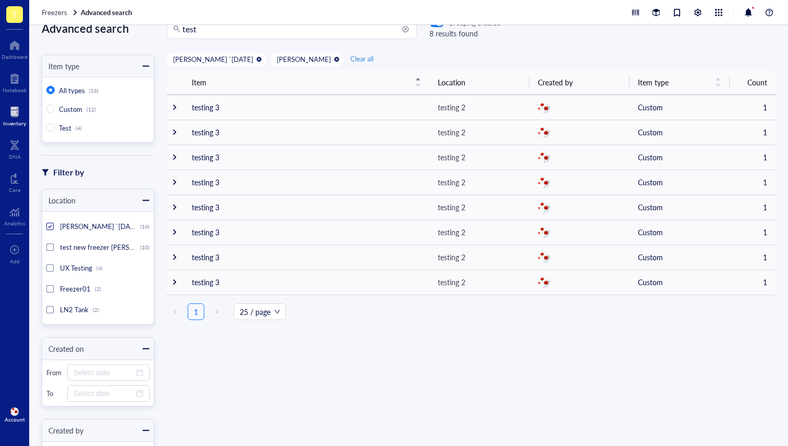
scroll to position [27, 0]
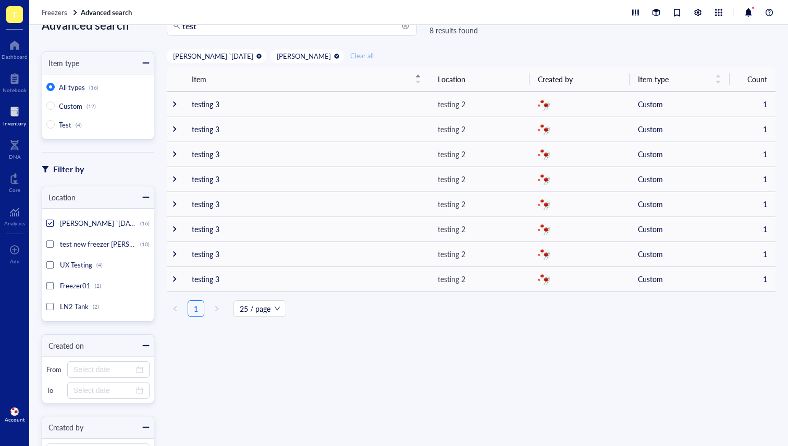
click at [350, 56] on span "Clear all" at bounding box center [361, 55] width 23 height 9
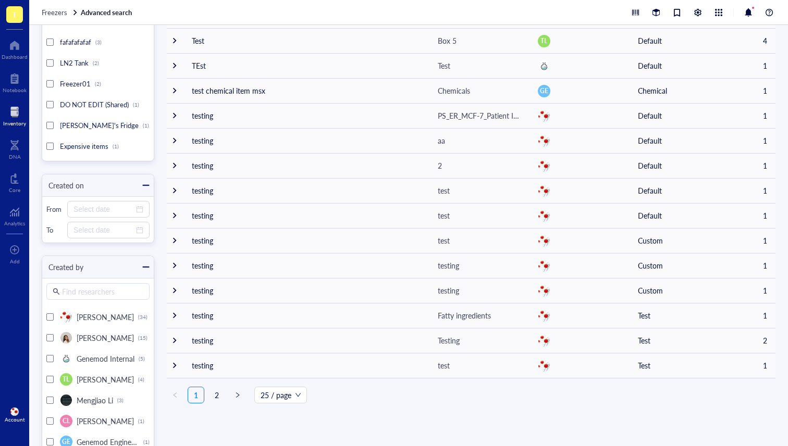
scroll to position [408, 0]
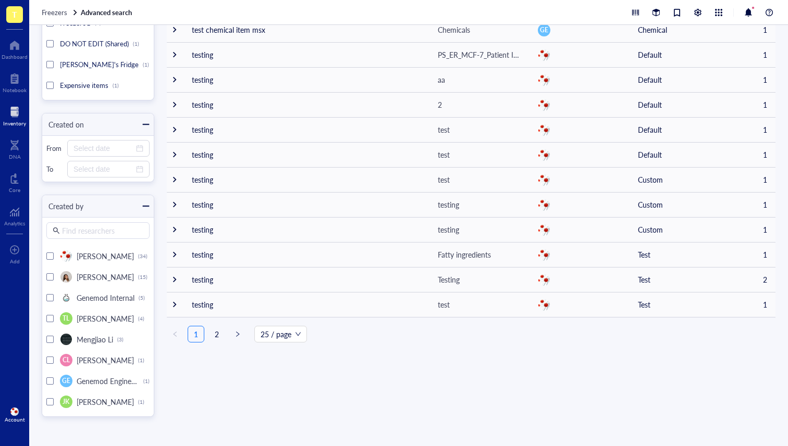
click at [81, 231] on input "search" at bounding box center [102, 231] width 81 height 16
click at [112, 228] on input "search" at bounding box center [102, 231] width 81 height 16
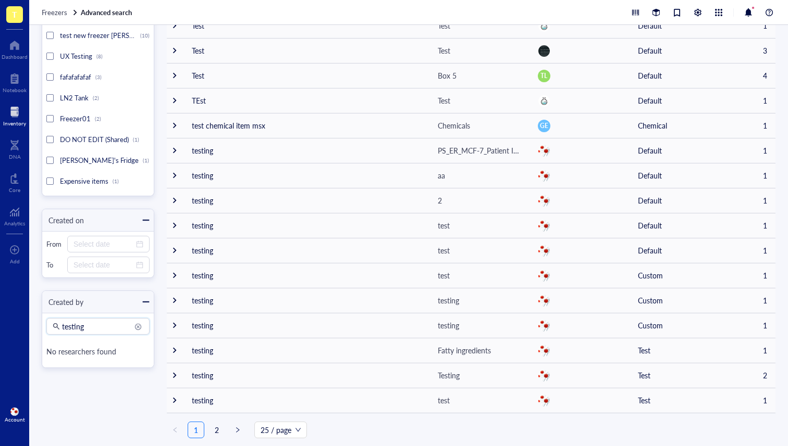
type input "testing"
click at [14, 85] on div at bounding box center [15, 78] width 24 height 17
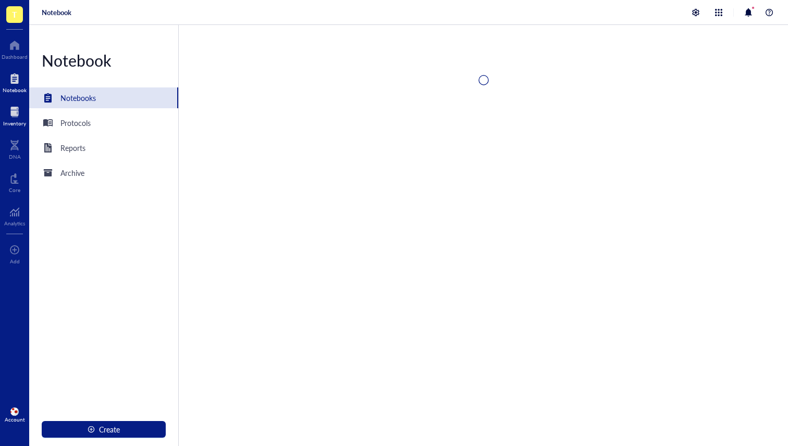
click at [18, 123] on div "Inventory" at bounding box center [14, 123] width 23 height 6
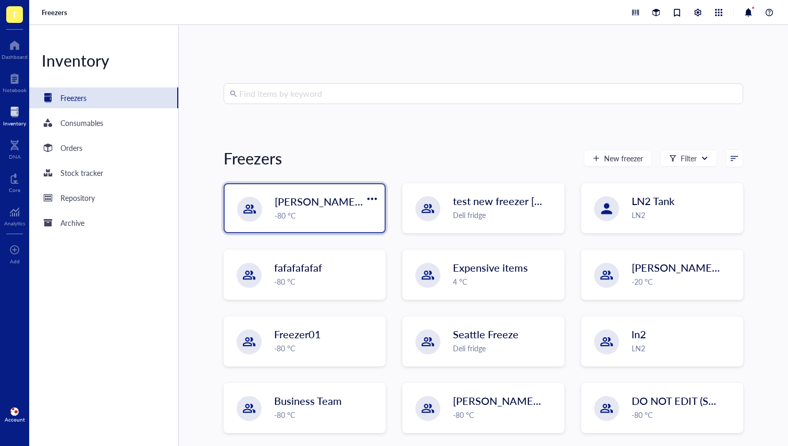
click at [273, 221] on div "[PERSON_NAME] `[DATE] -80 °C" at bounding box center [304, 208] width 160 height 48
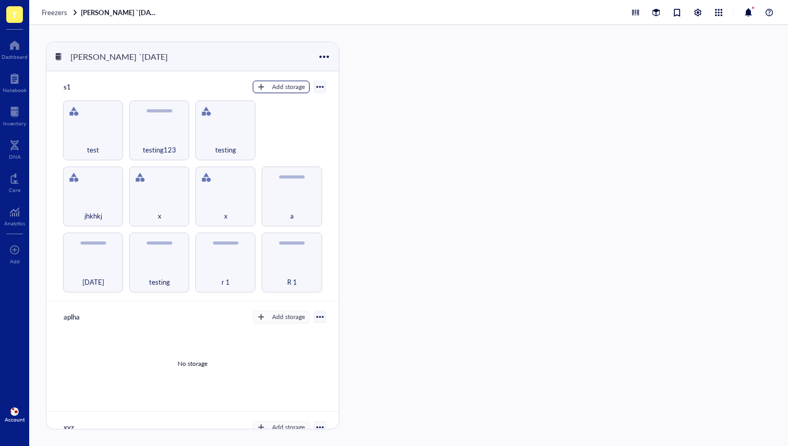
click at [289, 85] on div "Add storage" at bounding box center [288, 86] width 33 height 9
drag, startPoint x: 440, startPoint y: 161, endPoint x: 406, endPoint y: 160, distance: 33.3
click at [442, 161] on div "IBRAHIM `28th feb s1 Add storage Rack Category 9th march testing r 1 R 1 jhkhkj…" at bounding box center [408, 235] width 758 height 421
click at [241, 133] on div "testing" at bounding box center [225, 143] width 49 height 23
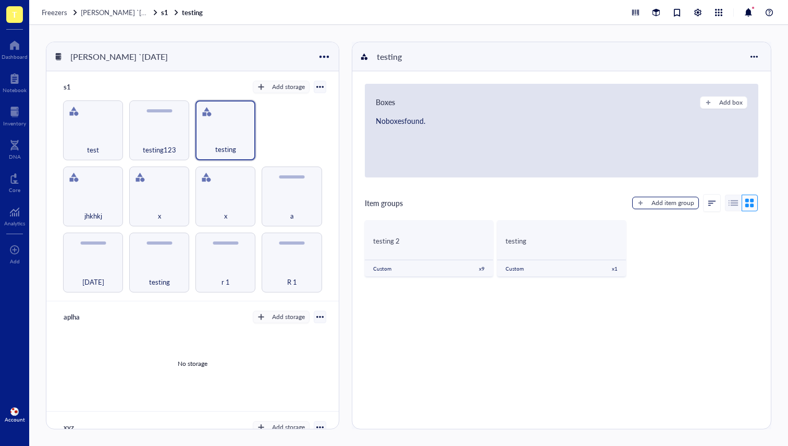
click at [659, 199] on div "Add item group" at bounding box center [672, 202] width 43 height 9
type textarea "Keep everyone on the same page..."
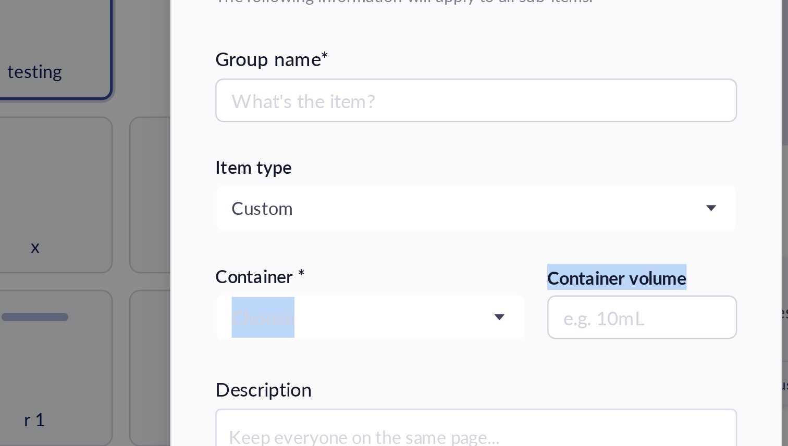
drag, startPoint x: 472, startPoint y: 228, endPoint x: 412, endPoint y: 232, distance: 60.5
click at [413, 232] on div "Container * Choose Container volume" at bounding box center [393, 244] width 199 height 42
click at [415, 224] on div "Container * Choose Container volume" at bounding box center [393, 244] width 199 height 42
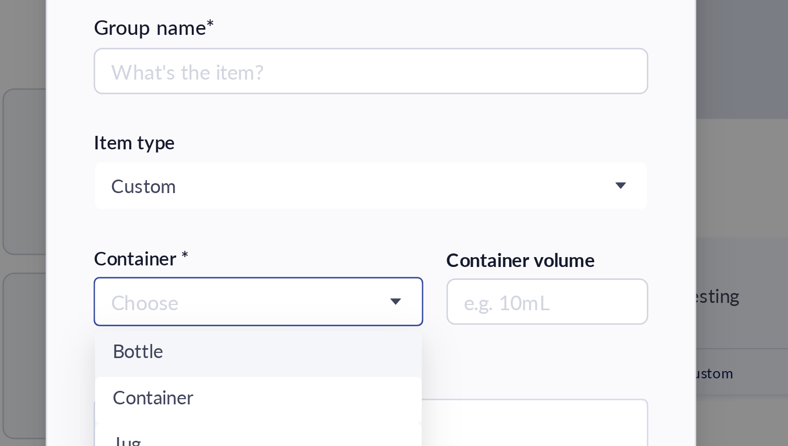
click at [378, 242] on input "search" at bounding box center [349, 243] width 96 height 16
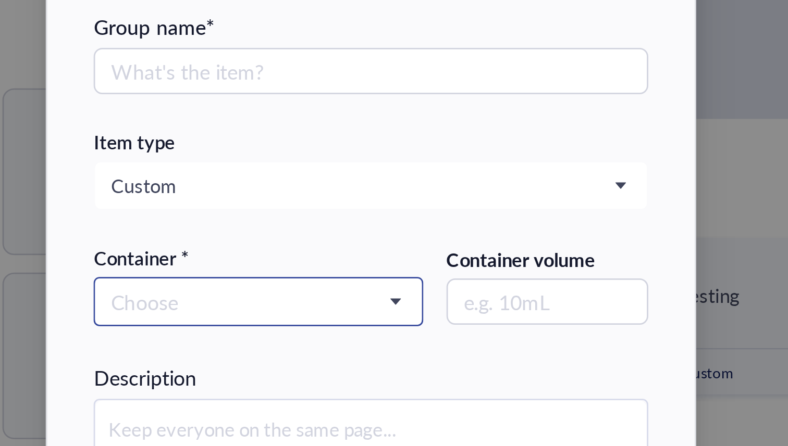
click at [348, 241] on input "search" at bounding box center [349, 243] width 96 height 16
click at [370, 246] on input "search" at bounding box center [349, 243] width 96 height 16
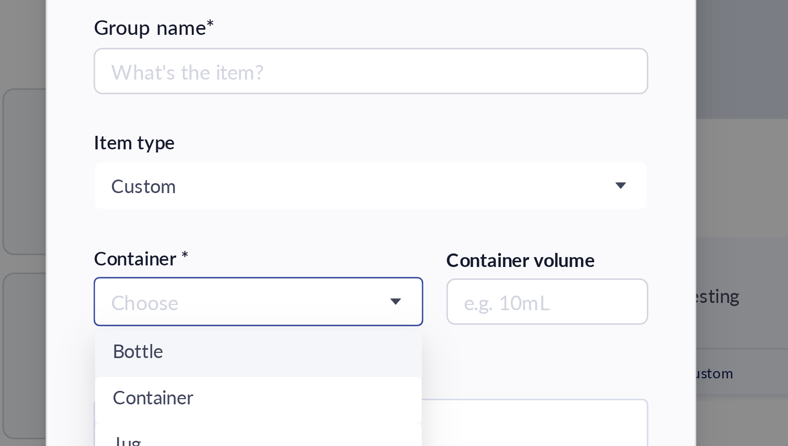
click at [355, 269] on div "Bottle" at bounding box center [353, 262] width 117 height 17
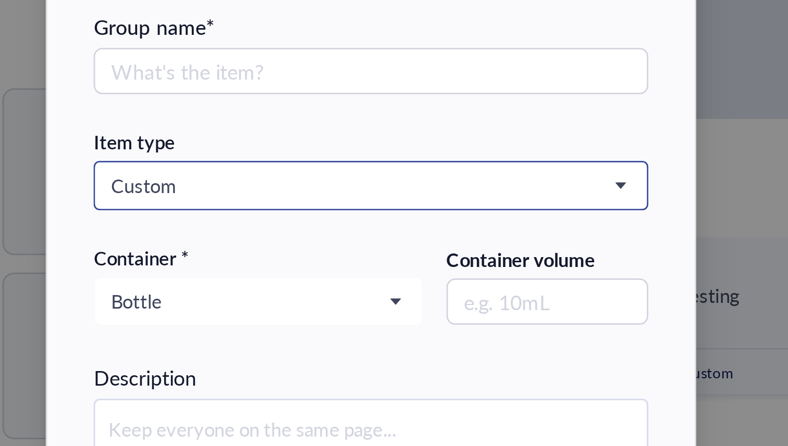
click at [348, 199] on span "Custom" at bounding box center [393, 201] width 184 height 9
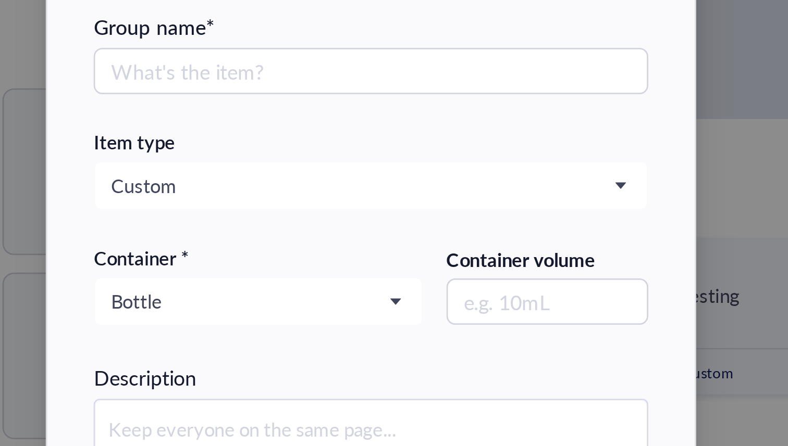
click at [346, 169] on div "Group name *" at bounding box center [393, 160] width 199 height 43
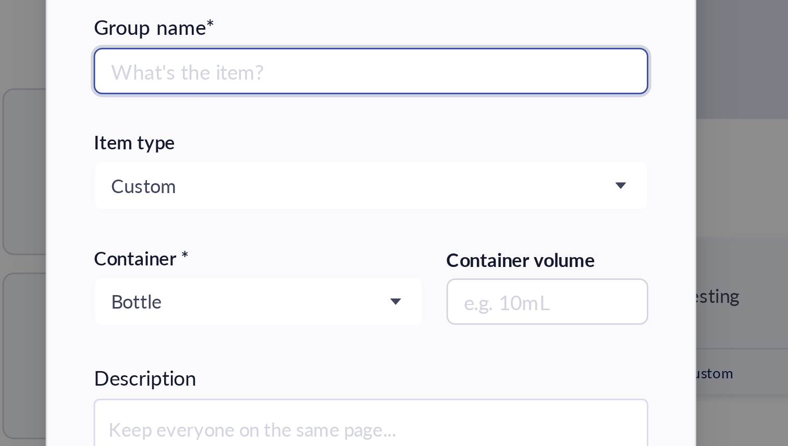
click at [345, 157] on input "text" at bounding box center [393, 160] width 199 height 17
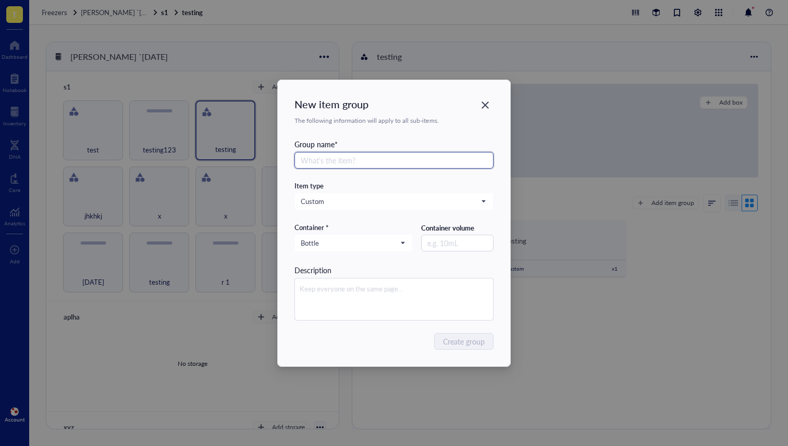
click at [414, 158] on input "text" at bounding box center [393, 160] width 199 height 17
click at [465, 249] on input "text" at bounding box center [457, 243] width 72 height 17
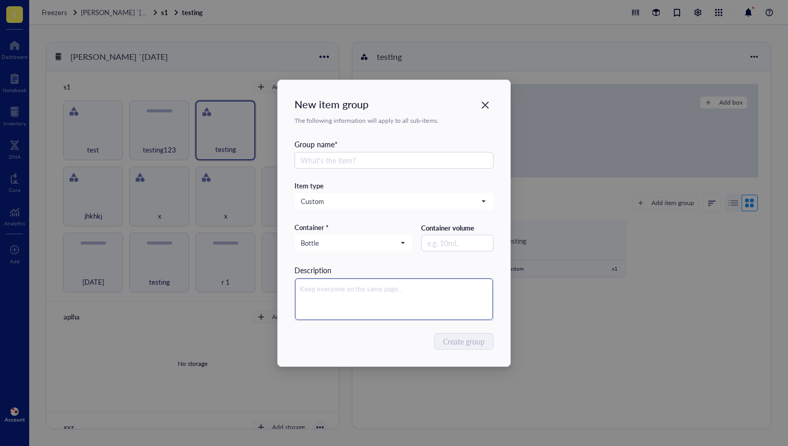
click at [435, 294] on textarea at bounding box center [394, 300] width 198 height 42
click at [464, 238] on input "text" at bounding box center [457, 243] width 72 height 17
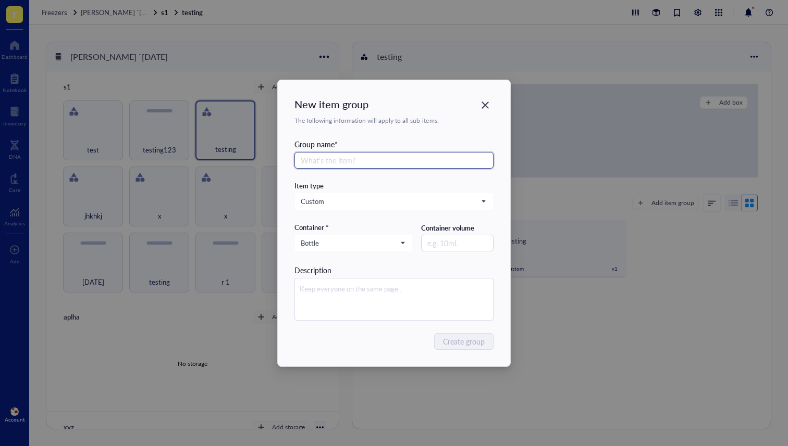
click at [388, 152] on input "text" at bounding box center [393, 160] width 199 height 17
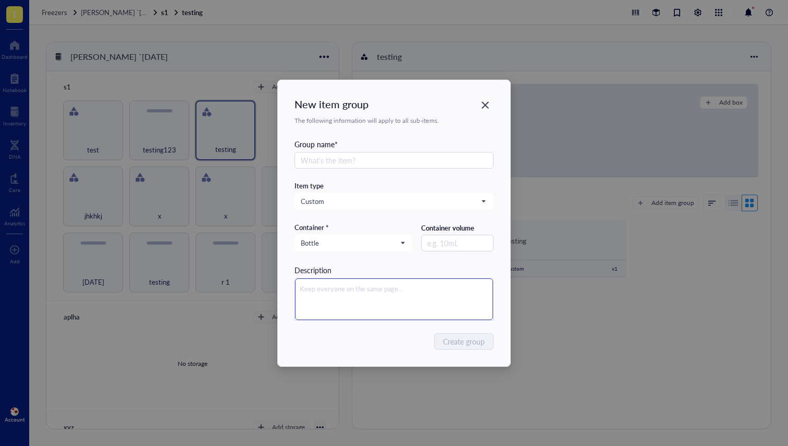
click at [394, 294] on textarea at bounding box center [394, 300] width 198 height 42
click at [449, 239] on input "text" at bounding box center [457, 243] width 72 height 17
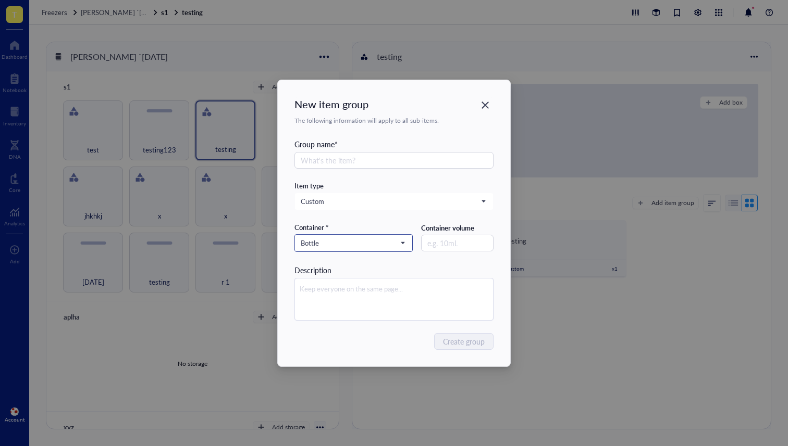
click at [345, 238] on input "search" at bounding box center [349, 243] width 96 height 16
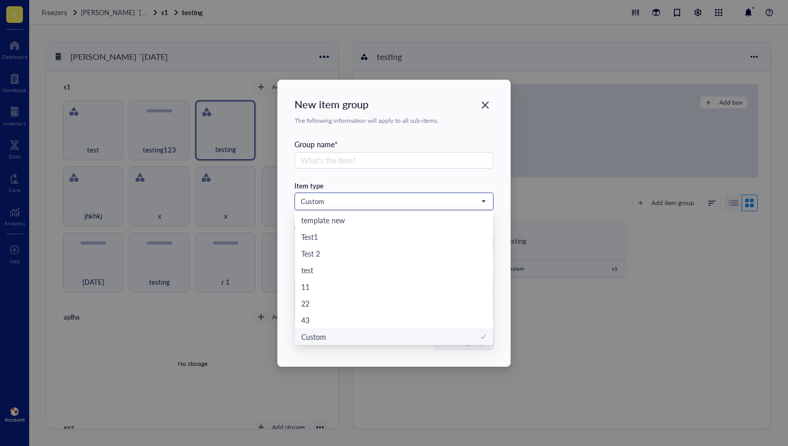
click at [354, 200] on span "Custom" at bounding box center [393, 201] width 184 height 9
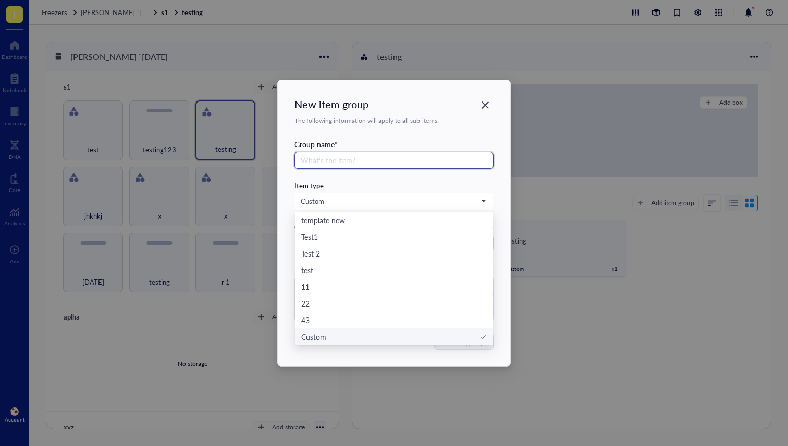
click at [372, 165] on input "text" at bounding box center [393, 160] width 199 height 17
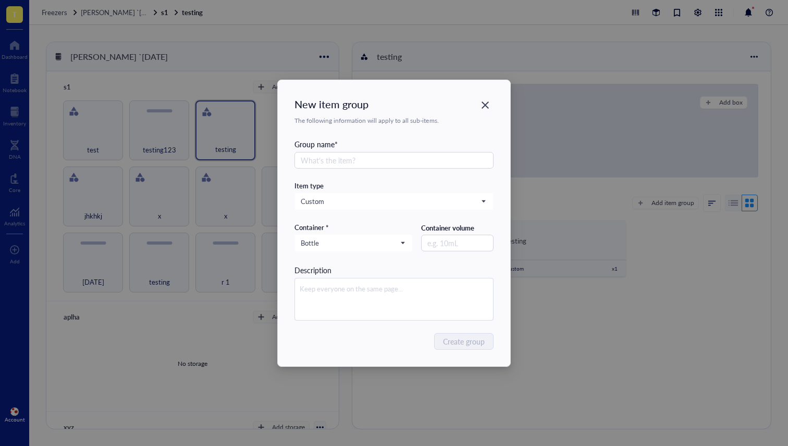
click at [642, 140] on div "New item group The following information will apply to all sub-items. Group nam…" at bounding box center [394, 223] width 788 height 446
click at [485, 102] on icon "Close" at bounding box center [485, 105] width 10 height 10
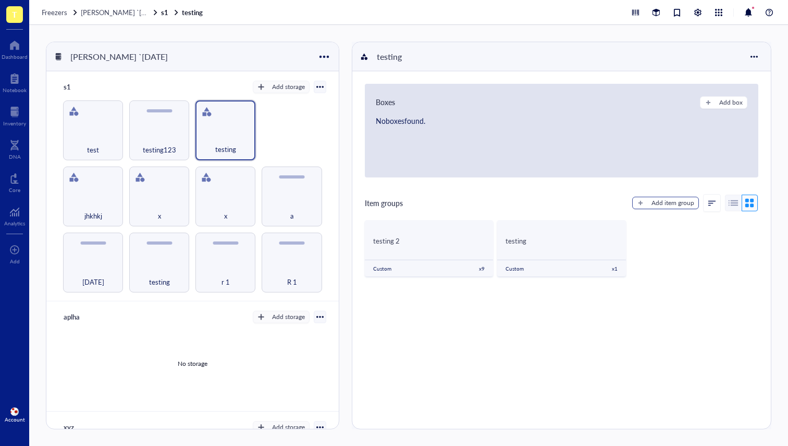
drag, startPoint x: 646, startPoint y: 196, endPoint x: 647, endPoint y: 202, distance: 6.4
click at [646, 197] on div "Add item group" at bounding box center [695, 203] width 126 height 18
click at [651, 203] on div "Add item group" at bounding box center [672, 202] width 43 height 9
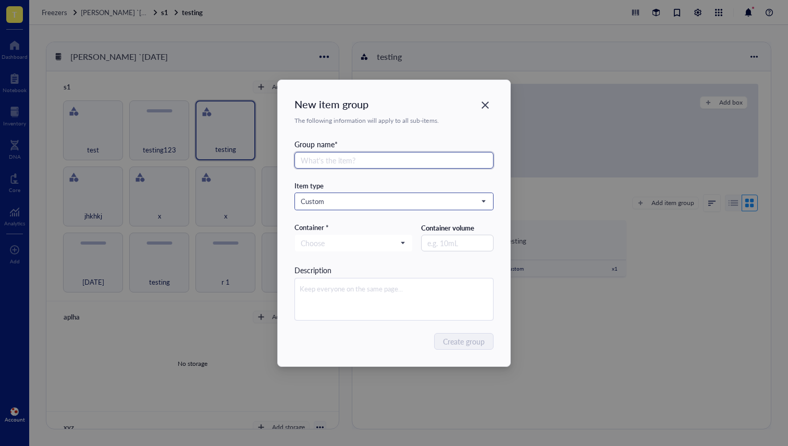
click at [414, 204] on span "Custom" at bounding box center [393, 201] width 184 height 9
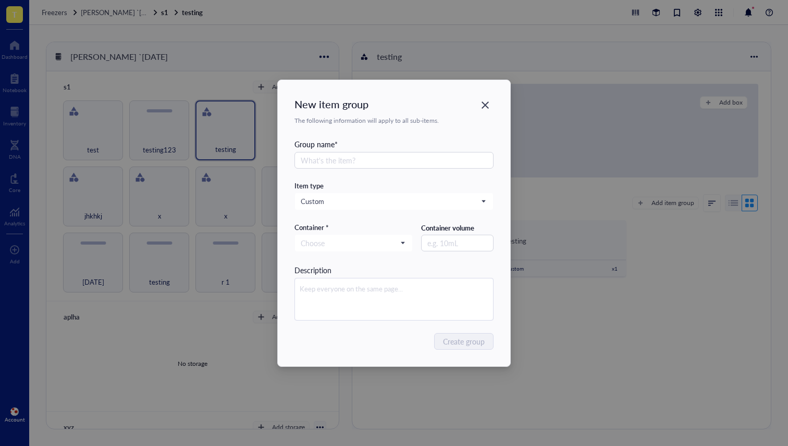
click at [427, 180] on div "Group name *" at bounding box center [393, 160] width 199 height 43
click at [484, 100] on icon "Close" at bounding box center [485, 105] width 10 height 10
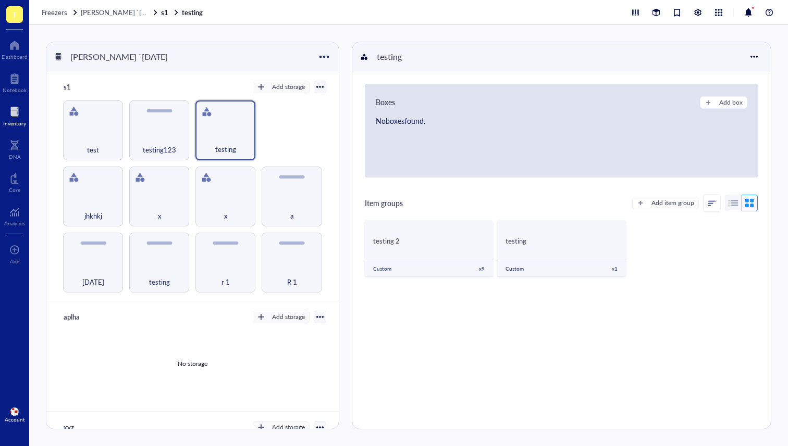
click at [15, 110] on div at bounding box center [14, 112] width 23 height 17
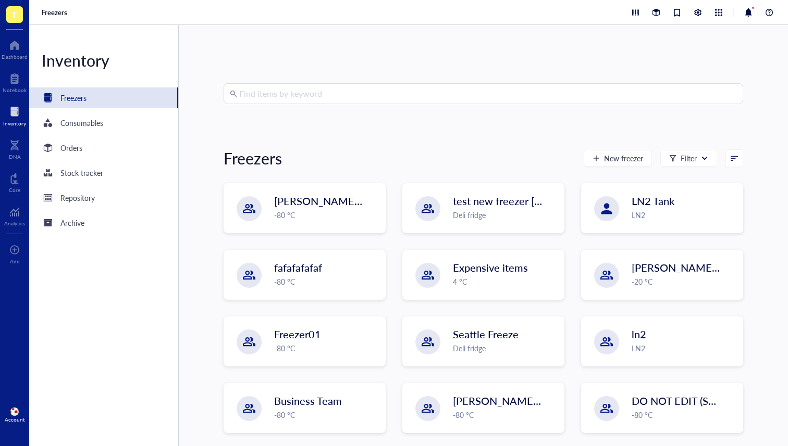
click at [299, 68] on div "Find items by keyword Freezers New freezer Filter IBRAHIM `28th feb -80 °C test…" at bounding box center [483, 235] width 609 height 421
click at [305, 85] on input "search" at bounding box center [487, 94] width 497 height 20
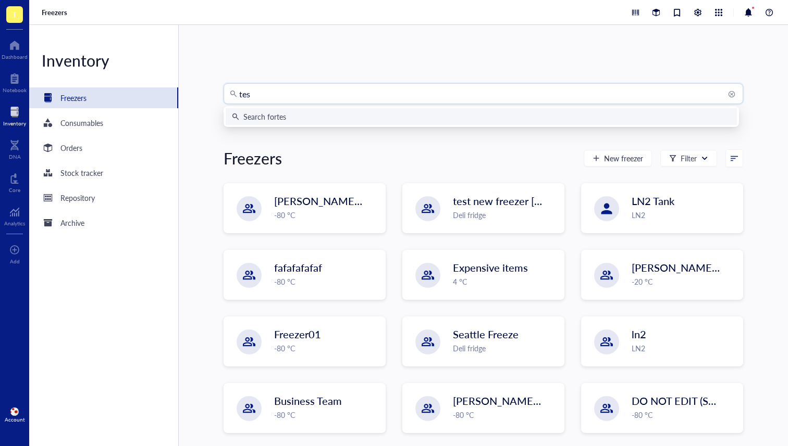
type input "test"
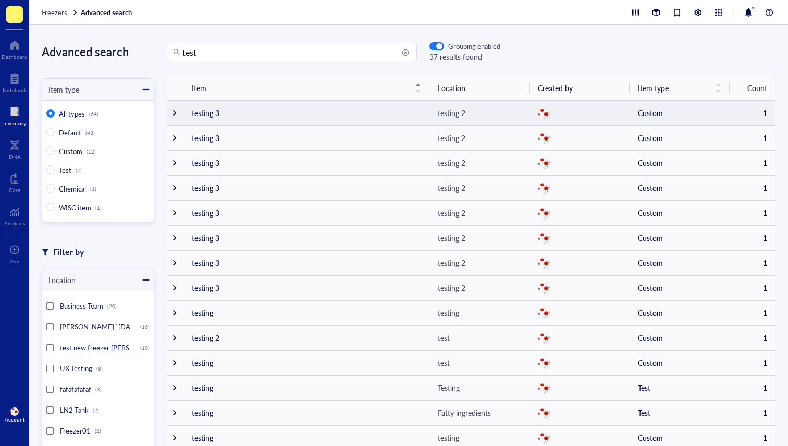
click at [171, 120] on td at bounding box center [175, 113] width 17 height 25
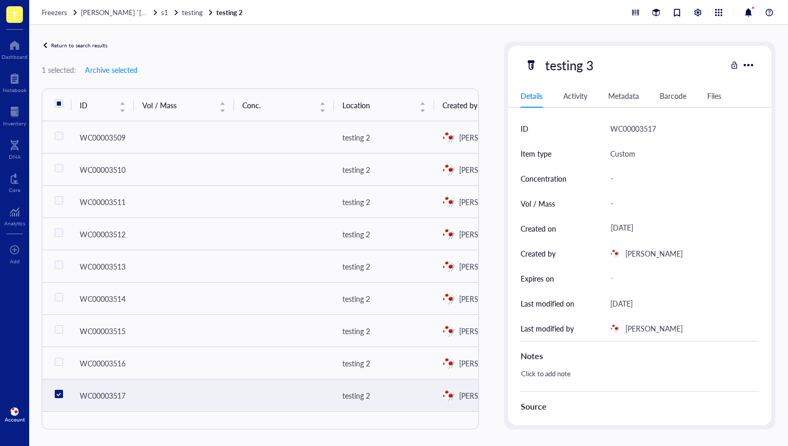
click at [69, 45] on div "Return to search results" at bounding box center [79, 45] width 56 height 6
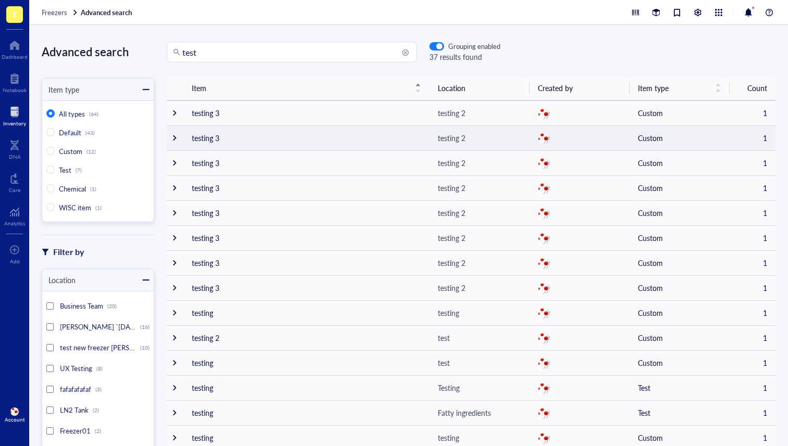
click at [175, 140] on div at bounding box center [174, 137] width 7 height 7
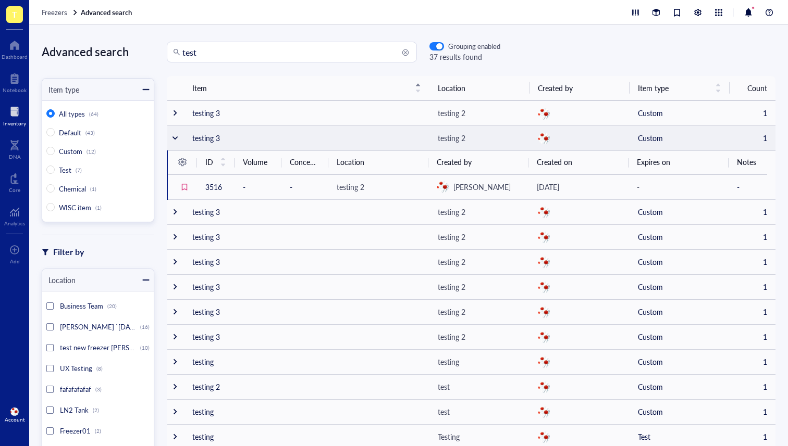
click at [175, 140] on div at bounding box center [174, 137] width 7 height 7
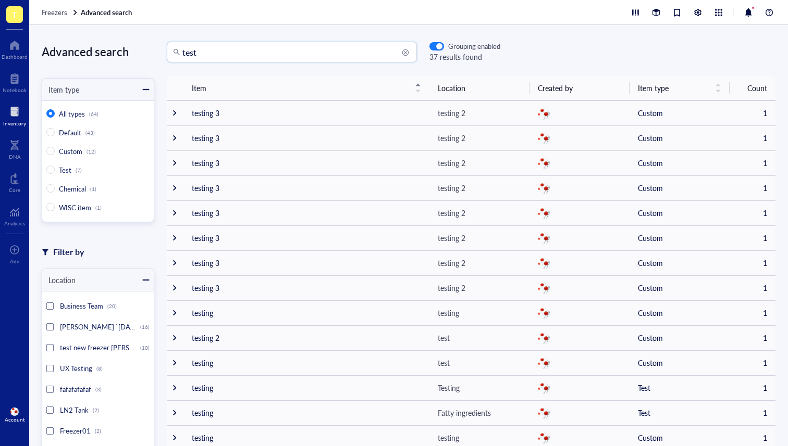
drag, startPoint x: 220, startPoint y: 56, endPoint x: 152, endPoint y: 53, distance: 68.3
click at [171, 53] on div "test" at bounding box center [292, 52] width 250 height 21
type input "="
type input "q"
type input "a"
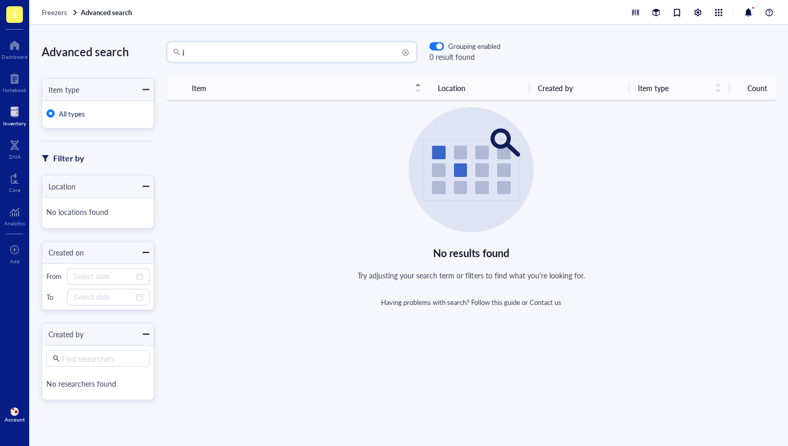
type input "i"
type input "t"
type input "te"
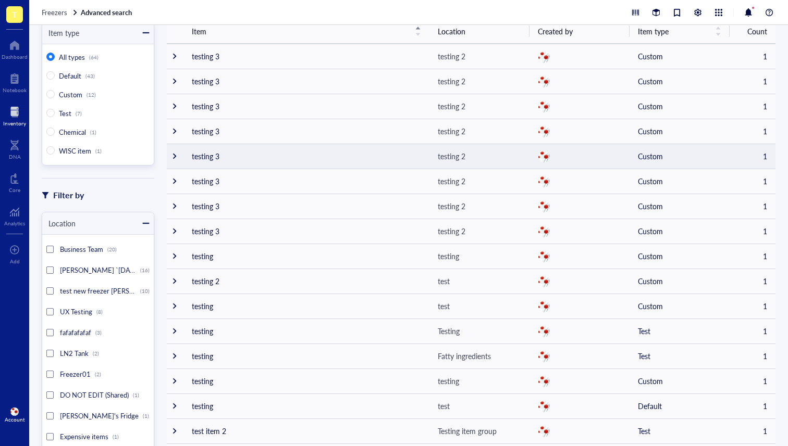
scroll to position [342, 0]
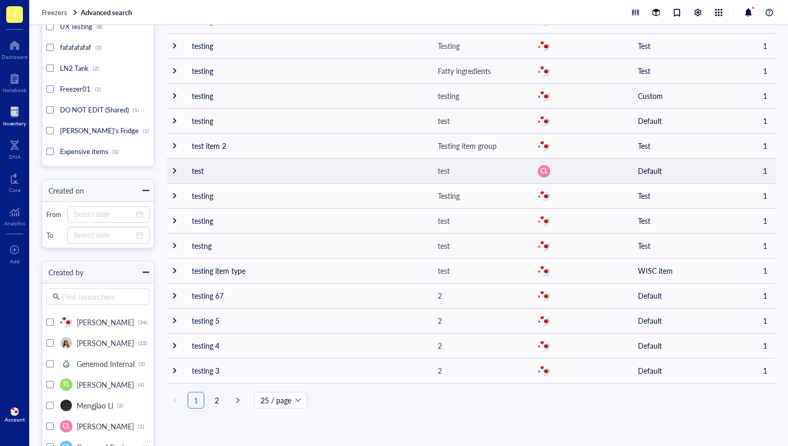
click at [542, 171] on span "CL" at bounding box center [543, 171] width 7 height 9
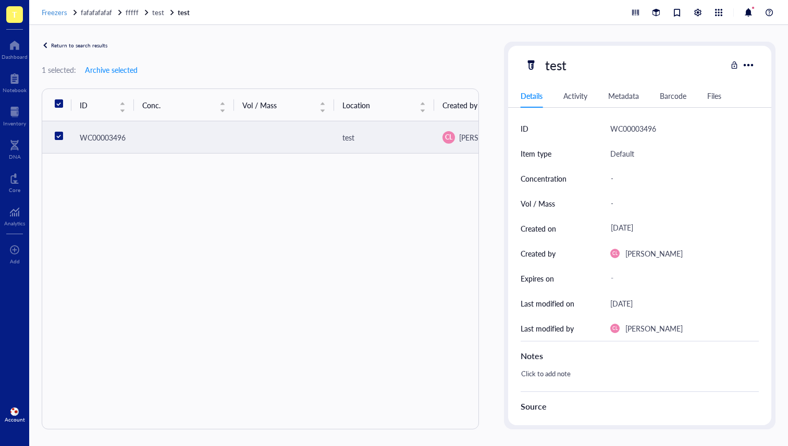
click at [65, 15] on span "Freezers" at bounding box center [55, 12] width 26 height 10
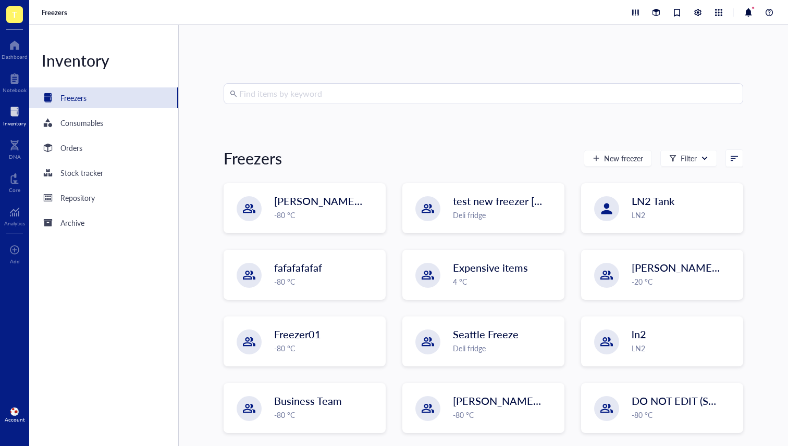
click at [292, 96] on input "search" at bounding box center [487, 94] width 497 height 20
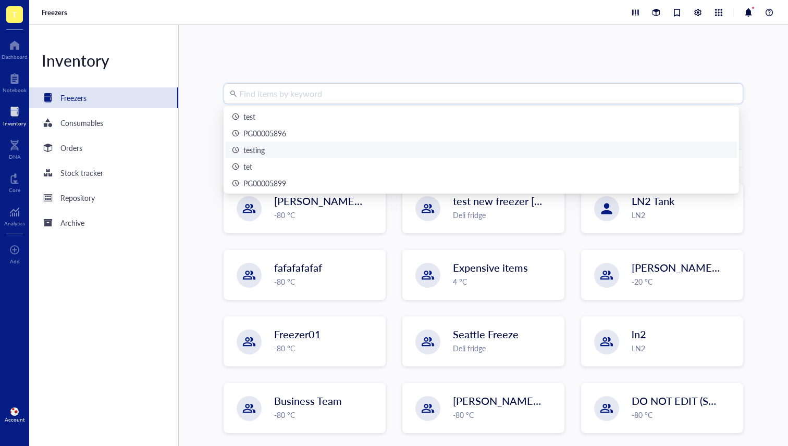
click at [297, 149] on div "testing" at bounding box center [481, 149] width 498 height 11
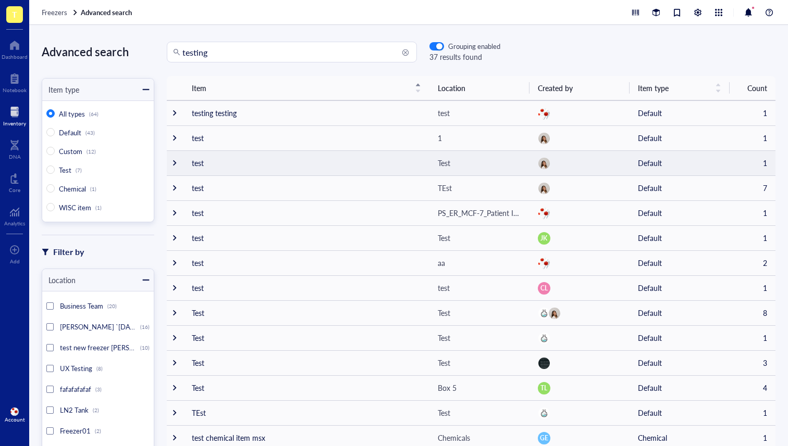
click at [173, 163] on div at bounding box center [174, 162] width 7 height 7
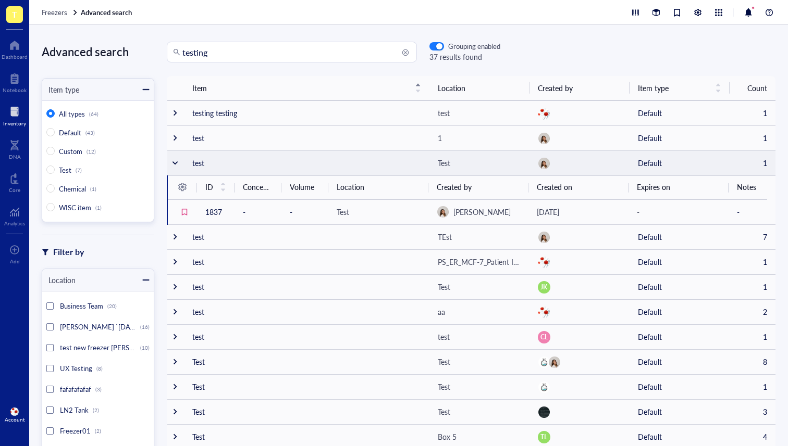
click at [173, 163] on div at bounding box center [174, 162] width 7 height 7
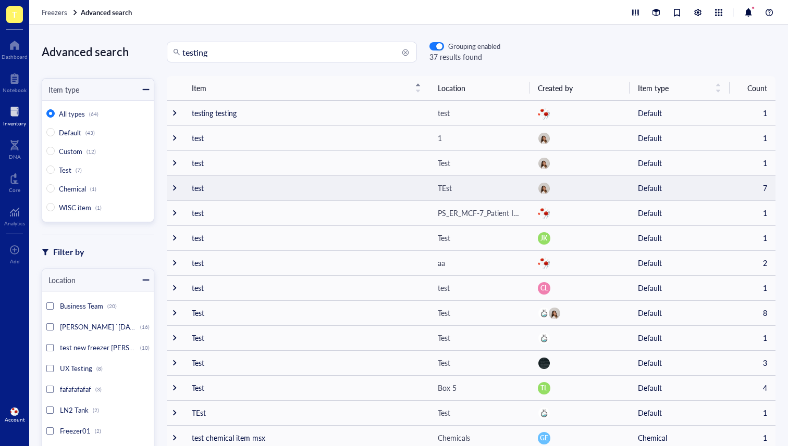
click at [177, 191] on div at bounding box center [174, 187] width 7 height 7
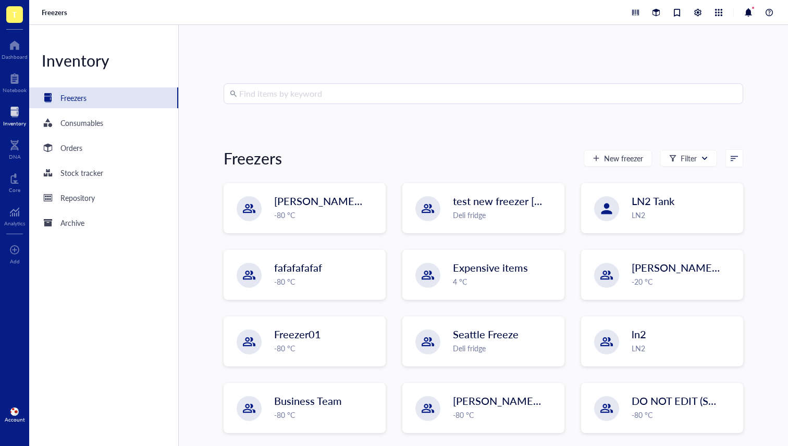
click at [264, 106] on div "Find items by keyword Freezers New freezer Filter IBRAHIM `28th feb -80 °C test…" at bounding box center [482, 235] width 519 height 305
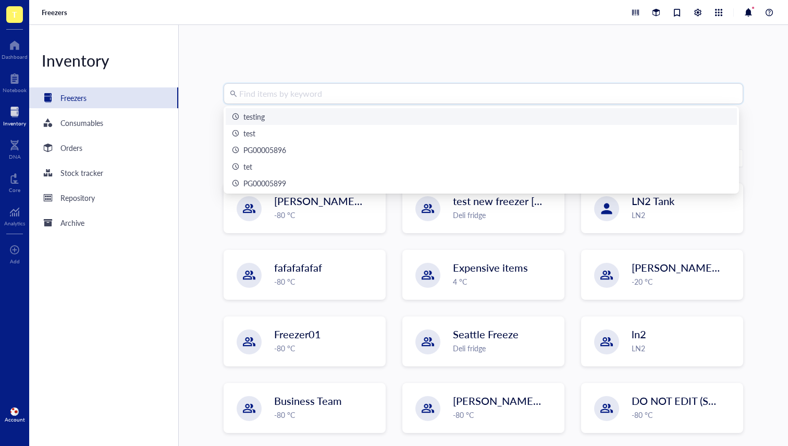
click at [271, 88] on input "search" at bounding box center [487, 94] width 497 height 20
click at [294, 117] on div "testing" at bounding box center [481, 116] width 498 height 11
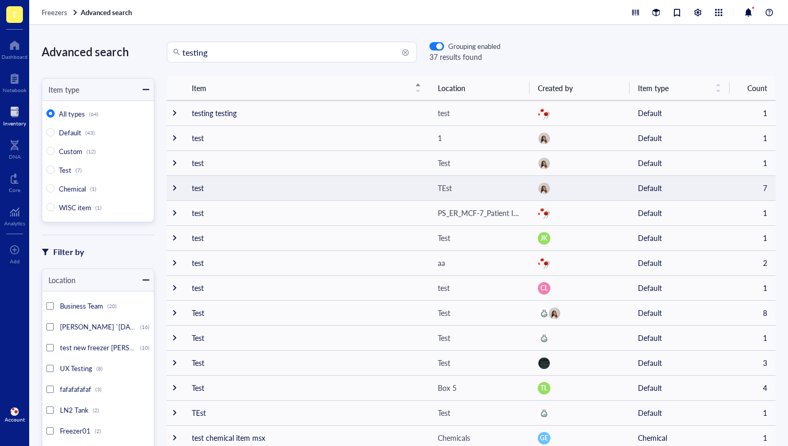
click at [175, 188] on div at bounding box center [174, 187] width 7 height 7
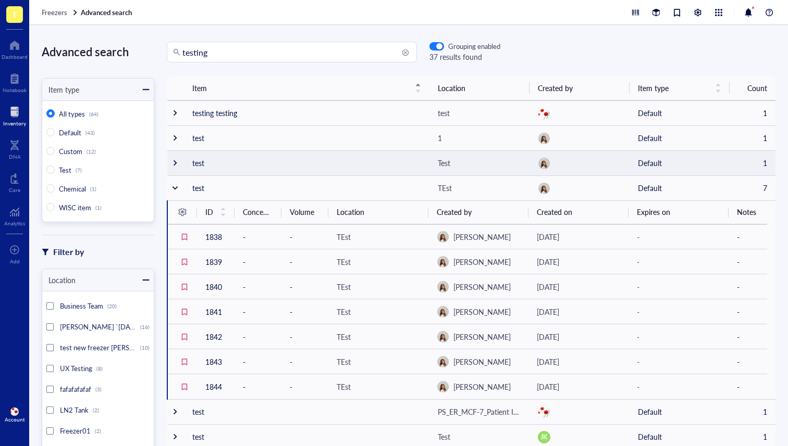
click at [176, 161] on div at bounding box center [174, 162] width 7 height 7
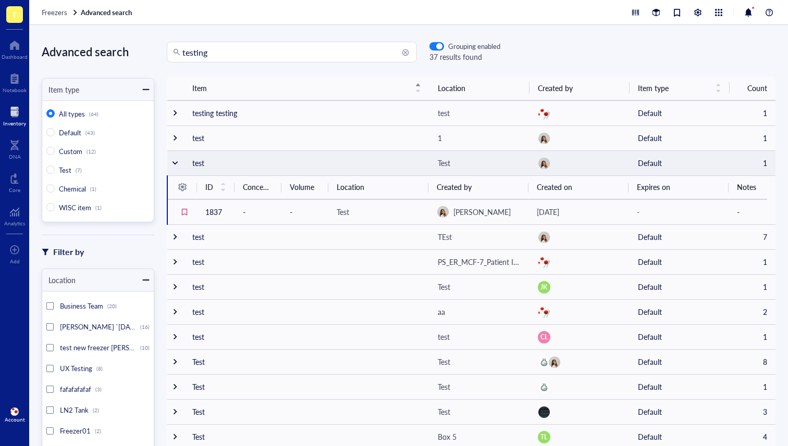
click at [176, 161] on div at bounding box center [174, 162] width 7 height 7
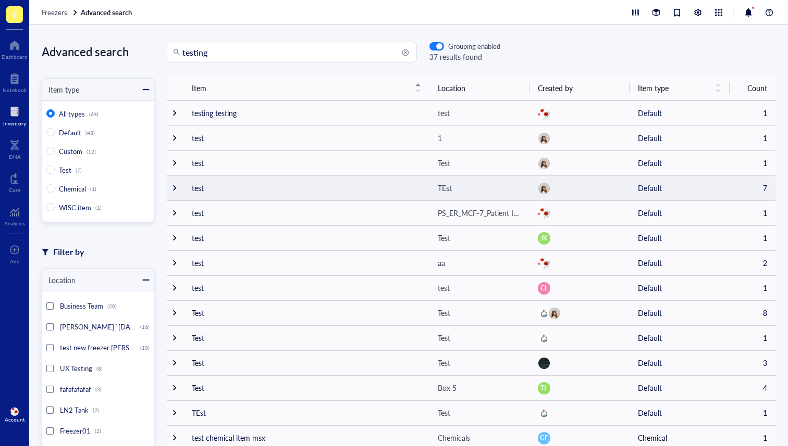
click at [171, 187] on div at bounding box center [174, 187] width 7 height 7
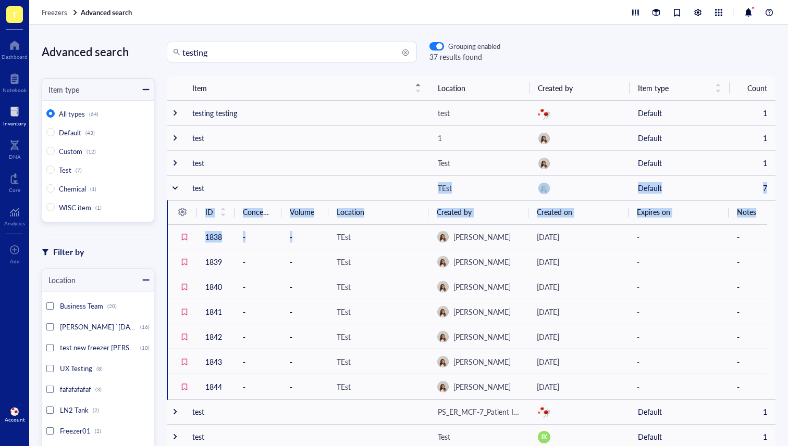
click at [467, 216] on th "Created by" at bounding box center [478, 212] width 100 height 24
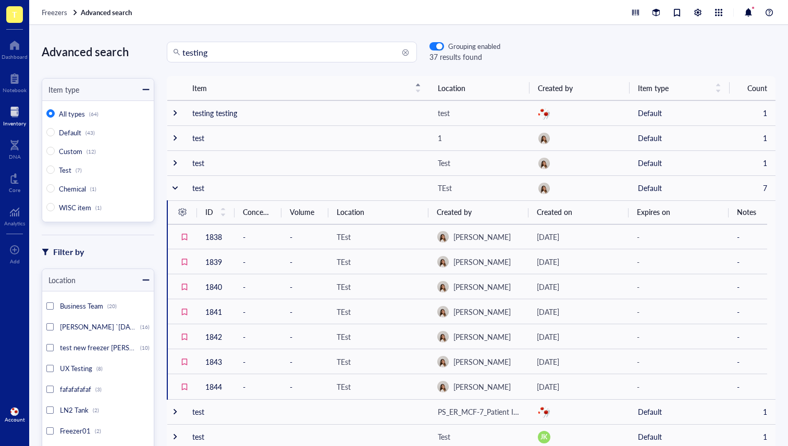
click at [15, 110] on div at bounding box center [14, 112] width 23 height 17
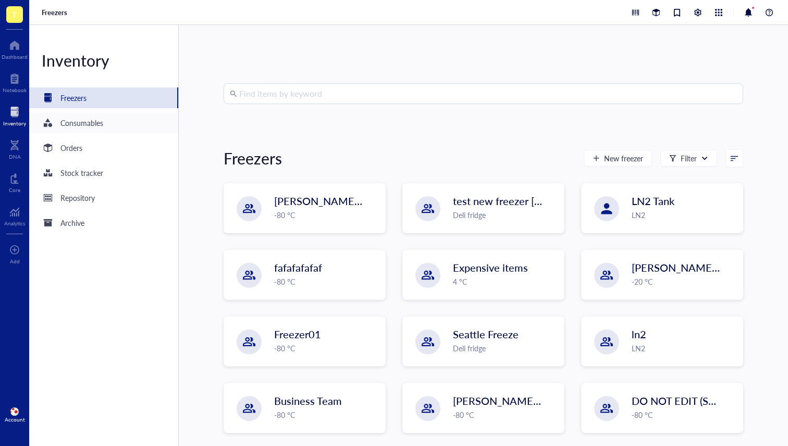
click at [70, 122] on div "Consumables" at bounding box center [81, 122] width 43 height 11
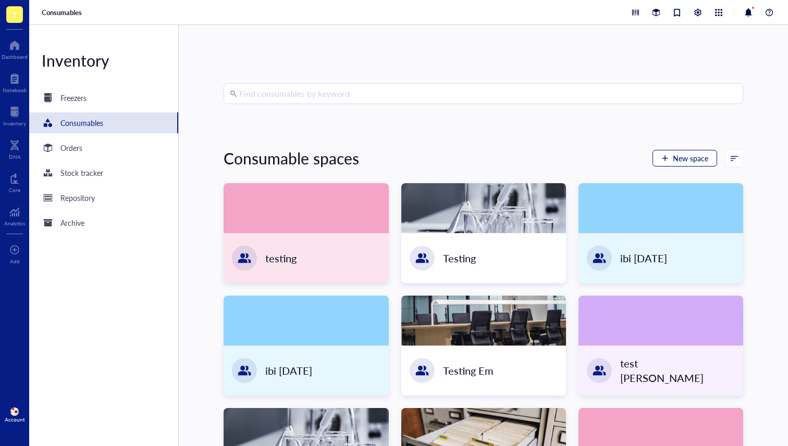
click at [679, 159] on span "New space" at bounding box center [689, 158] width 35 height 8
type textarea "Keep everyone on the same page"
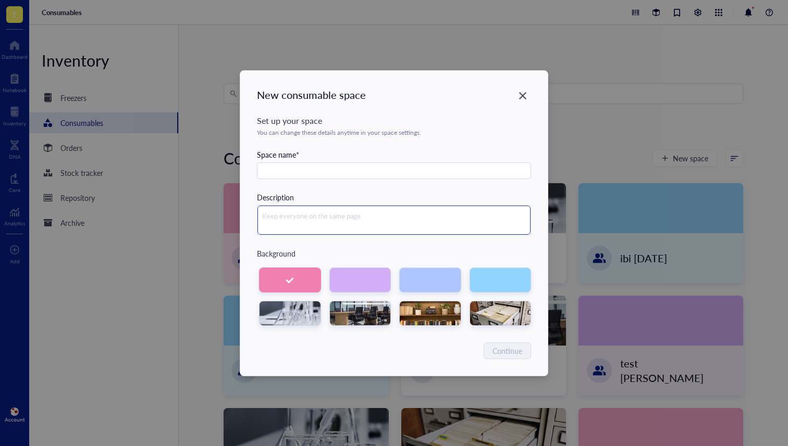
click at [294, 215] on textarea at bounding box center [393, 220] width 273 height 29
click at [284, 158] on div "Space name *" at bounding box center [394, 154] width 274 height 11
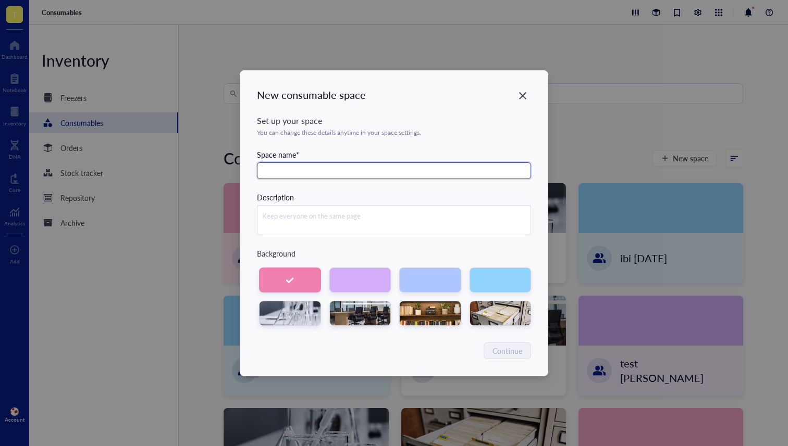
click at [282, 163] on input "text" at bounding box center [394, 171] width 274 height 17
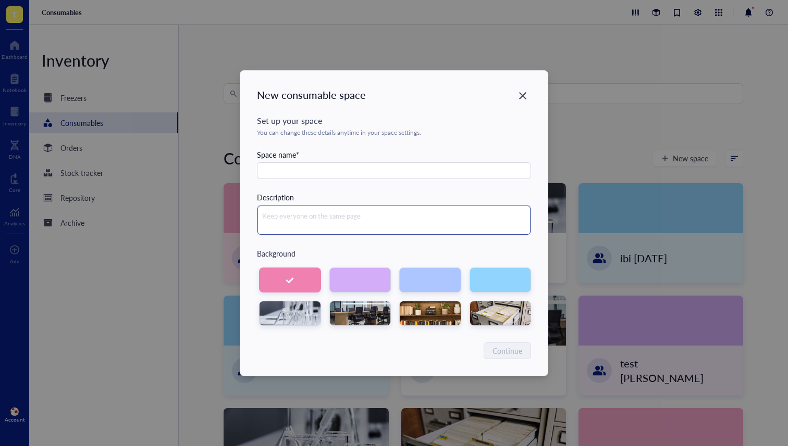
click at [284, 215] on textarea at bounding box center [393, 220] width 273 height 29
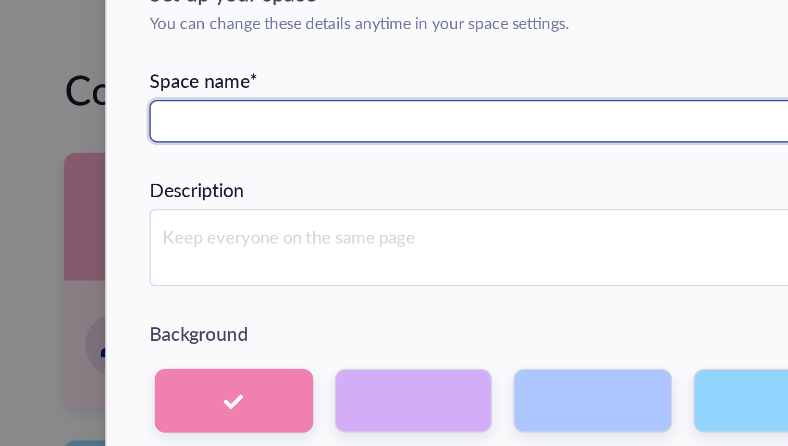
click at [289, 169] on input "text" at bounding box center [394, 171] width 274 height 17
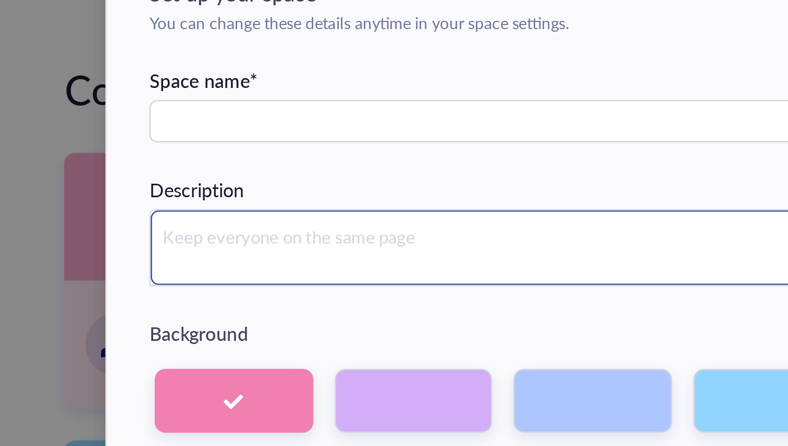
click at [280, 207] on textarea at bounding box center [393, 220] width 273 height 29
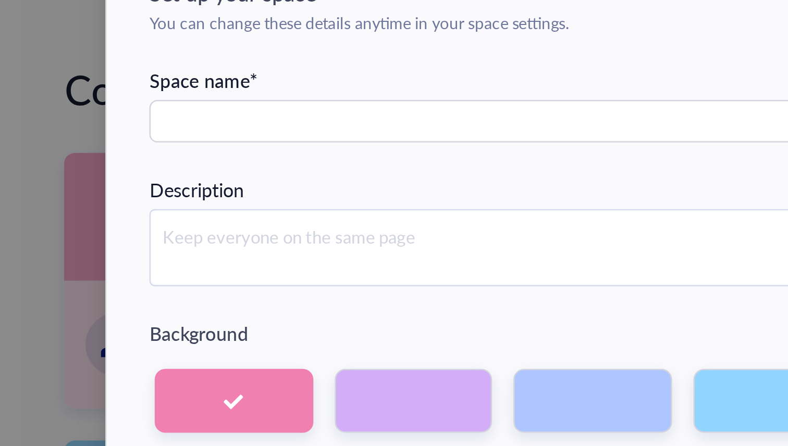
click at [281, 188] on div "Set up your space You can change these details anytime in your space settings. …" at bounding box center [394, 220] width 274 height 211
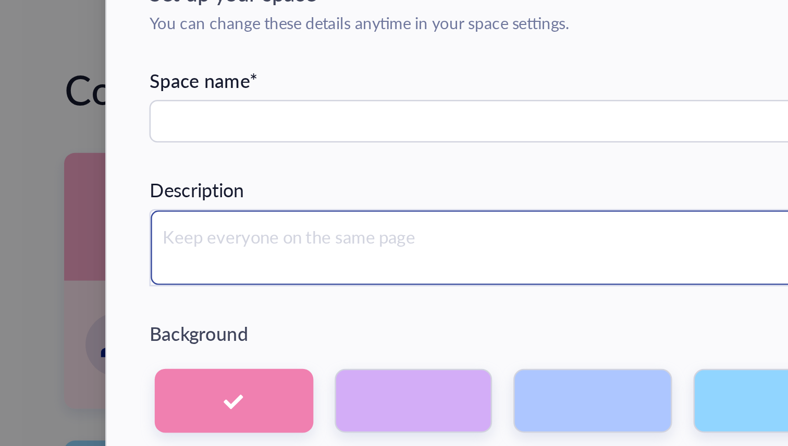
click at [310, 213] on textarea at bounding box center [393, 220] width 273 height 29
click at [310, 214] on textarea at bounding box center [393, 220] width 273 height 29
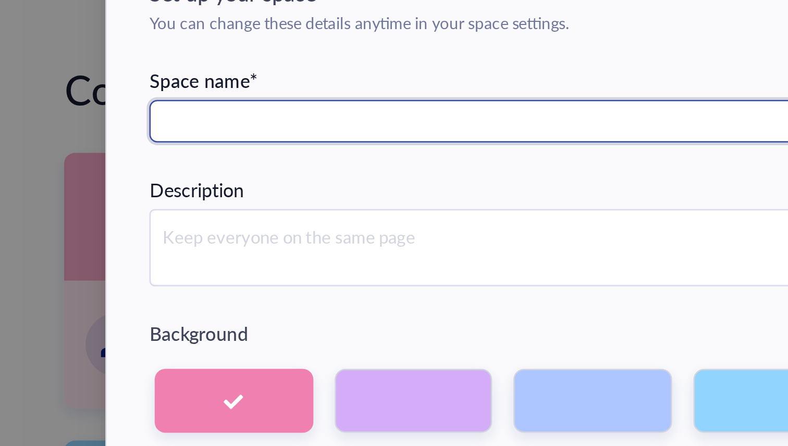
click at [295, 167] on input "text" at bounding box center [394, 171] width 274 height 17
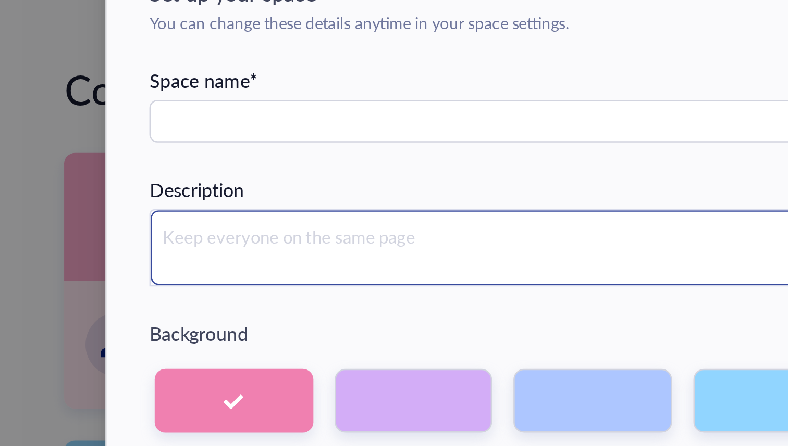
click at [285, 211] on textarea at bounding box center [393, 220] width 273 height 29
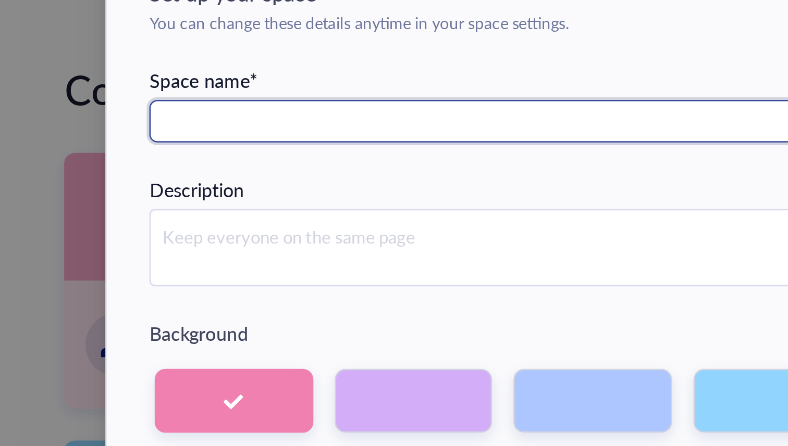
click at [285, 176] on input "text" at bounding box center [394, 171] width 274 height 17
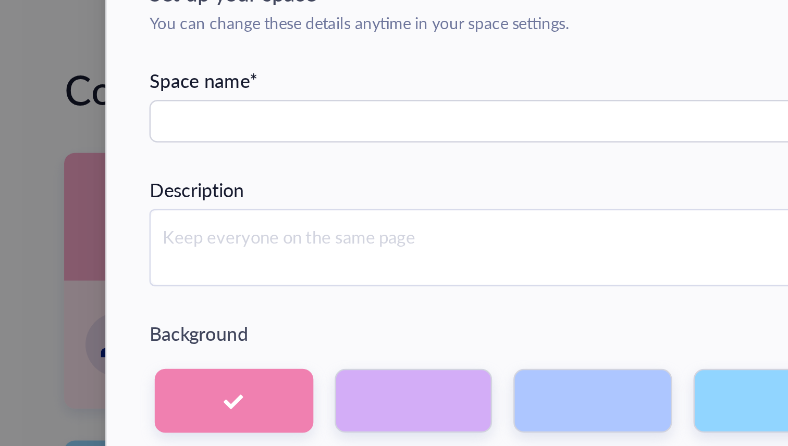
click at [294, 193] on div "Description" at bounding box center [394, 214] width 274 height 44
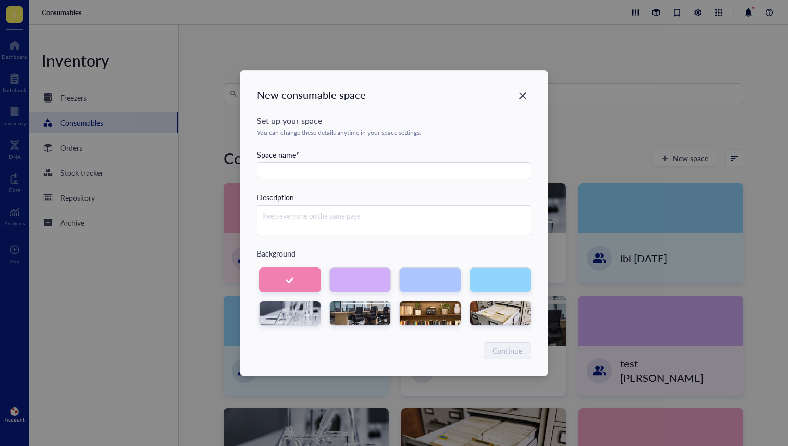
click at [513, 96] on div "New consumable space" at bounding box center [394, 95] width 274 height 15
drag, startPoint x: 532, startPoint y: 83, endPoint x: 528, endPoint y: 92, distance: 9.3
click at [532, 83] on div "New consumable space Set up your space You can change these details anytime in …" at bounding box center [393, 223] width 307 height 305
click at [528, 93] on div "Close" at bounding box center [522, 96] width 17 height 17
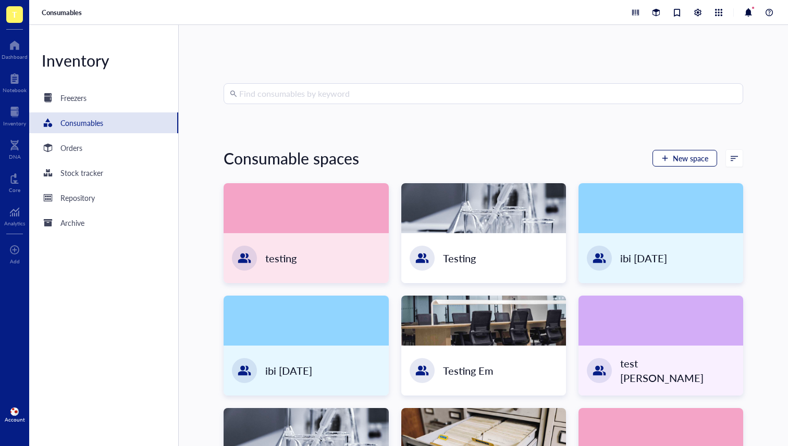
click at [683, 165] on button "New space" at bounding box center [684, 158] width 65 height 17
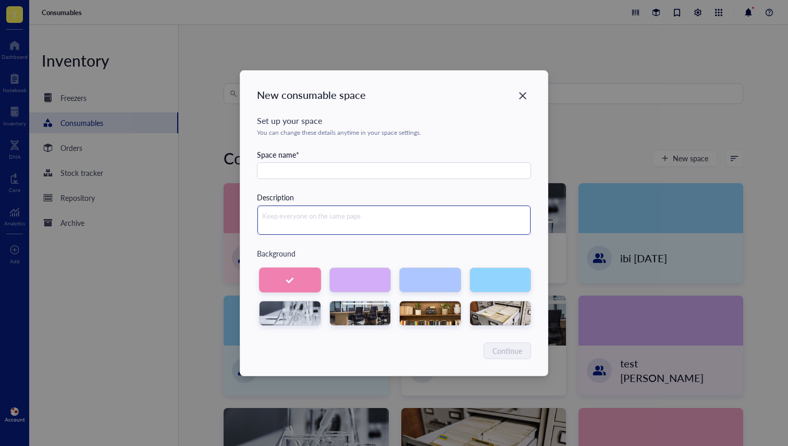
click at [332, 220] on textarea at bounding box center [393, 220] width 273 height 29
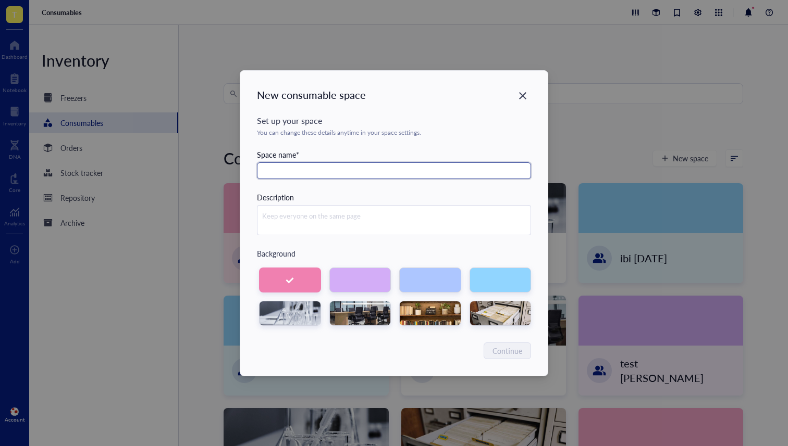
click at [296, 171] on input "text" at bounding box center [394, 171] width 274 height 17
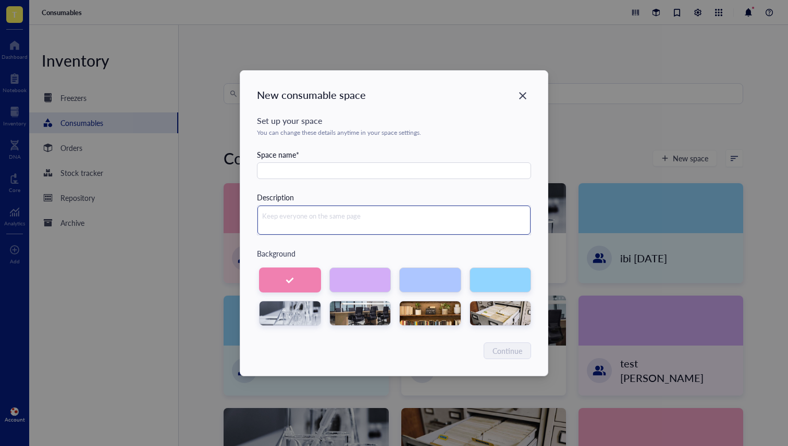
click at [299, 218] on textarea at bounding box center [393, 220] width 273 height 29
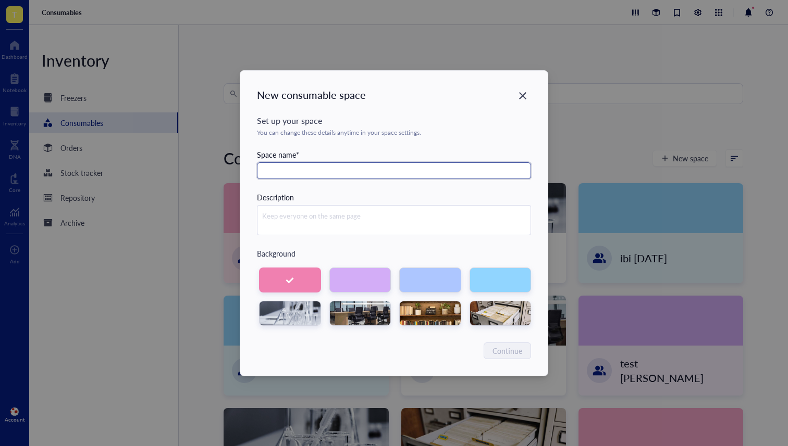
click at [317, 177] on input "text" at bounding box center [394, 171] width 274 height 17
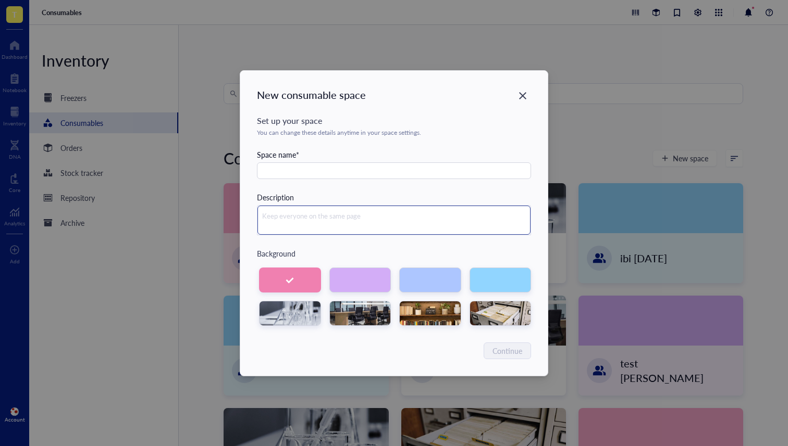
click at [313, 213] on textarea at bounding box center [393, 220] width 273 height 29
click at [300, 217] on textarea at bounding box center [393, 220] width 273 height 29
click at [521, 91] on div "Close" at bounding box center [522, 96] width 17 height 17
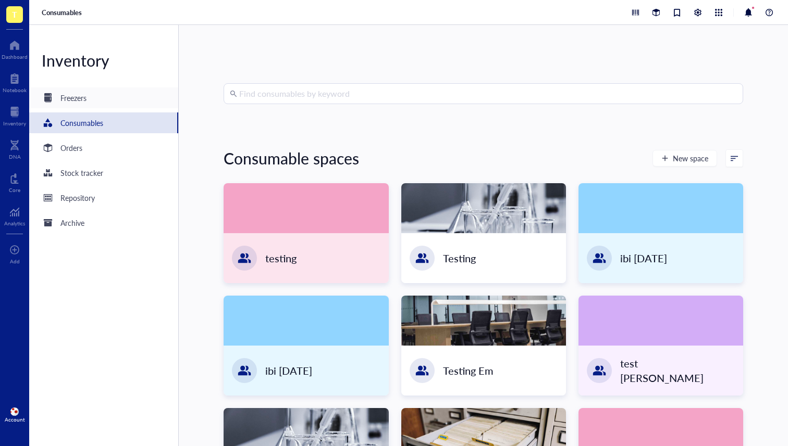
click at [77, 98] on div "Freezers" at bounding box center [73, 97] width 26 height 11
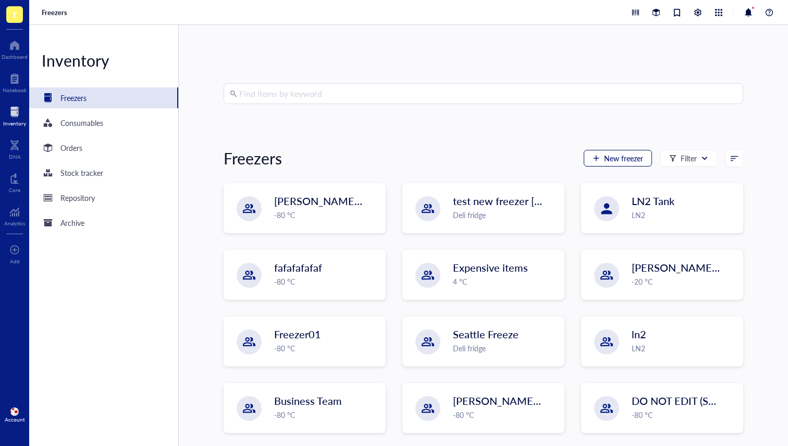
click at [610, 156] on span "New freezer" at bounding box center [623, 158] width 39 height 8
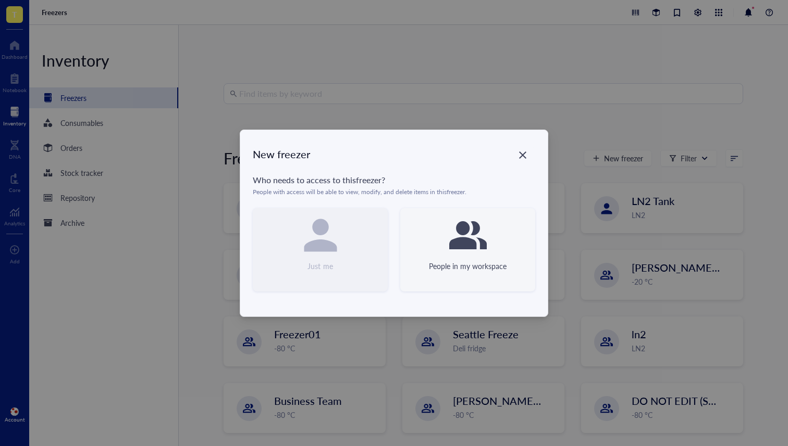
click at [422, 236] on div "People in my workspace" at bounding box center [467, 249] width 135 height 83
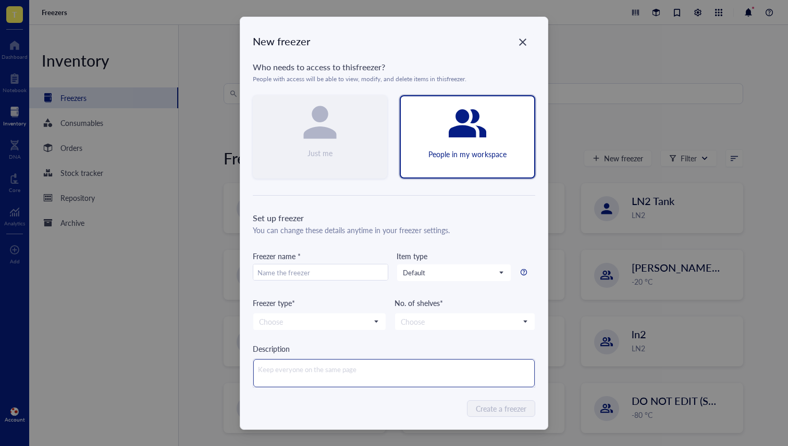
click at [336, 367] on textarea at bounding box center [393, 373] width 281 height 28
click at [332, 346] on div "Description" at bounding box center [394, 348] width 282 height 11
click at [514, 47] on div "Close" at bounding box center [522, 42] width 17 height 17
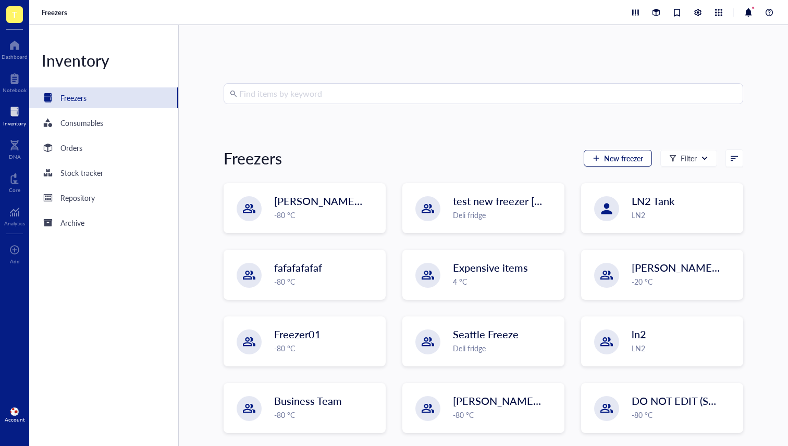
click at [594, 156] on div "button" at bounding box center [595, 158] width 7 height 7
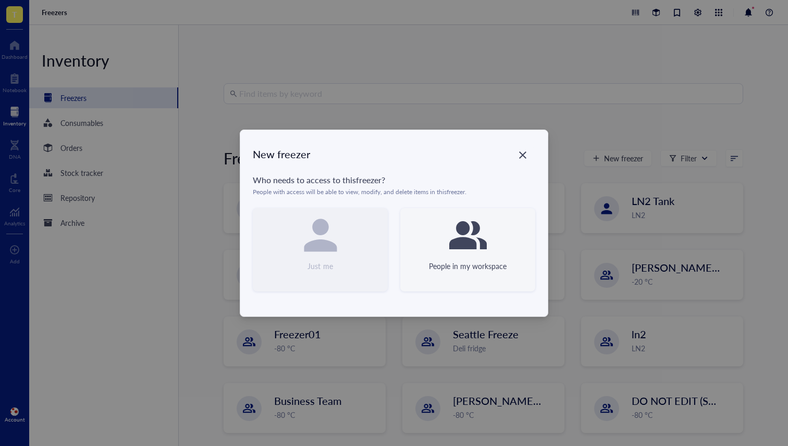
click at [469, 264] on div "People in my workspace" at bounding box center [468, 265] width 78 height 11
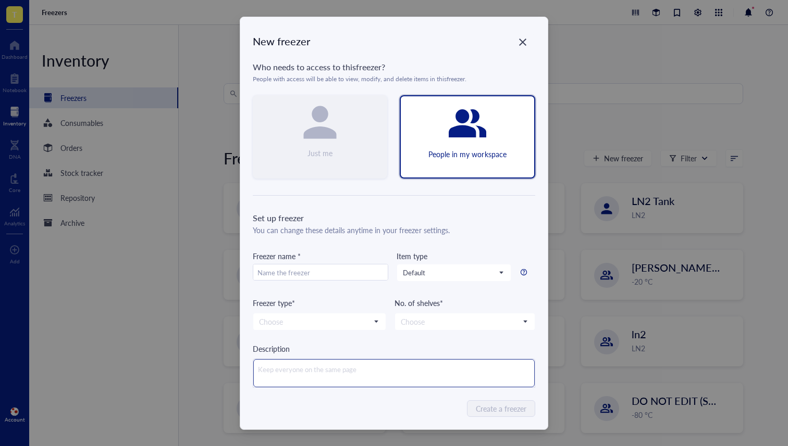
click at [299, 383] on textarea at bounding box center [393, 373] width 281 height 28
click at [524, 36] on div "Close" at bounding box center [522, 42] width 17 height 17
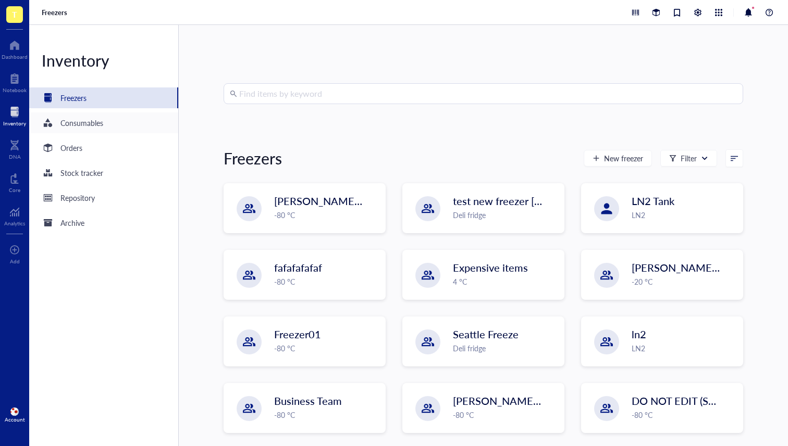
click at [95, 121] on div "Consumables" at bounding box center [81, 122] width 43 height 11
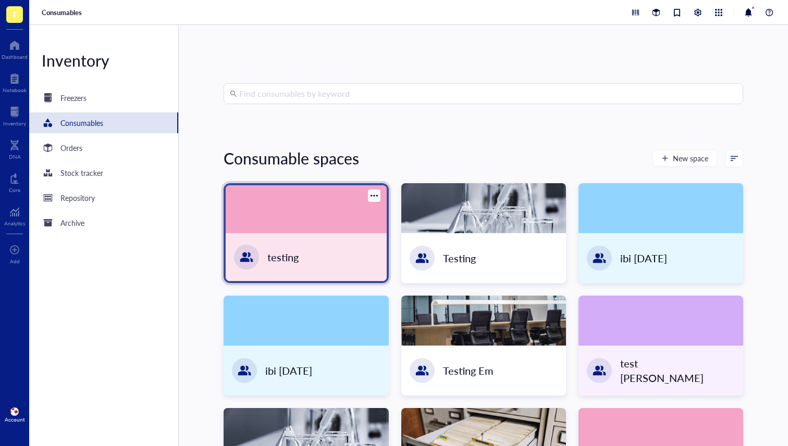
click at [306, 203] on div at bounding box center [306, 209] width 160 height 48
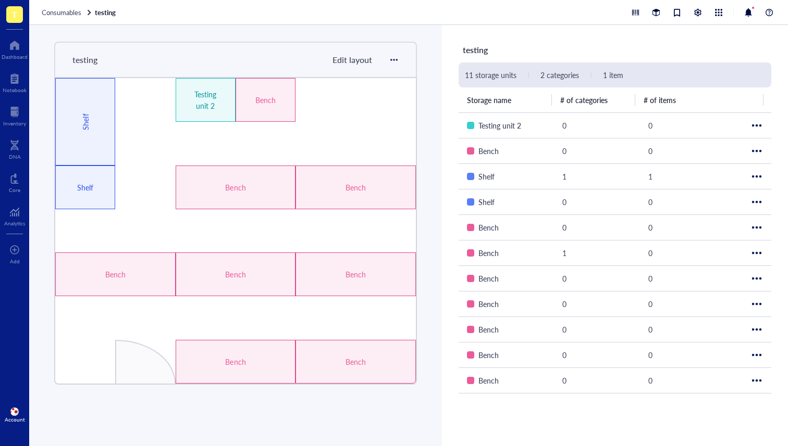
click at [355, 57] on span "Edit layout" at bounding box center [352, 60] width 40 height 12
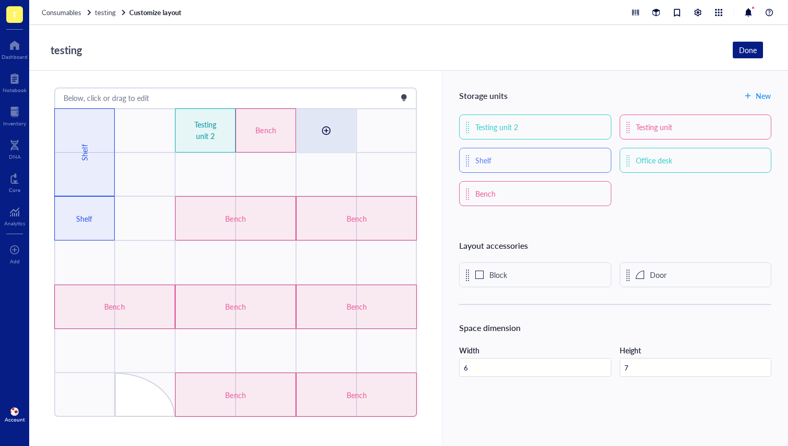
click at [318, 134] on div at bounding box center [326, 130] width 17 height 17
click at [420, 97] on div "Below, click or drag to edit Testing unit 2 Bench Bench Bench Bench Bench Bench…" at bounding box center [235, 259] width 413 height 376
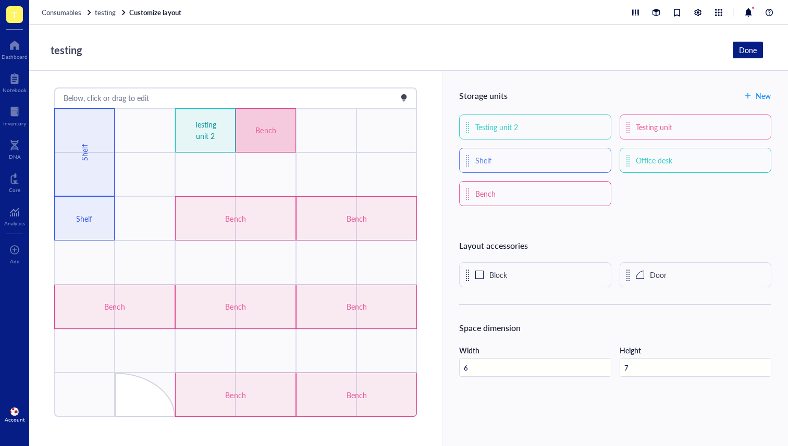
click at [274, 127] on div "Bench" at bounding box center [265, 129] width 35 height 11
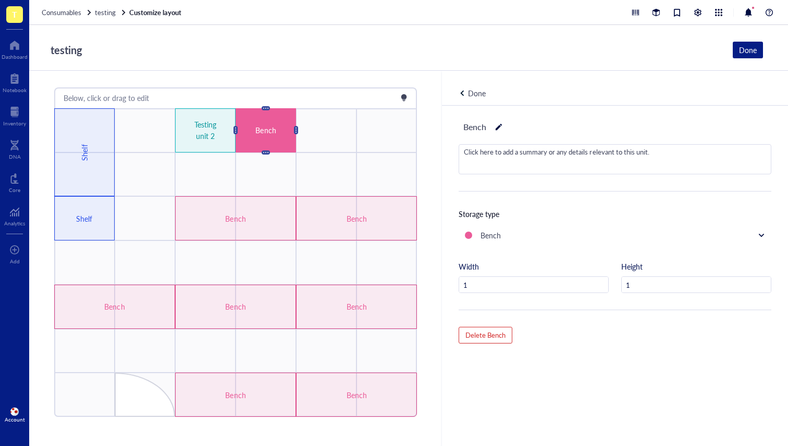
click at [538, 157] on div "Click here to add a summary or any details relevant to this unit." at bounding box center [614, 159] width 311 height 29
drag, startPoint x: 553, startPoint y: 124, endPoint x: 553, endPoint y: 131, distance: 6.3
click at [554, 124] on div "Bench" at bounding box center [614, 127] width 313 height 18
click at [547, 157] on div "Click here to add a summary or any details relevant to this unit." at bounding box center [614, 159] width 311 height 29
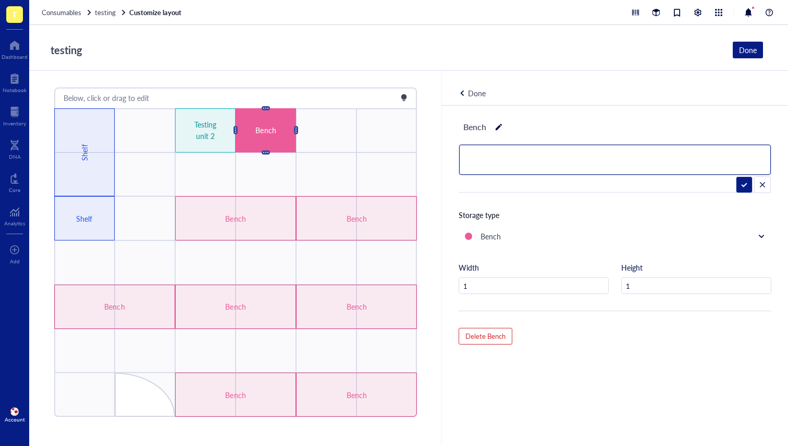
scroll to position [4, 0]
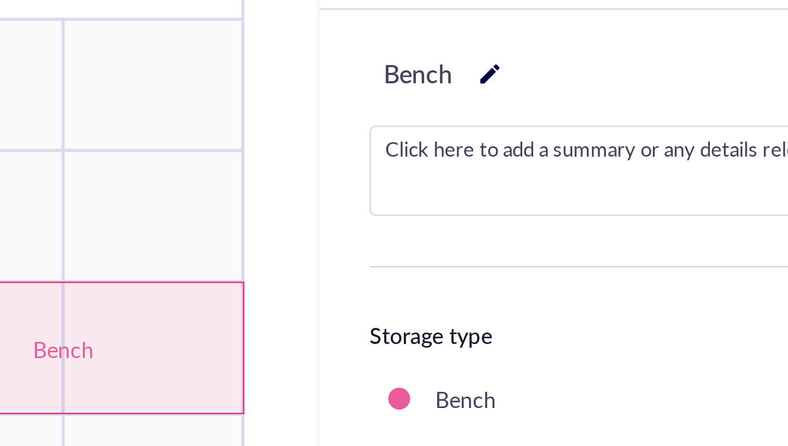
click at [490, 136] on div "Bench Click here to add a summary or any details relevant to this unit. Storage…" at bounding box center [615, 290] width 346 height 376
click at [482, 149] on div "Click here to add a summary or any details relevant to this unit." at bounding box center [614, 155] width 311 height 29
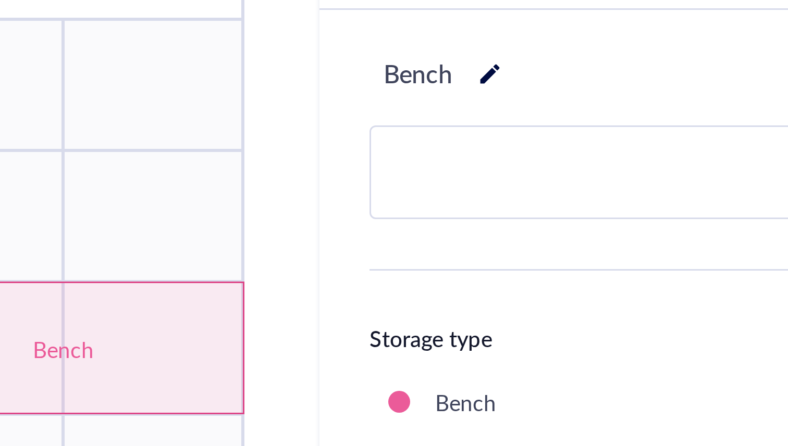
click at [474, 134] on div "Bench Storage type Bench Width 1 Height 1 Delete Bench" at bounding box center [615, 290] width 346 height 376
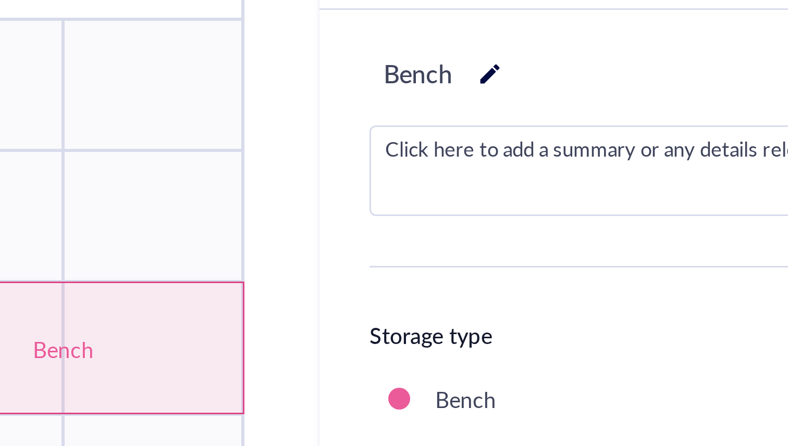
click at [478, 146] on div "Click here to add a summary or any details relevant to this unit." at bounding box center [614, 155] width 311 height 29
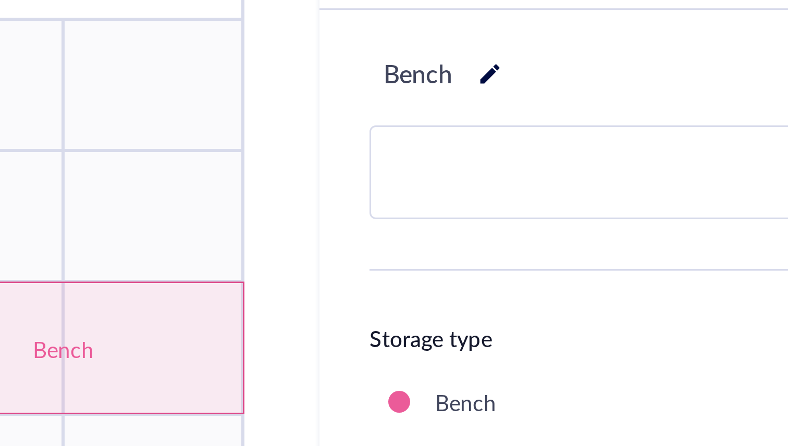
click at [474, 135] on div "Bench Storage type Bench Width 1 Height 1 Delete Bench" at bounding box center [615, 290] width 346 height 376
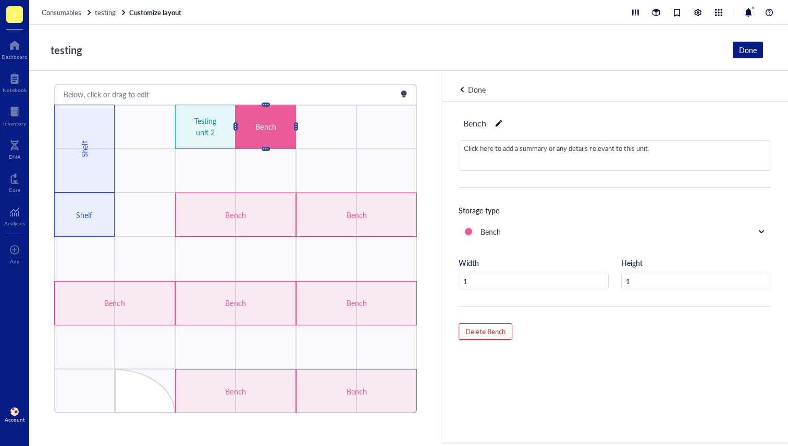
click at [484, 151] on div "Click here to add a summary or any details relevant to this unit." at bounding box center [614, 155] width 311 height 29
drag, startPoint x: 548, startPoint y: 120, endPoint x: 554, endPoint y: 140, distance: 20.6
click at [548, 120] on div "Bench" at bounding box center [614, 124] width 313 height 18
click at [555, 146] on div "Click here to add a summary or any details relevant to this unit." at bounding box center [614, 155] width 311 height 29
click at [592, 129] on div "Bench" at bounding box center [614, 124] width 313 height 18
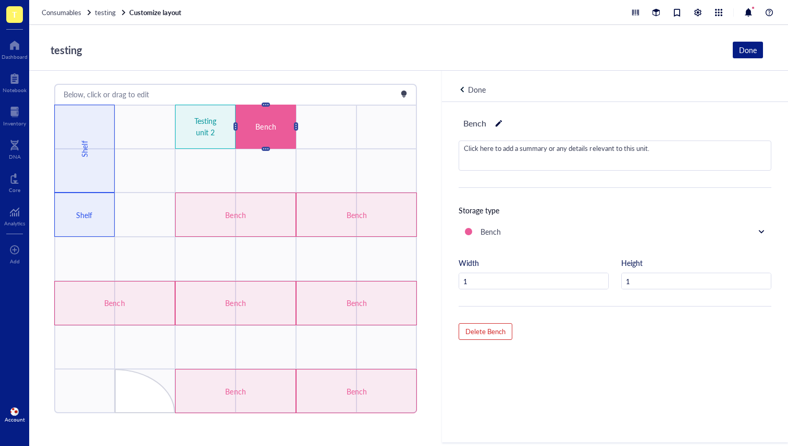
click at [479, 142] on div "Click here to add a summary or any details relevant to this unit." at bounding box center [614, 155] width 311 height 29
click at [554, 134] on div "Bench Click here to add a summary or any details relevant to this unit. Storage…" at bounding box center [615, 290] width 346 height 376
click at [536, 149] on div "Click here to add a summary or any details relevant to this unit." at bounding box center [614, 155] width 311 height 29
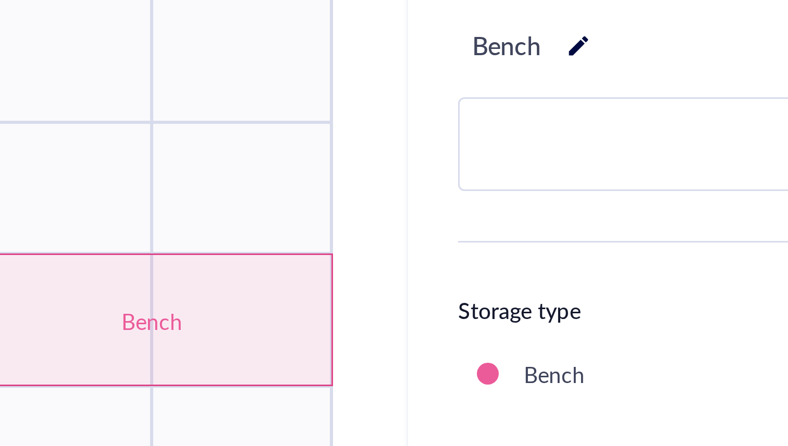
scroll to position [35, 0]
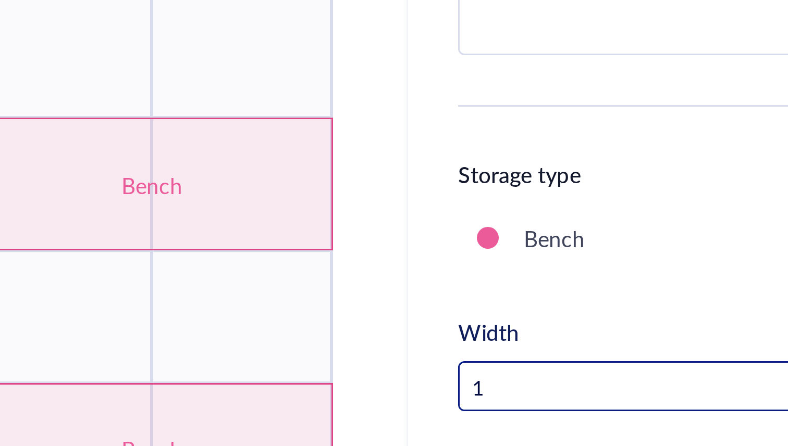
click at [469, 252] on input "1" at bounding box center [533, 251] width 149 height 17
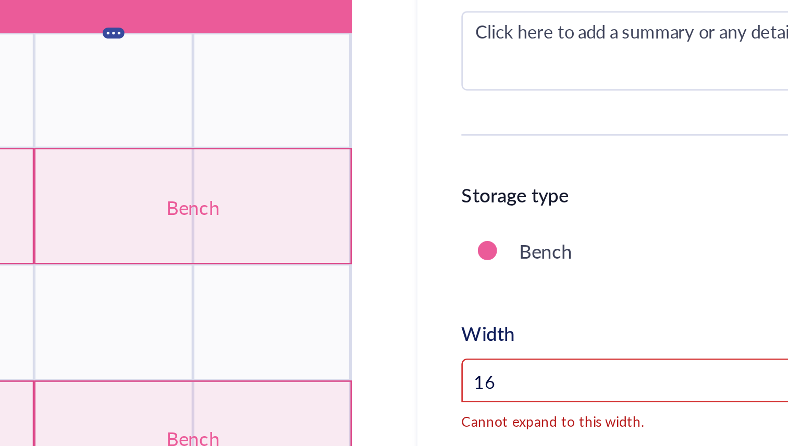
click at [474, 235] on div "Width" at bounding box center [468, 231] width 20 height 11
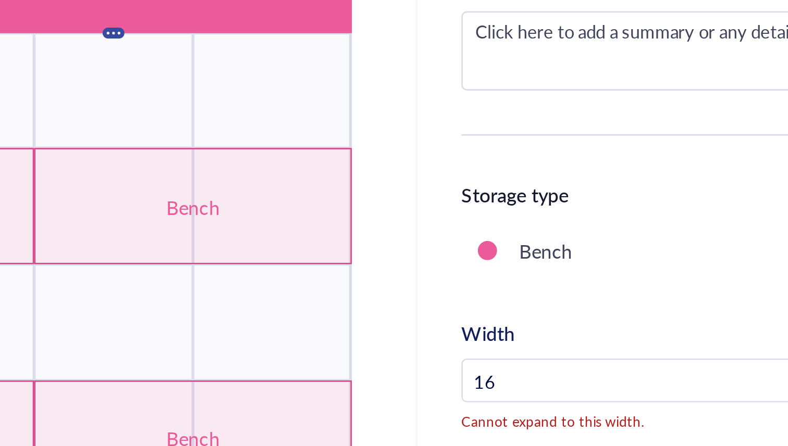
click at [480, 252] on input "16" at bounding box center [533, 250] width 149 height 17
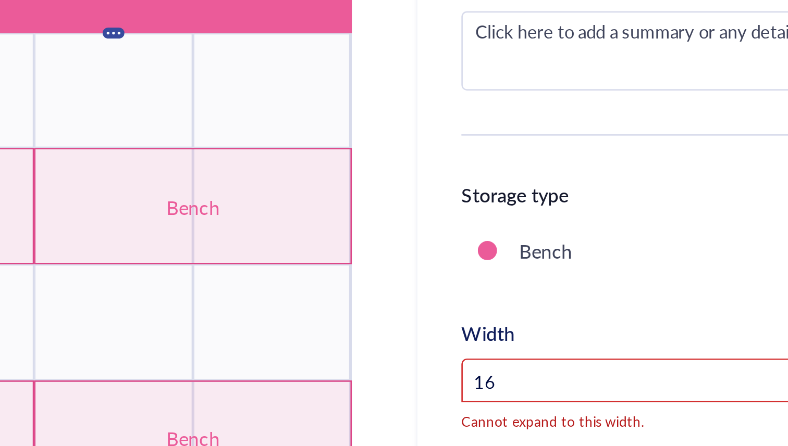
click at [497, 233] on div "Width 16 Cannot expand to this width." at bounding box center [533, 248] width 150 height 45
click at [497, 230] on div "Width 16 Cannot expand to this width." at bounding box center [533, 248] width 150 height 45
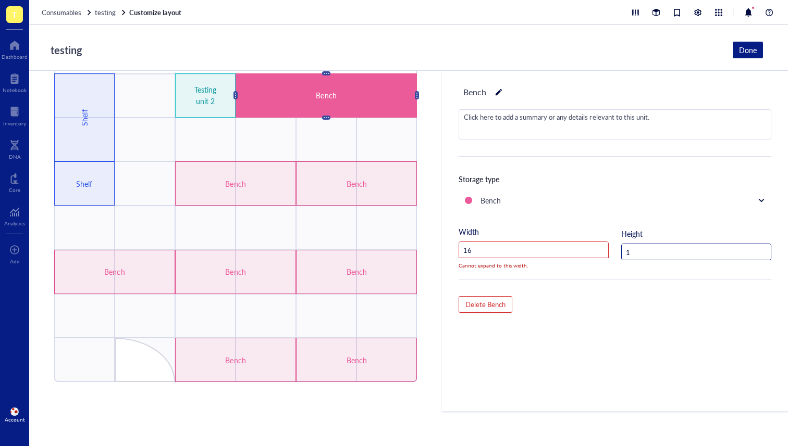
drag, startPoint x: 672, startPoint y: 242, endPoint x: 668, endPoint y: 263, distance: 21.2
click at [671, 255] on div "Height 1" at bounding box center [696, 244] width 150 height 32
click at [668, 263] on div "Width 16 Cannot expand to this width. Height 1" at bounding box center [614, 252] width 313 height 53
click at [667, 252] on input "1" at bounding box center [695, 252] width 149 height 17
click at [654, 198] on div "Bench" at bounding box center [609, 200] width 289 height 11
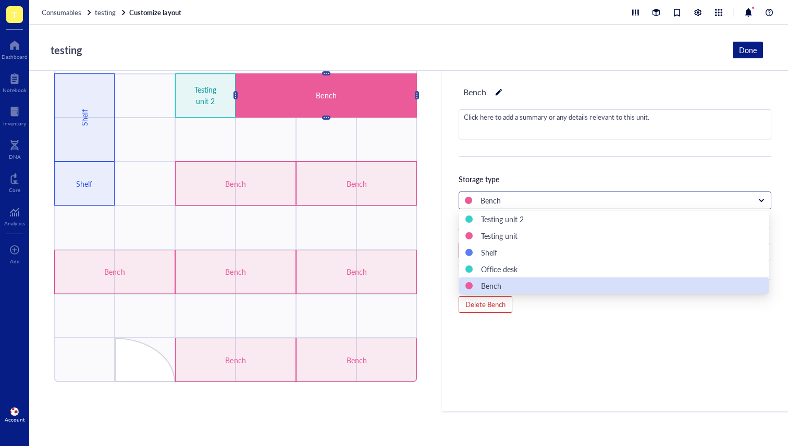
click at [652, 293] on div "Bench" at bounding box center [613, 286] width 309 height 17
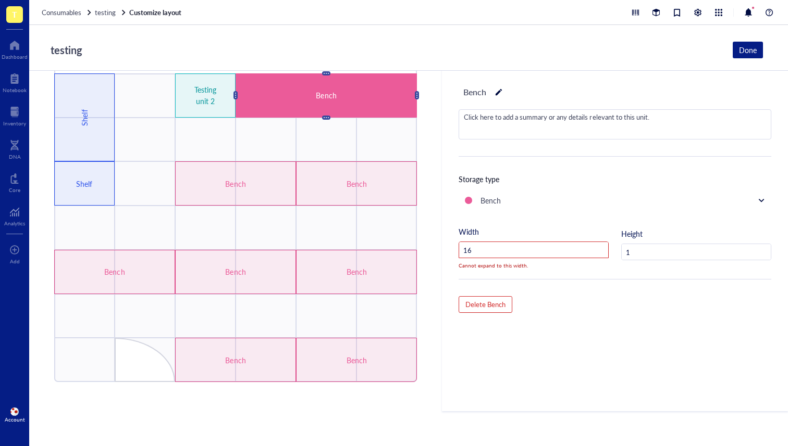
click at [596, 318] on div "Bench Click here to add a summary or any details relevant to this unit. Storage…" at bounding box center [615, 259] width 346 height 376
click at [534, 243] on input "16" at bounding box center [533, 250] width 149 height 17
click at [526, 252] on input "16" at bounding box center [533, 250] width 149 height 17
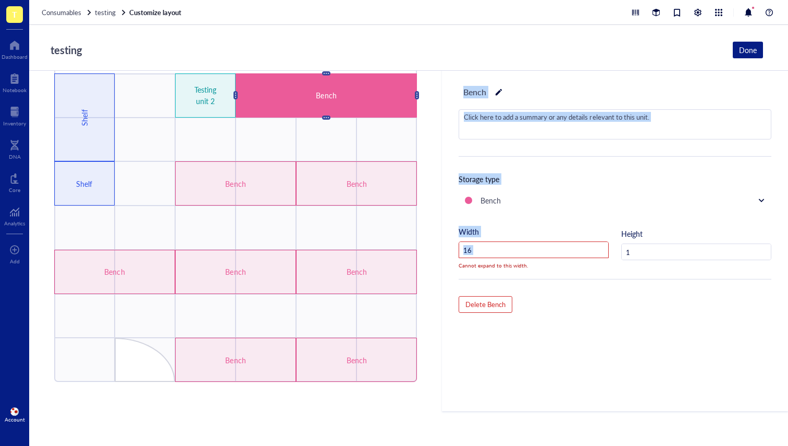
drag, startPoint x: 514, startPoint y: 260, endPoint x: 402, endPoint y: 247, distance: 113.3
click at [401, 247] on div "Below, click or drag to edit Testing unit 2 Bench Bench Bench Bench Bench Bench…" at bounding box center [408, 259] width 758 height 376
click at [463, 247] on input "16" at bounding box center [533, 250] width 149 height 17
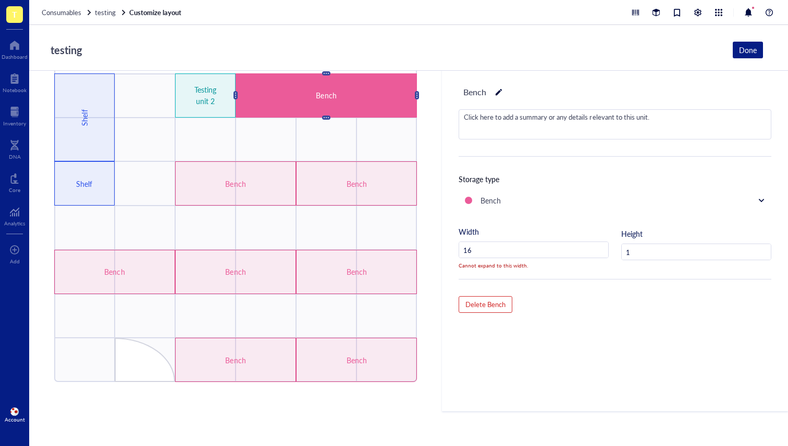
drag, startPoint x: 480, startPoint y: 245, endPoint x: 464, endPoint y: 251, distance: 17.0
click at [464, 251] on input "16" at bounding box center [533, 250] width 149 height 17
type input "1"
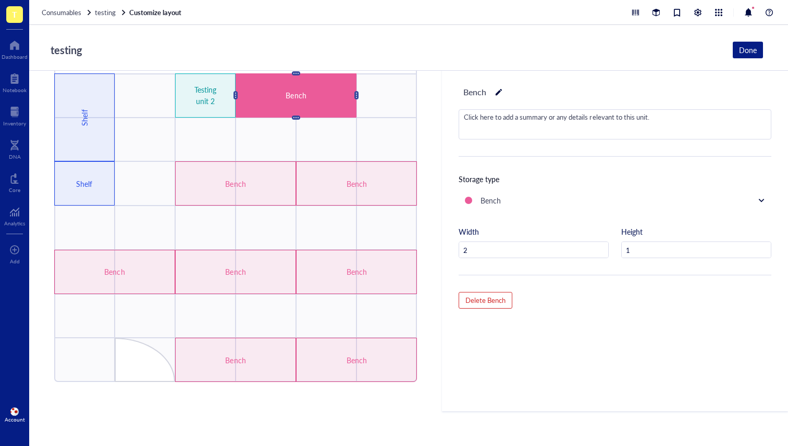
click at [533, 282] on div "Bench Click here to add a summary or any details relevant to this unit. Storage…" at bounding box center [615, 259] width 346 height 376
click at [502, 253] on input "2" at bounding box center [533, 250] width 149 height 17
click at [523, 216] on div "Bench Testing unit 2 Testing unit Shelf Office desk Bench" at bounding box center [614, 209] width 313 height 34
click at [488, 130] on div "Click here to add a summary or any details relevant to this unit." at bounding box center [614, 124] width 311 height 29
click at [478, 247] on input "2" at bounding box center [533, 250] width 149 height 17
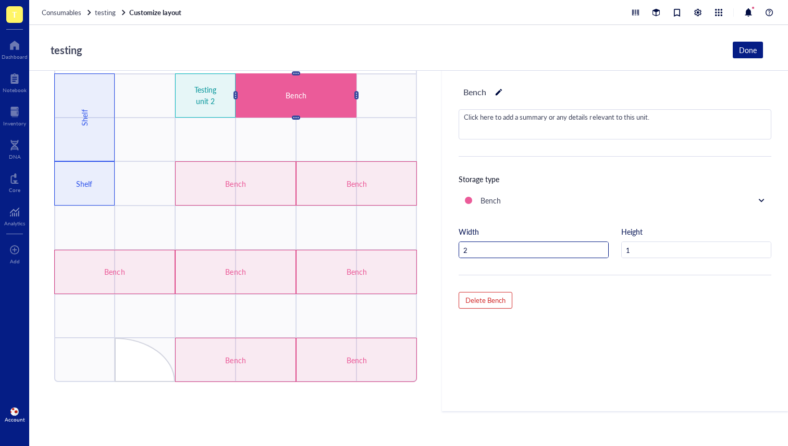
drag, startPoint x: 459, startPoint y: 253, endPoint x: 452, endPoint y: 253, distance: 7.8
click at [459, 253] on input "2" at bounding box center [533, 250] width 149 height 17
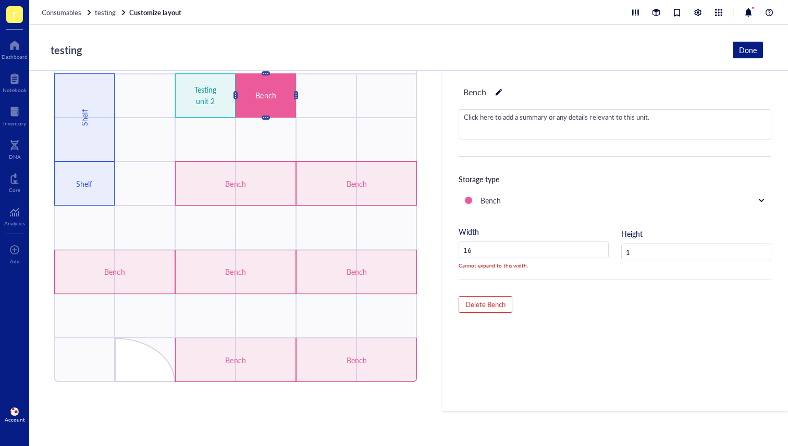
type input "16"
click at [545, 267] on div "Cannot expand to this width." at bounding box center [525, 264] width 150 height 13
click at [631, 259] on input "1" at bounding box center [695, 252] width 149 height 17
click at [612, 285] on div "Bench Click here to add a summary or any details relevant to this unit. Storage…" at bounding box center [615, 259] width 346 height 376
click at [361, 243] on div "Below, click or drag to edit Testing unit 2 Bench Bench Bench Bench Bench Bench…" at bounding box center [408, 259] width 758 height 376
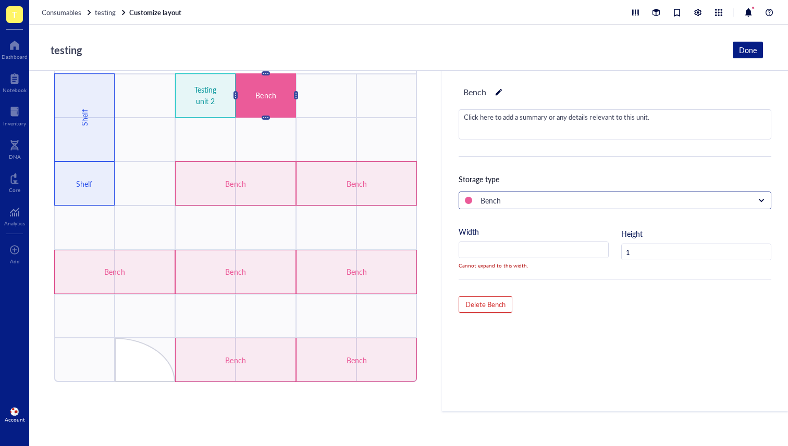
click at [567, 202] on div "Bench" at bounding box center [609, 200] width 289 height 11
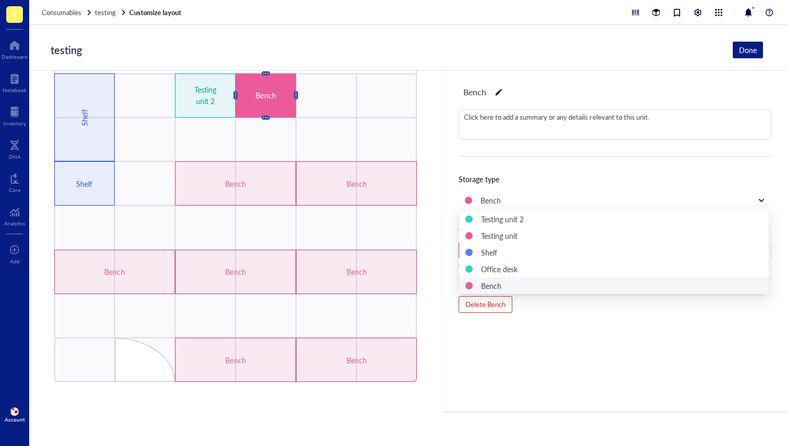
click at [673, 330] on div "Bench Click here to add a summary or any details relevant to this unit. Storage…" at bounding box center [615, 259] width 346 height 376
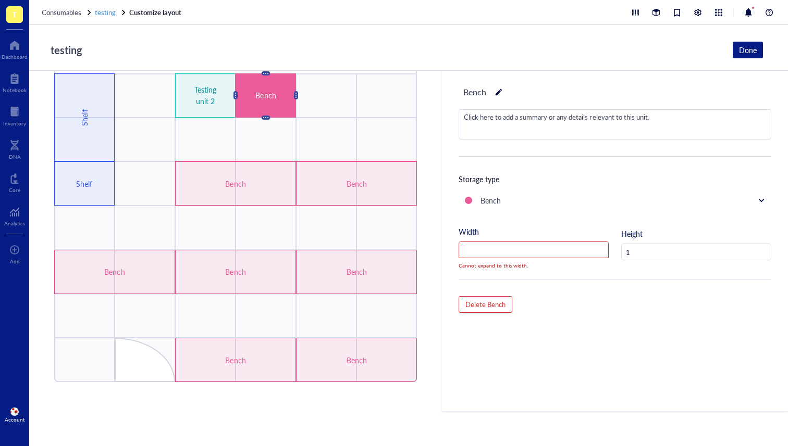
click at [101, 12] on span "testing" at bounding box center [105, 12] width 21 height 10
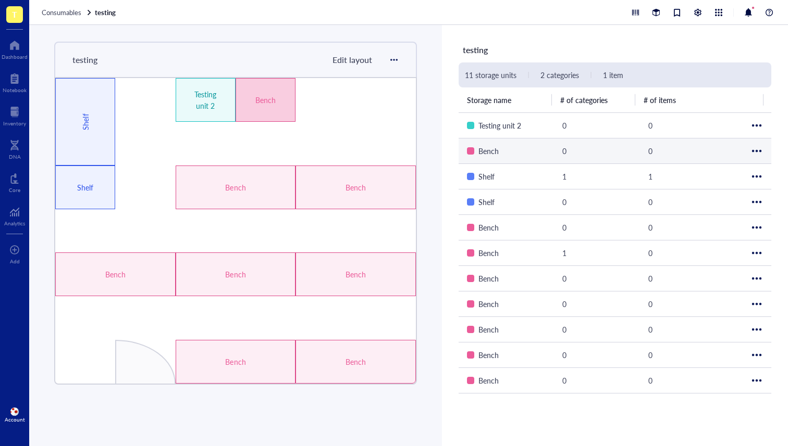
click at [258, 102] on div "Bench" at bounding box center [265, 99] width 35 height 11
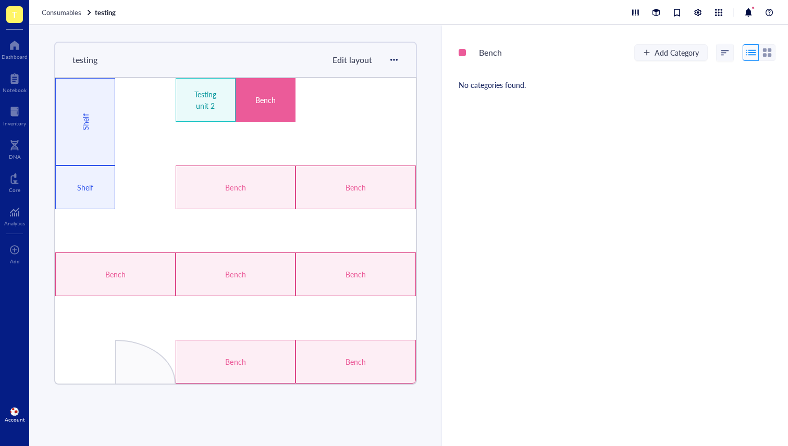
click at [346, 65] on span "Edit layout" at bounding box center [352, 60] width 40 height 12
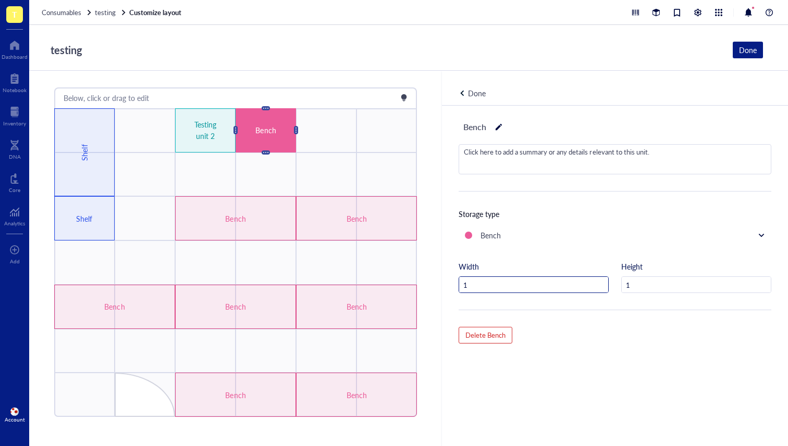
click at [572, 284] on input "1" at bounding box center [533, 285] width 149 height 17
drag, startPoint x: 499, startPoint y: 283, endPoint x: 451, endPoint y: 284, distance: 47.9
click at [459, 285] on input "1" at bounding box center [533, 285] width 149 height 17
type input "6"
type input "1"
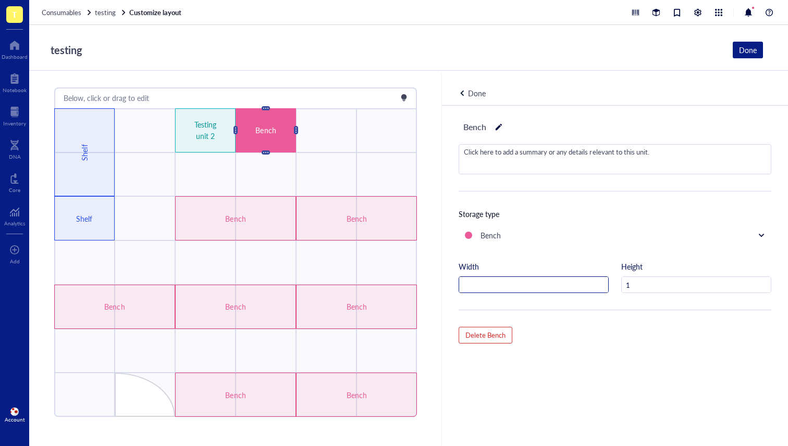
type input "2"
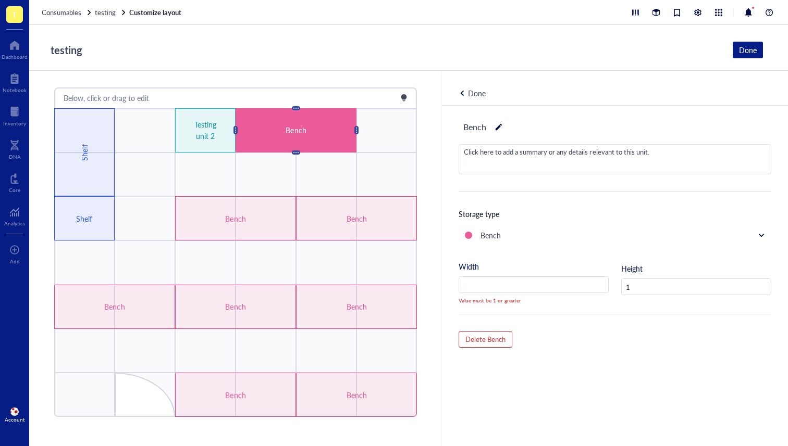
click at [541, 289] on input "number" at bounding box center [533, 285] width 149 height 17
type input "2"
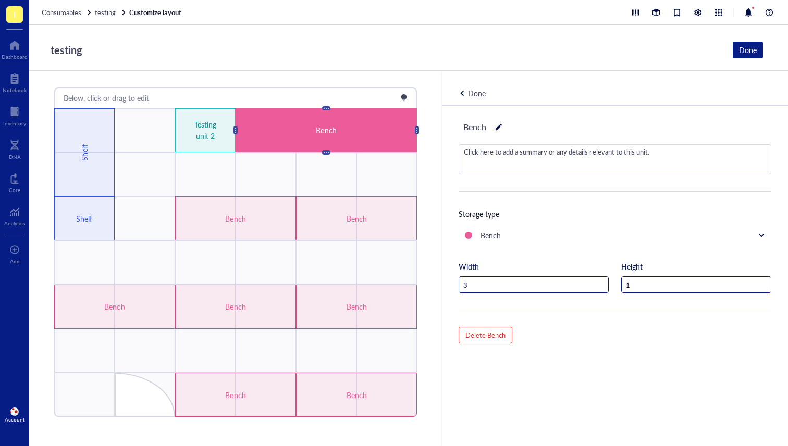
type input "3"
click at [629, 286] on input "1" at bounding box center [695, 285] width 149 height 17
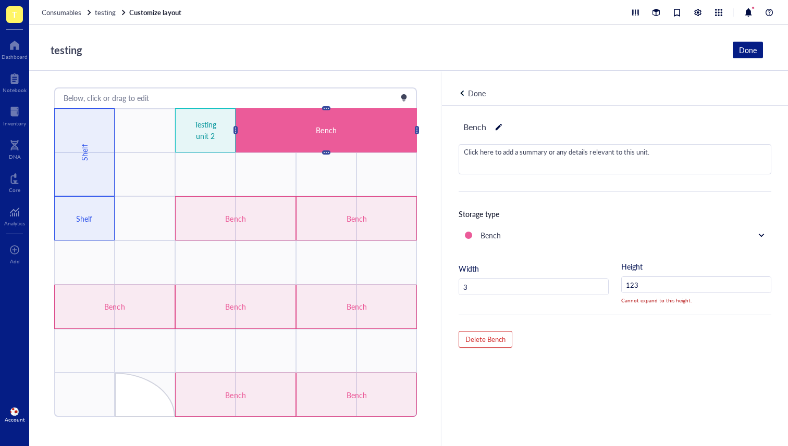
click at [645, 283] on input "123" at bounding box center [695, 285] width 149 height 17
type input "123"
click at [564, 285] on input "3" at bounding box center [533, 287] width 149 height 17
click at [651, 282] on input "123" at bounding box center [695, 285] width 149 height 17
click at [617, 334] on div "Bench Click here to add a summary or any details relevant to this unit. Storage…" at bounding box center [615, 294] width 346 height 376
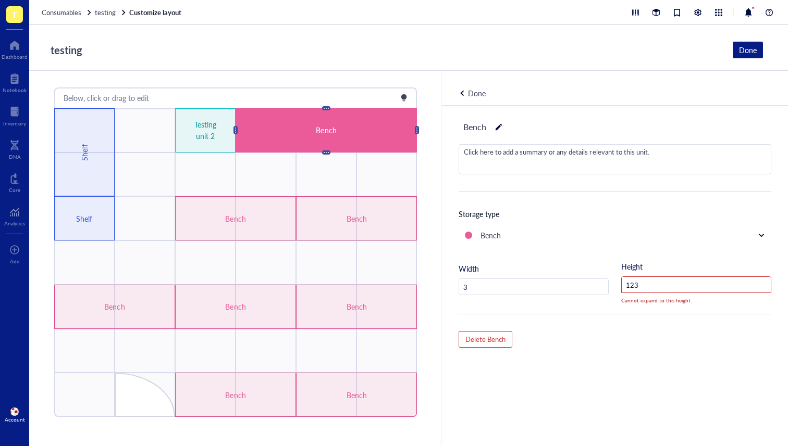
click at [629, 364] on div "Bench Click here to add a summary or any details relevant to this unit. Storage…" at bounding box center [615, 294] width 346 height 376
click at [581, 165] on div "Click here to add a summary or any details relevant to this unit." at bounding box center [614, 159] width 311 height 29
click at [645, 287] on input "123" at bounding box center [695, 285] width 149 height 17
drag, startPoint x: 643, startPoint y: 285, endPoint x: 611, endPoint y: 287, distance: 31.3
click at [613, 287] on div "Width 3 Height 123 Cannot expand to this height." at bounding box center [614, 287] width 313 height 53
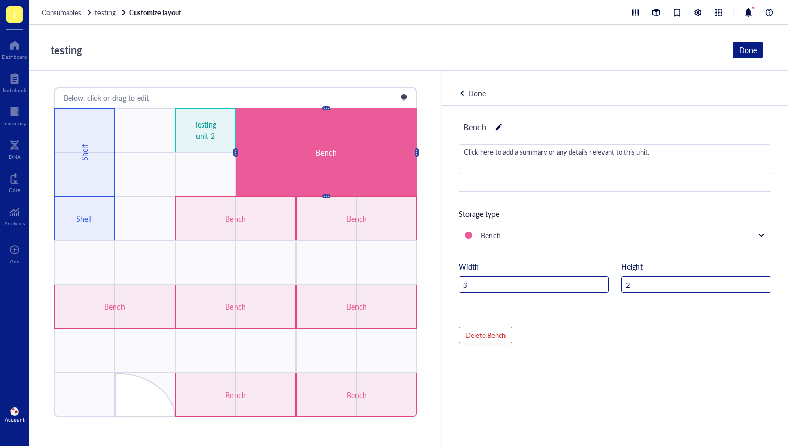
type input "2"
click at [575, 281] on input "3" at bounding box center [533, 285] width 149 height 17
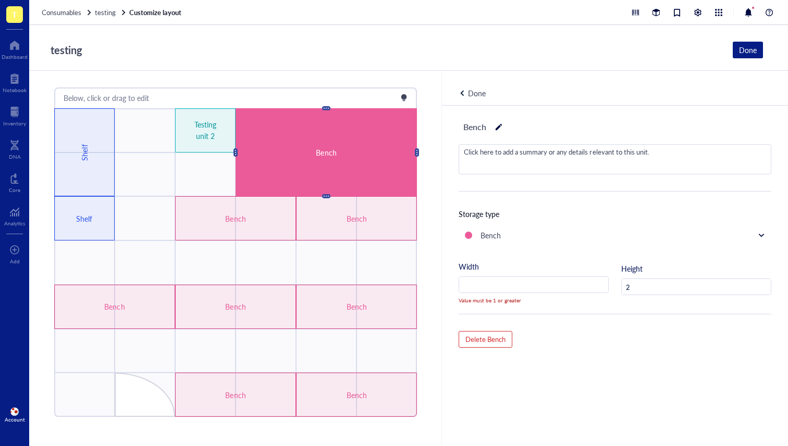
type input "4"
type input "2"
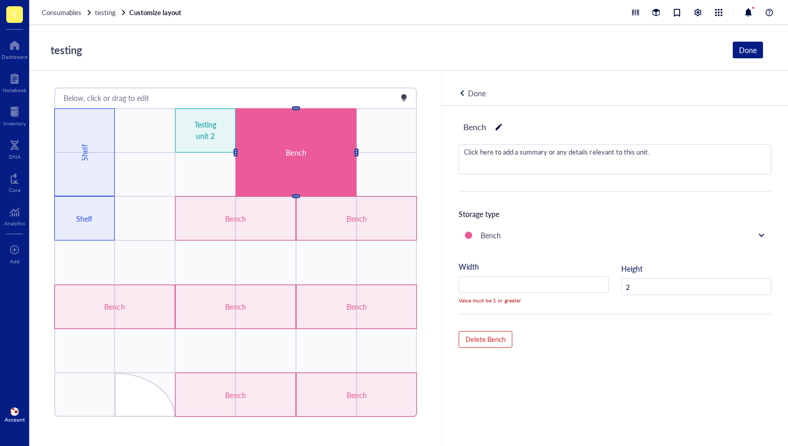
type input "1"
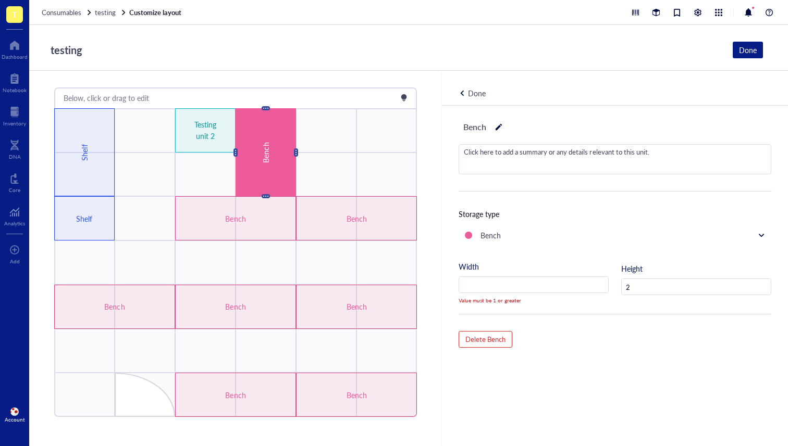
type input "1"
type input "2"
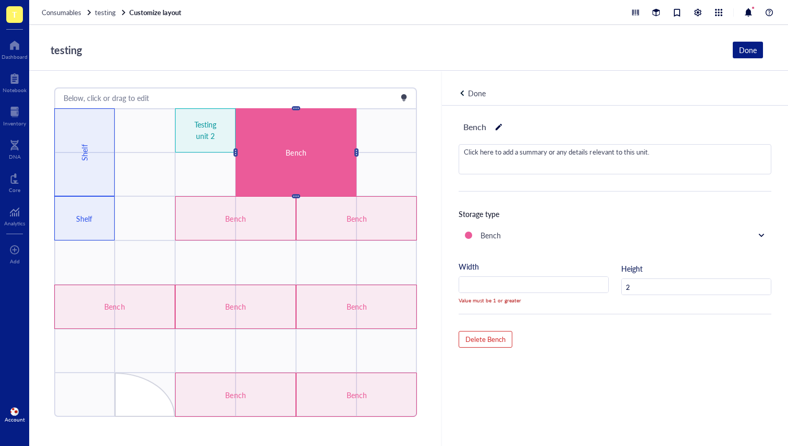
type input "2"
click at [520, 154] on div "Click here to add a summary or any details relevant to this unit." at bounding box center [614, 159] width 311 height 29
click at [464, 90] on div "Done" at bounding box center [476, 93] width 36 height 11
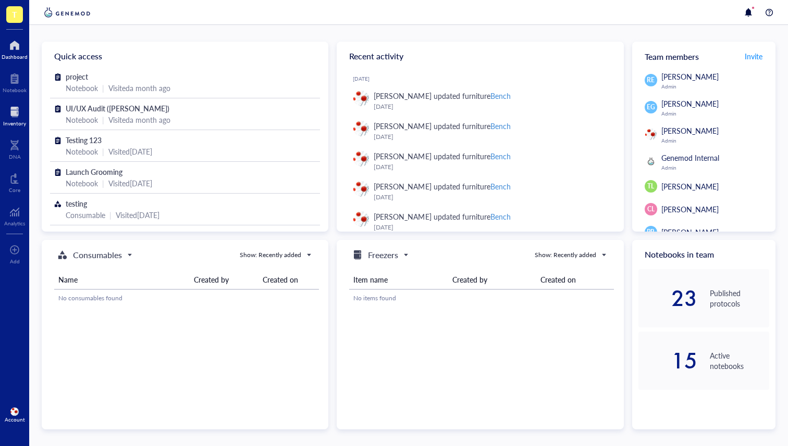
click at [15, 119] on div at bounding box center [14, 112] width 23 height 17
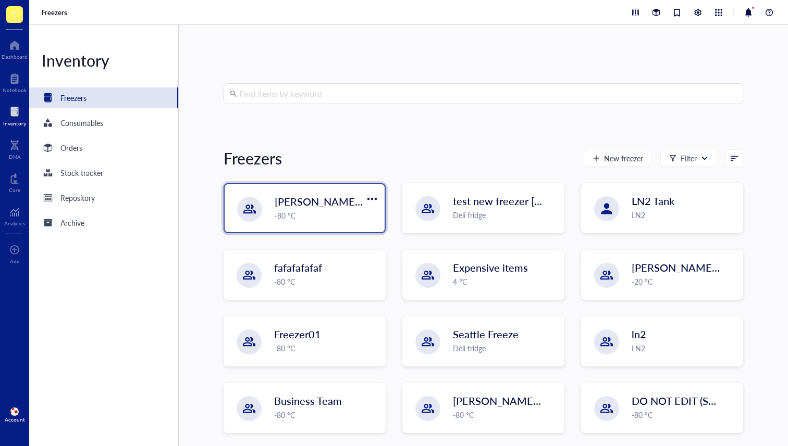
click at [295, 205] on span "[PERSON_NAME] `[DATE]" at bounding box center [335, 201] width 123 height 15
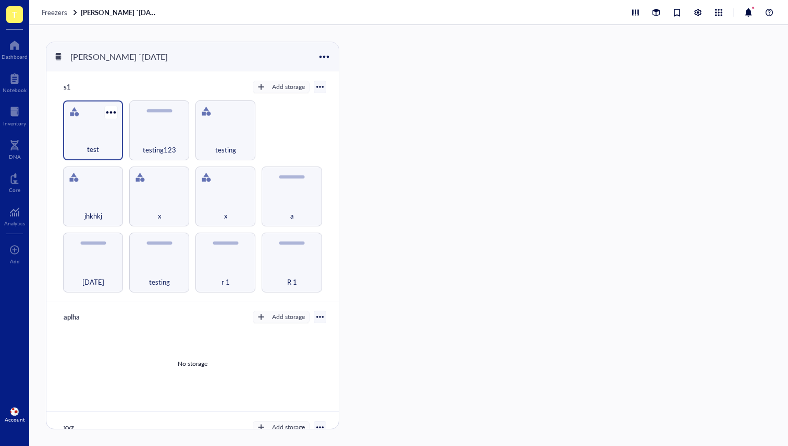
click at [97, 136] on div "test" at bounding box center [92, 143] width 49 height 23
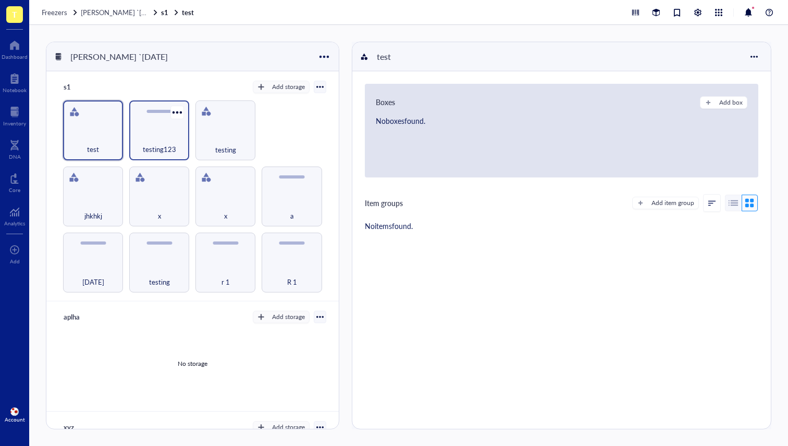
click at [146, 128] on div "testing123" at bounding box center [159, 131] width 60 height 60
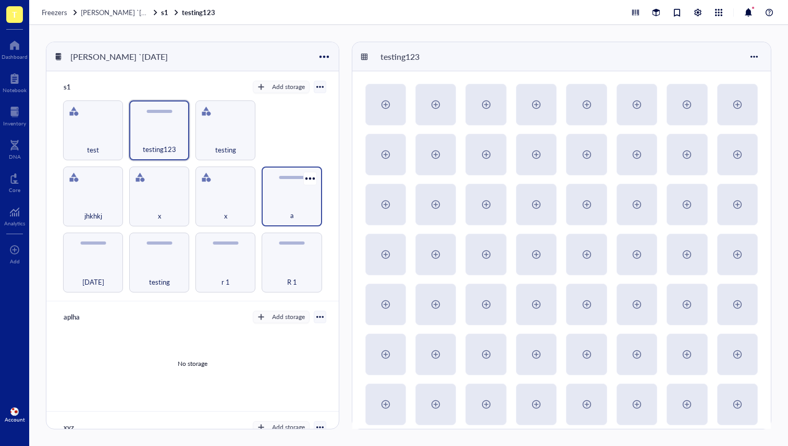
click at [293, 206] on div "a" at bounding box center [291, 209] width 49 height 23
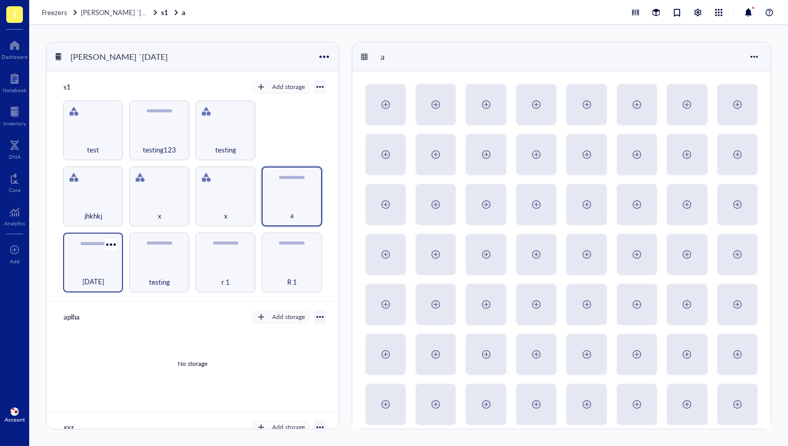
click at [104, 265] on div "[DATE]" at bounding box center [92, 276] width 49 height 23
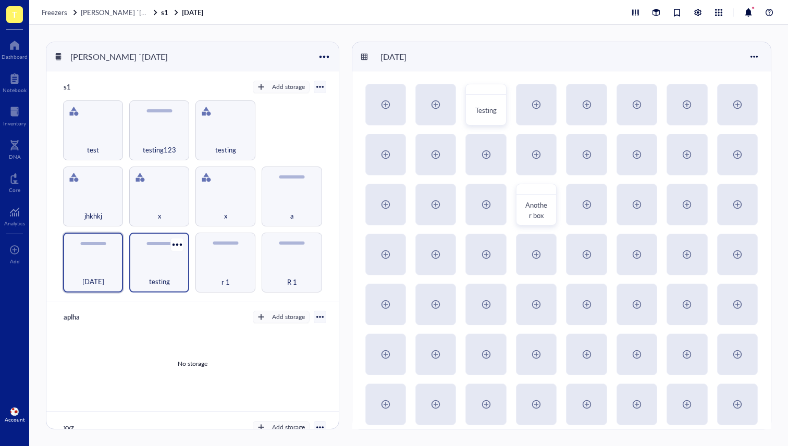
click at [149, 268] on div "testing" at bounding box center [158, 276] width 49 height 23
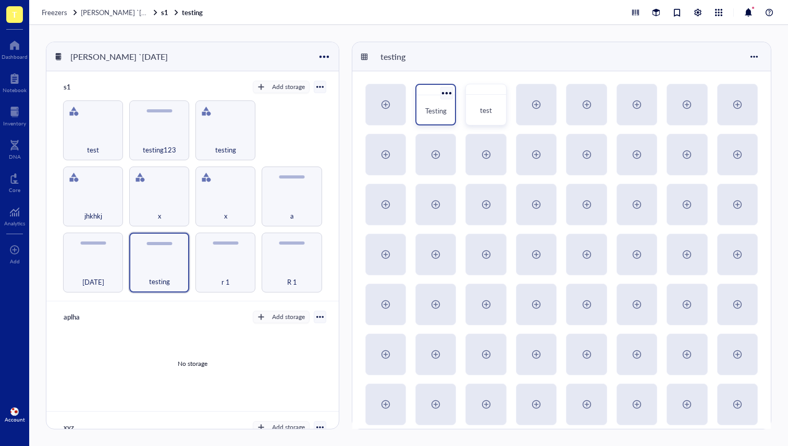
click at [428, 104] on div "Testing" at bounding box center [435, 110] width 30 height 23
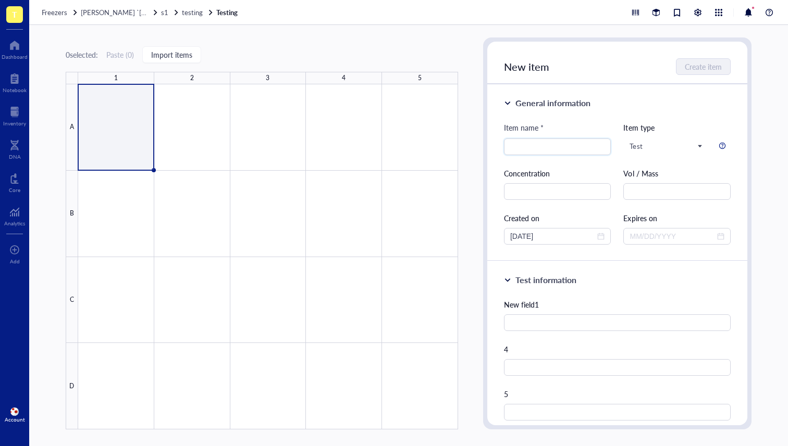
drag, startPoint x: 60, startPoint y: 10, endPoint x: 62, endPoint y: 19, distance: 8.6
click at [60, 11] on span "Freezers" at bounding box center [55, 12] width 26 height 10
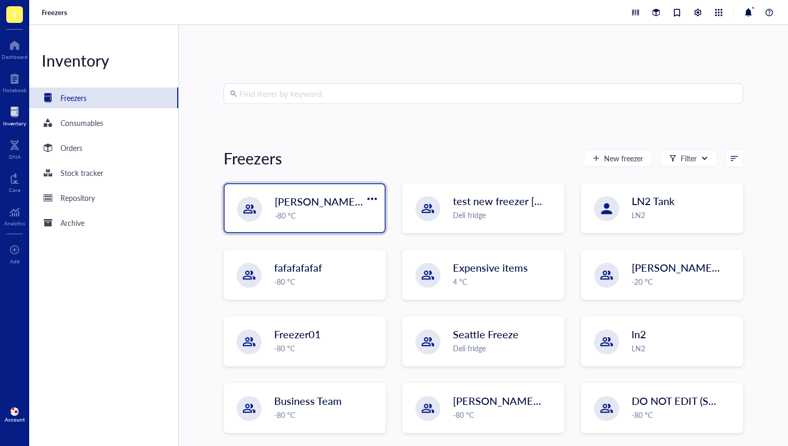
click at [277, 191] on div "[PERSON_NAME] `[DATE] -80 °C" at bounding box center [304, 208] width 160 height 48
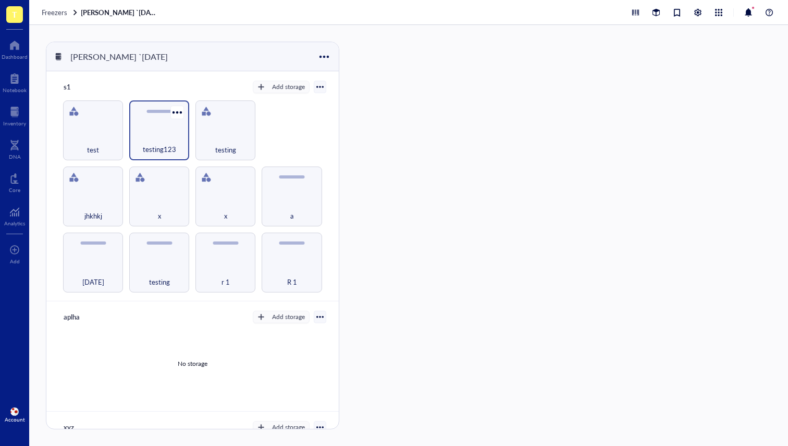
click at [160, 128] on div "testing123" at bounding box center [159, 131] width 60 height 60
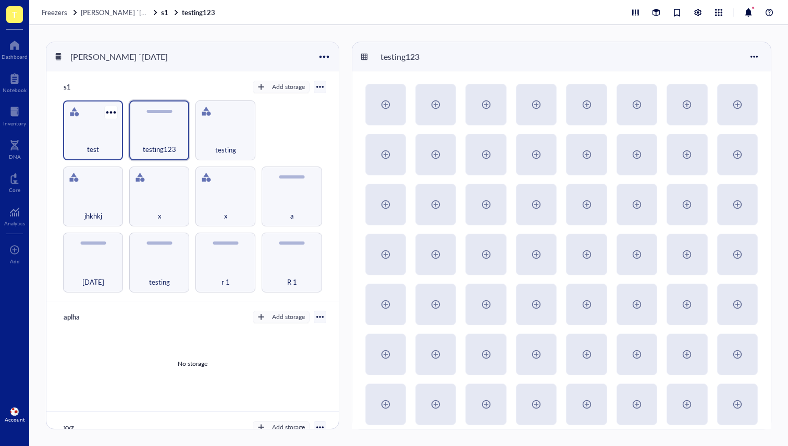
click at [102, 115] on div "test" at bounding box center [93, 131] width 60 height 60
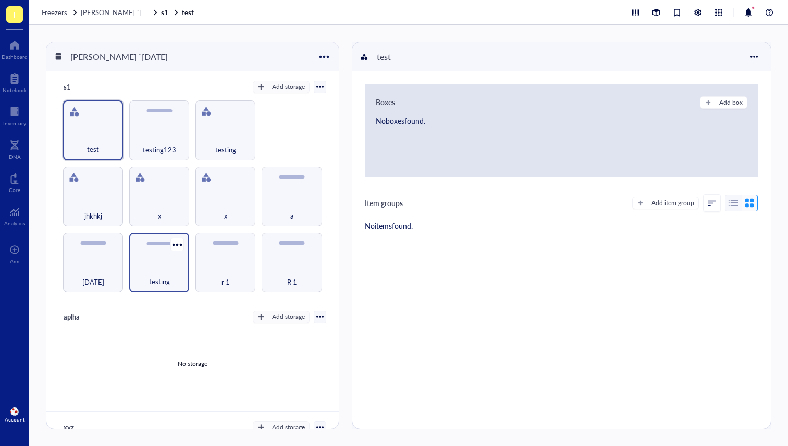
click at [157, 255] on div "testing" at bounding box center [159, 263] width 60 height 60
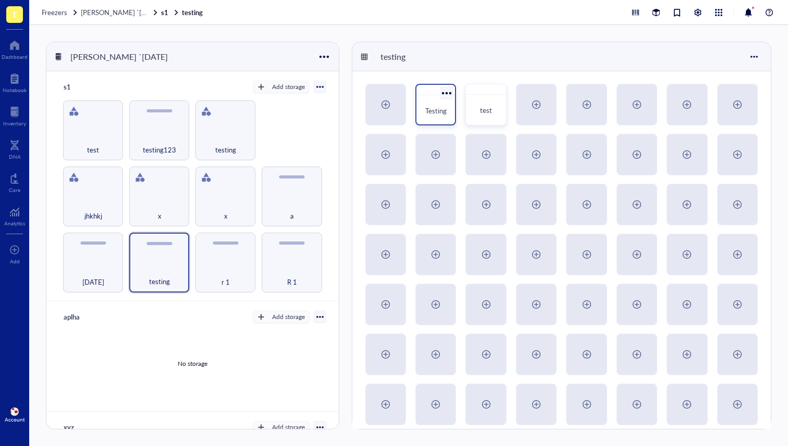
click at [433, 106] on div "Testing" at bounding box center [435, 111] width 22 height 10
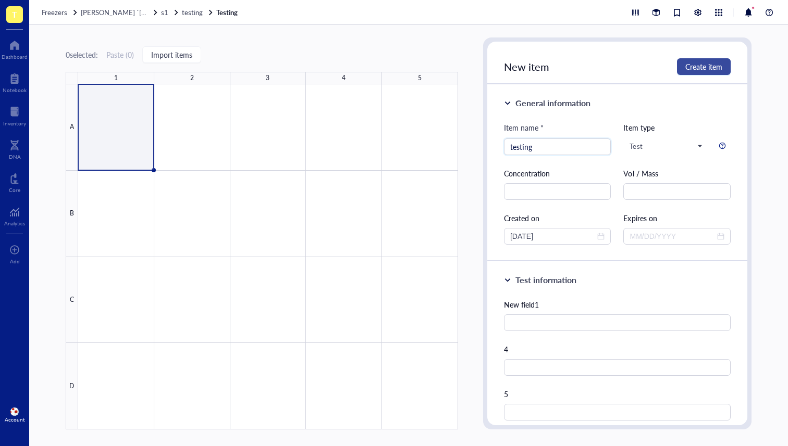
type input "testing"
click at [718, 65] on span "Create item" at bounding box center [703, 67] width 37 height 8
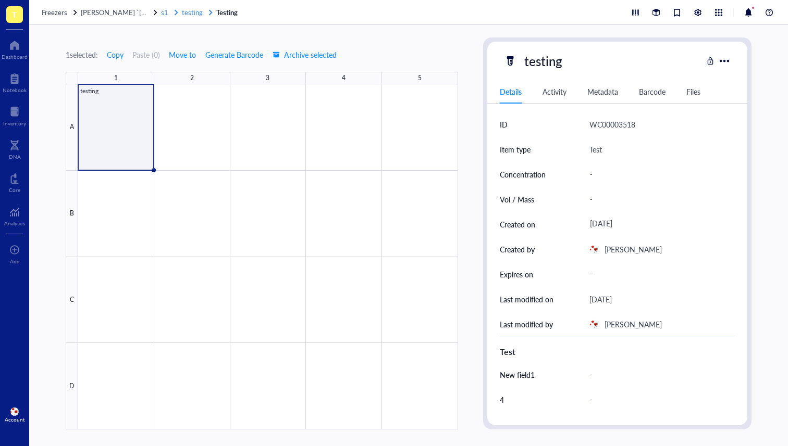
click at [188, 15] on span "testing" at bounding box center [192, 12] width 21 height 10
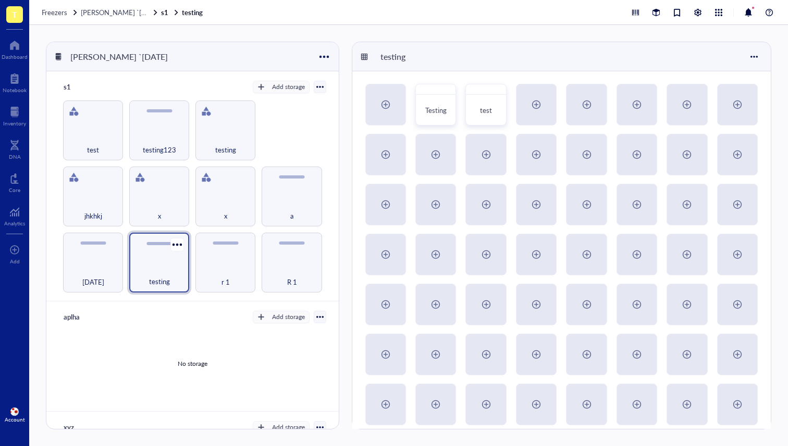
click at [159, 260] on div "testing" at bounding box center [159, 263] width 60 height 60
click at [428, 101] on div "Testing" at bounding box center [435, 110] width 30 height 23
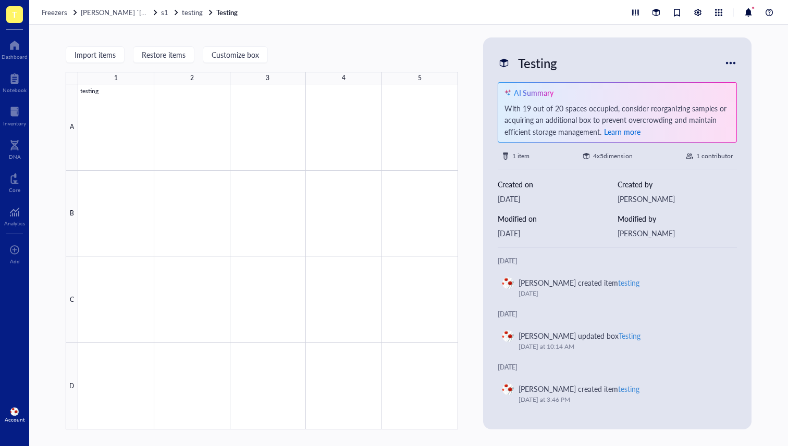
click at [625, 132] on span "Learn more" at bounding box center [622, 132] width 36 height 10
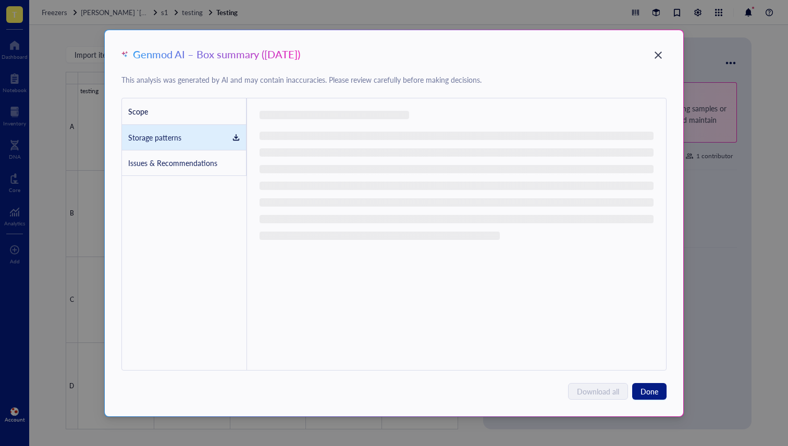
click at [164, 162] on div "Issues & Recommendations" at bounding box center [172, 162] width 89 height 11
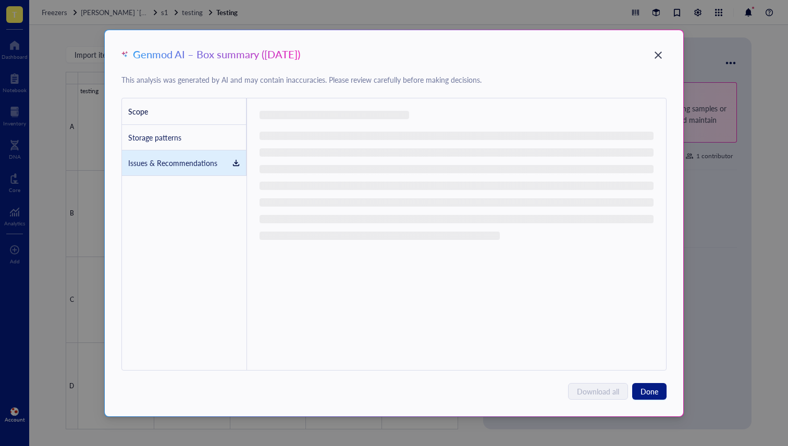
click at [170, 142] on div "Storage patterns" at bounding box center [154, 137] width 53 height 11
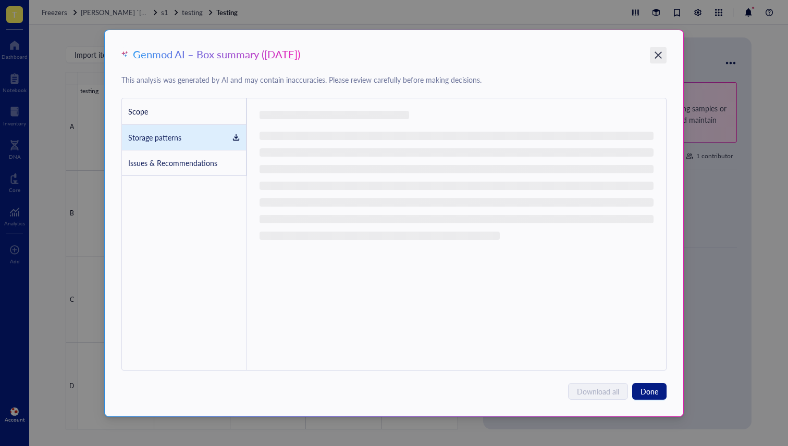
click at [661, 55] on icon "Close" at bounding box center [658, 55] width 10 height 10
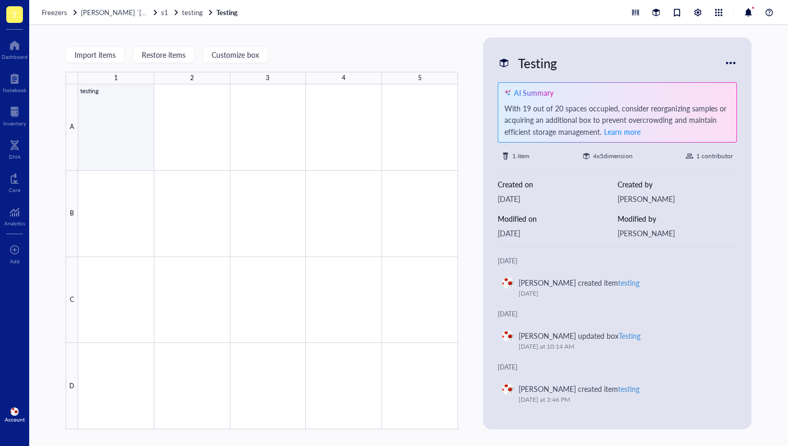
click at [114, 126] on div at bounding box center [268, 256] width 380 height 345
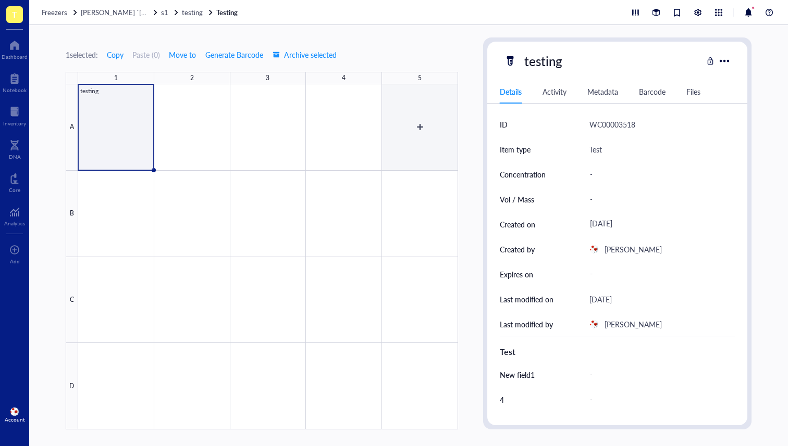
click at [552, 122] on div "1 selected: Copy Paste ( 0 ) Move to Generate Barcode Archive selected 1 2 3 4 …" at bounding box center [408, 235] width 758 height 421
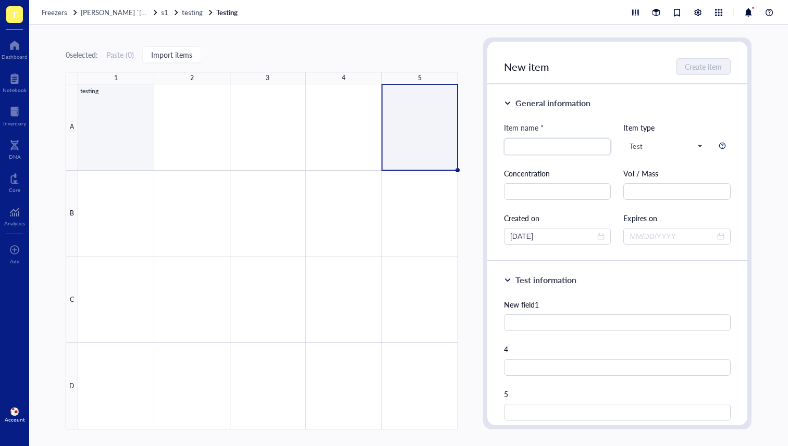
click at [134, 124] on div at bounding box center [268, 256] width 380 height 345
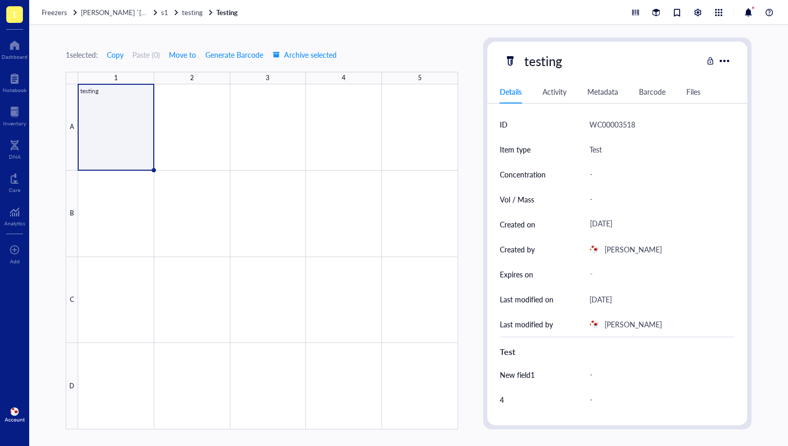
click at [615, 88] on div "Metadata" at bounding box center [602, 91] width 31 height 11
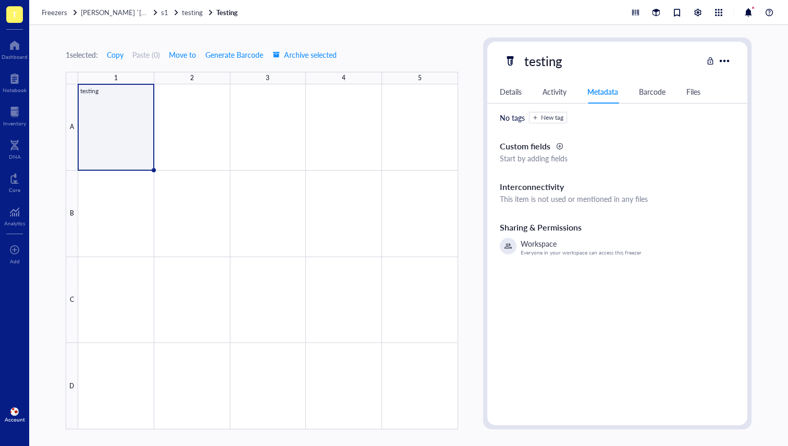
click at [510, 86] on div "Details" at bounding box center [510, 91] width 22 height 11
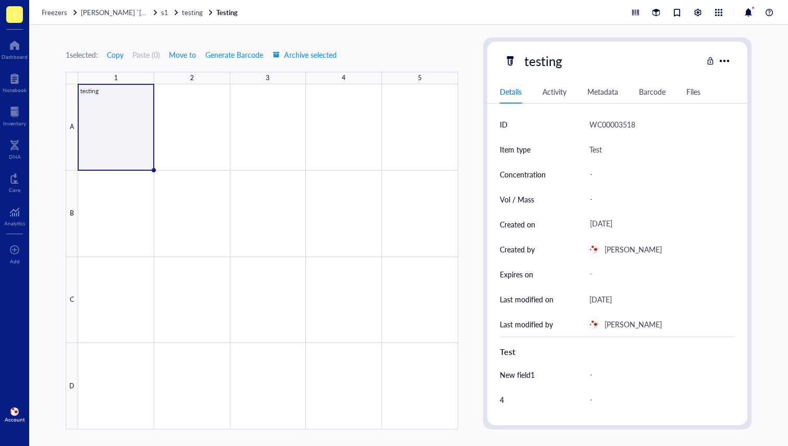
click at [593, 87] on div "Metadata" at bounding box center [602, 91] width 31 height 11
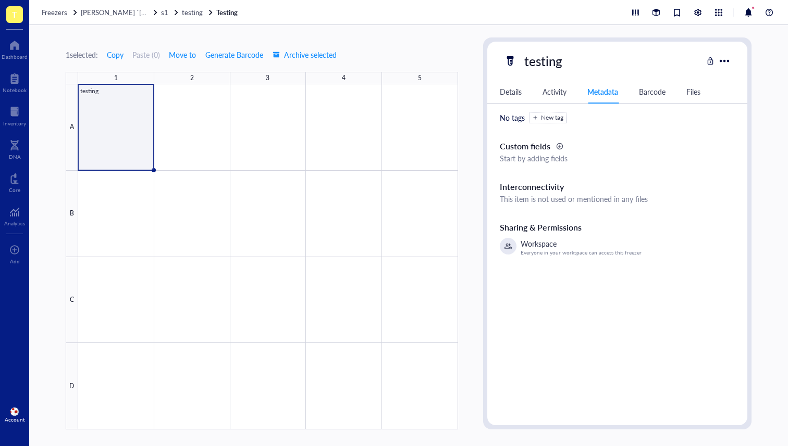
click at [118, 20] on div "Freezers [PERSON_NAME] `[DATE] s1 testing Testing" at bounding box center [408, 12] width 758 height 25
click at [121, 17] on div "Freezers [PERSON_NAME] `[DATE] s1 testing Testing" at bounding box center [408, 12] width 758 height 25
click at [101, 15] on span "[PERSON_NAME] `[DATE]" at bounding box center [121, 12] width 80 height 10
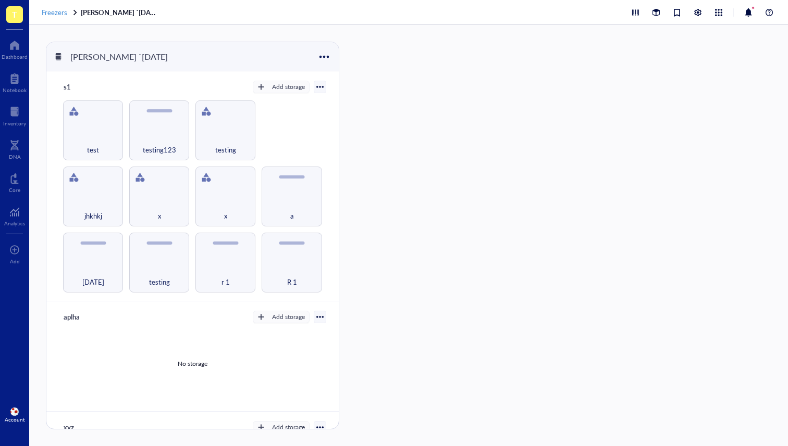
click at [69, 16] on div "Freezers" at bounding box center [60, 12] width 37 height 9
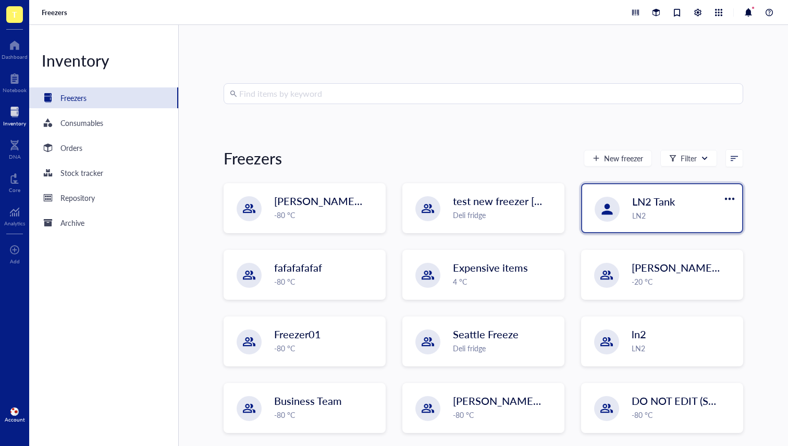
click at [657, 210] on div "LN2" at bounding box center [684, 215] width 104 height 11
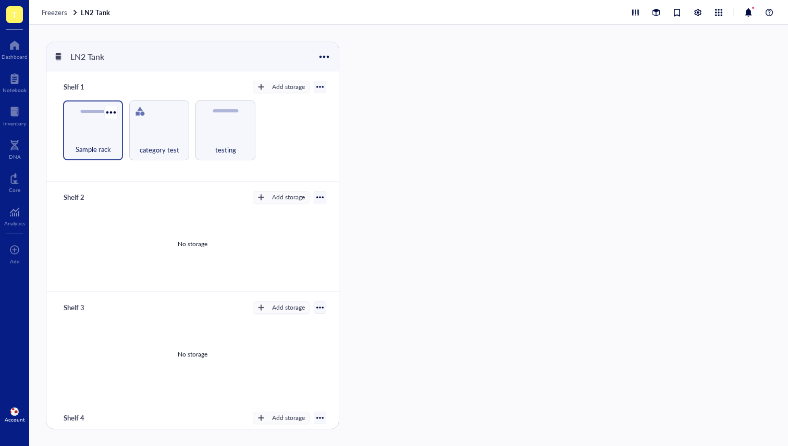
click at [107, 134] on div "Sample rack" at bounding box center [92, 143] width 49 height 23
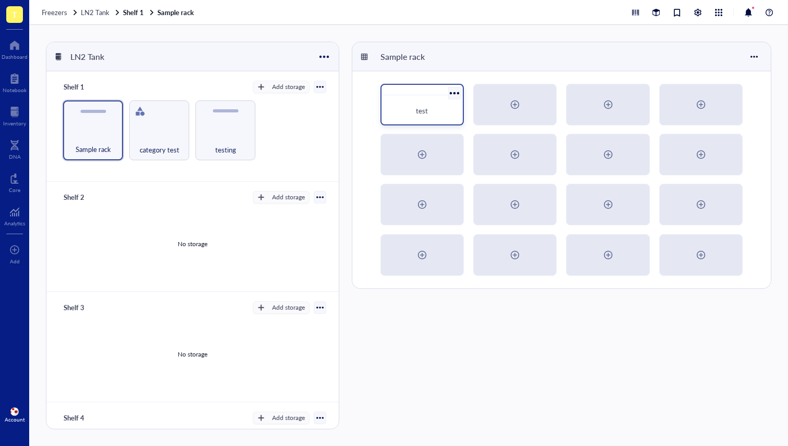
click at [443, 120] on div "test" at bounding box center [421, 110] width 73 height 23
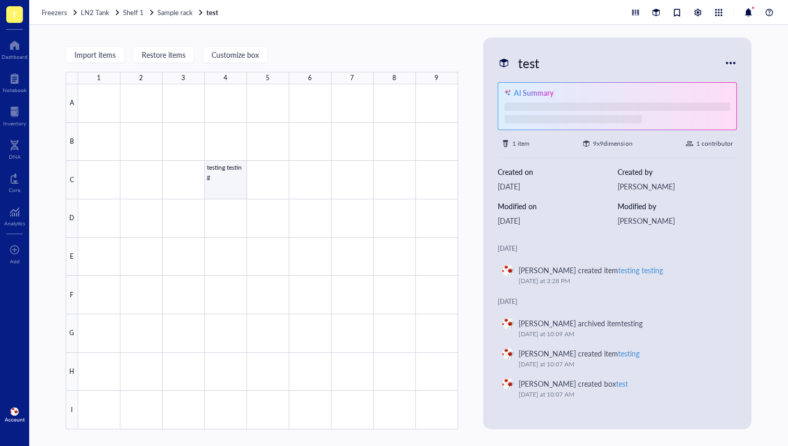
click at [225, 181] on div at bounding box center [268, 256] width 380 height 345
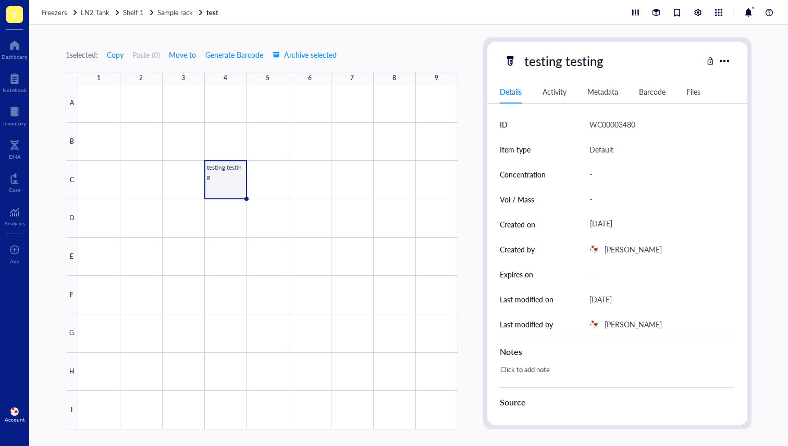
click at [606, 92] on div "Metadata" at bounding box center [602, 91] width 31 height 11
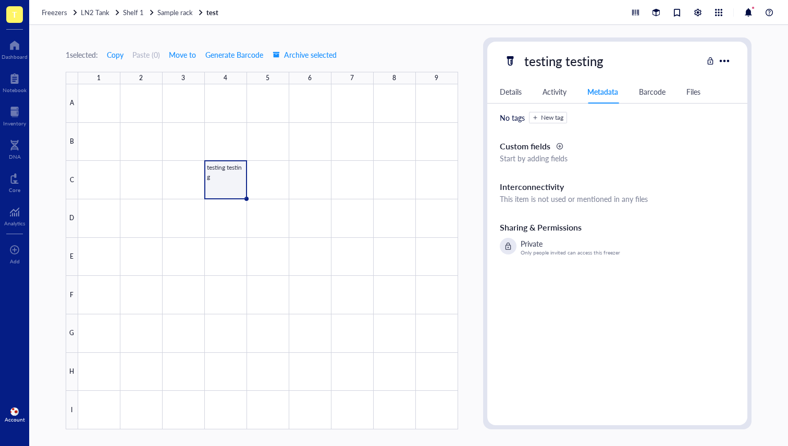
click at [548, 95] on div "Activity" at bounding box center [554, 91] width 24 height 11
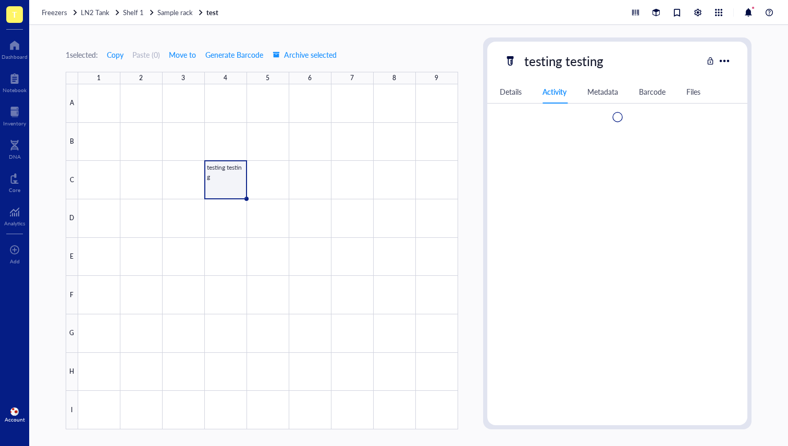
click at [486, 90] on div "testing testing Details Activity Metadata Barcode Files ID WC00003480 Item type…" at bounding box center [617, 234] width 268 height 392
click at [139, 10] on span "Shelf 1" at bounding box center [133, 12] width 21 height 10
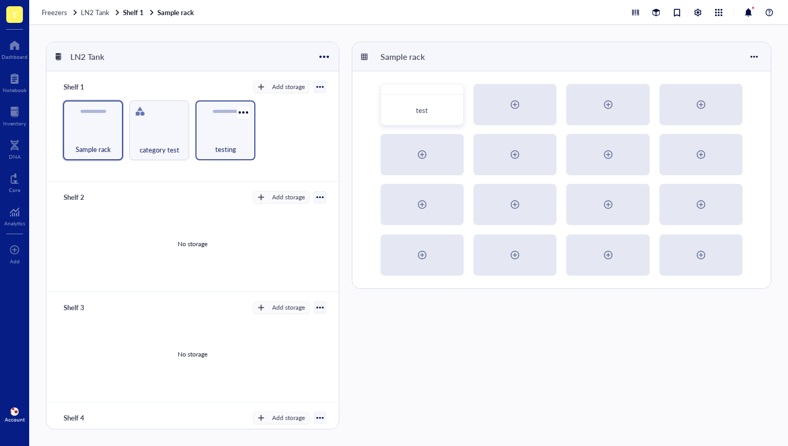
click at [205, 121] on div "testing" at bounding box center [225, 131] width 60 height 60
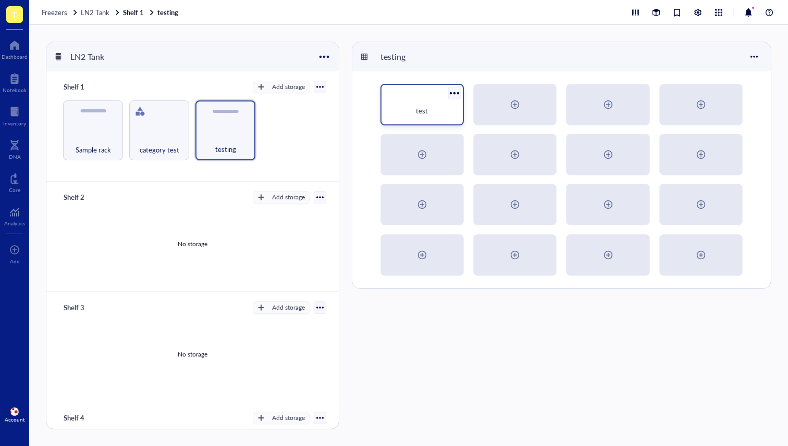
click at [407, 99] on div "test" at bounding box center [421, 110] width 73 height 23
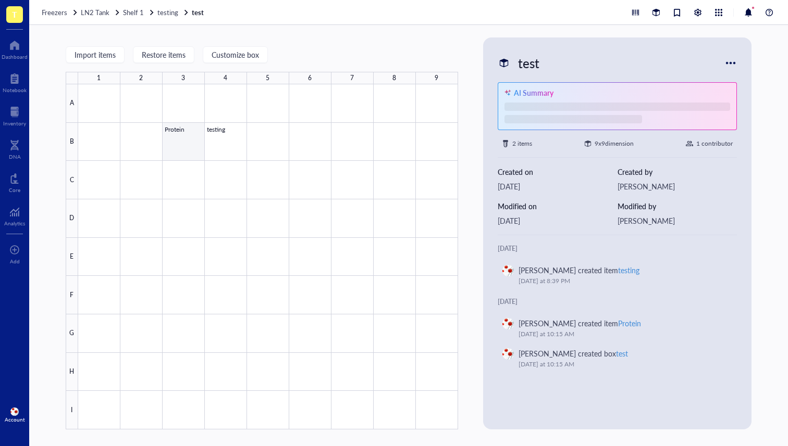
click at [190, 142] on div at bounding box center [268, 256] width 380 height 345
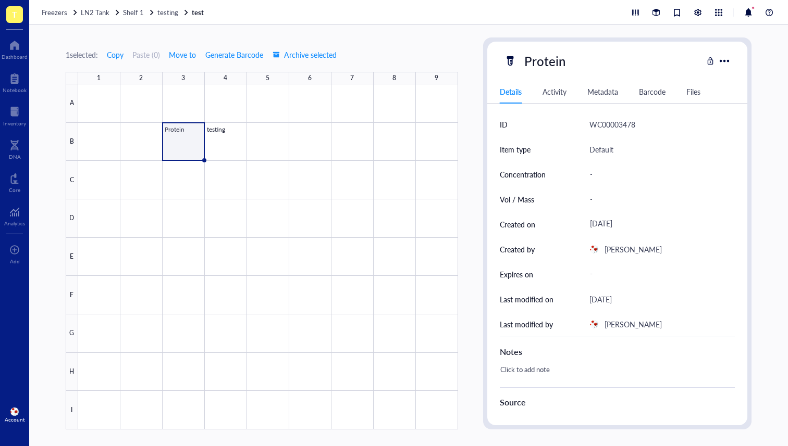
click at [606, 93] on div "Metadata" at bounding box center [602, 91] width 31 height 11
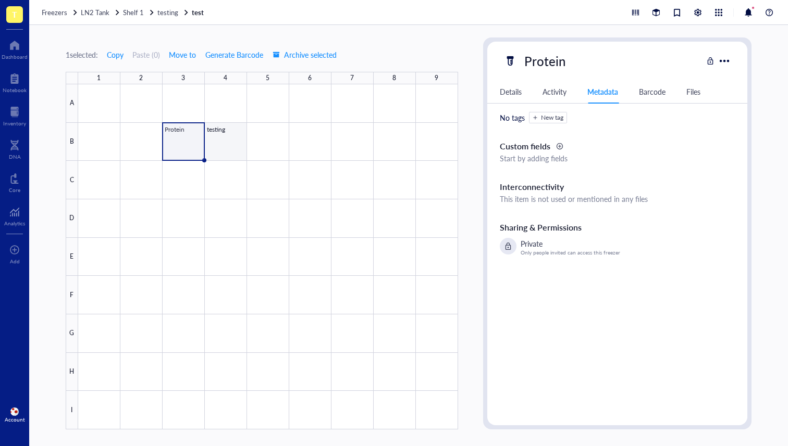
click at [230, 140] on div at bounding box center [268, 256] width 380 height 345
click at [546, 90] on div "Activity" at bounding box center [554, 91] width 24 height 11
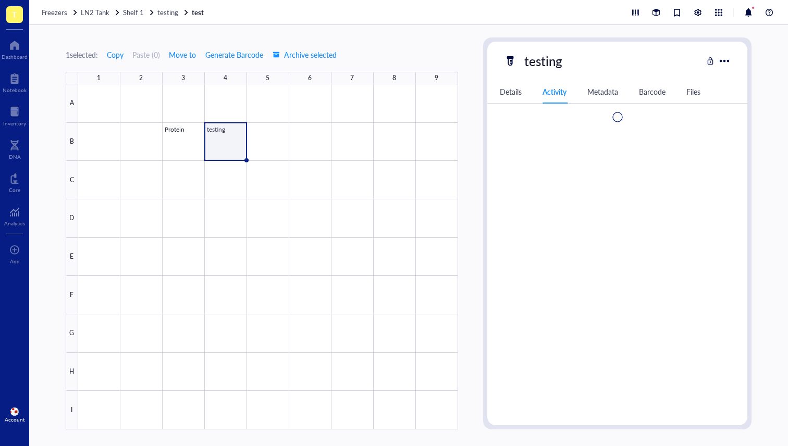
click at [614, 86] on div "Metadata" at bounding box center [602, 91] width 31 height 11
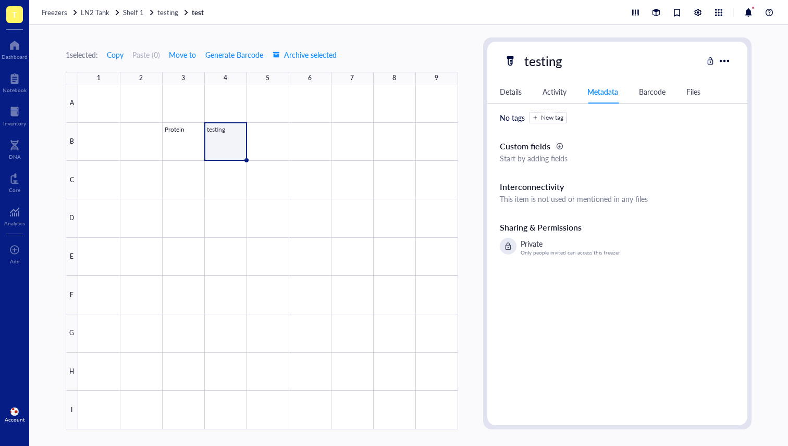
click at [520, 99] on div "Details Activity Metadata Barcode Files" at bounding box center [617, 91] width 260 height 23
click at [517, 91] on div "Details" at bounding box center [510, 91] width 22 height 11
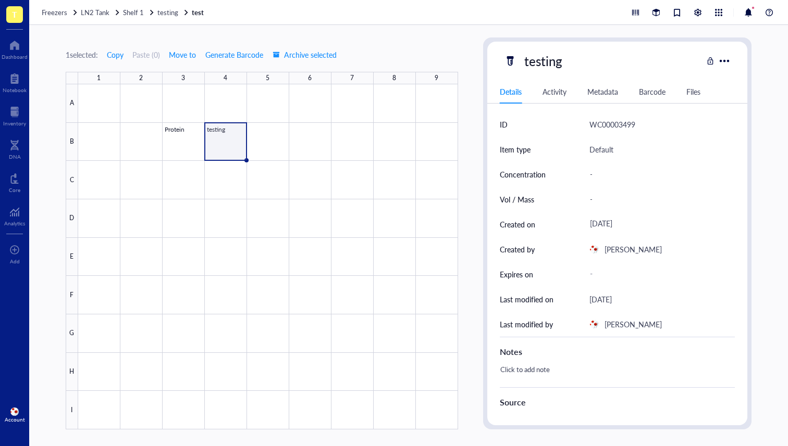
click at [599, 90] on div "Metadata" at bounding box center [602, 91] width 31 height 11
